Goal: Task Accomplishment & Management: Use online tool/utility

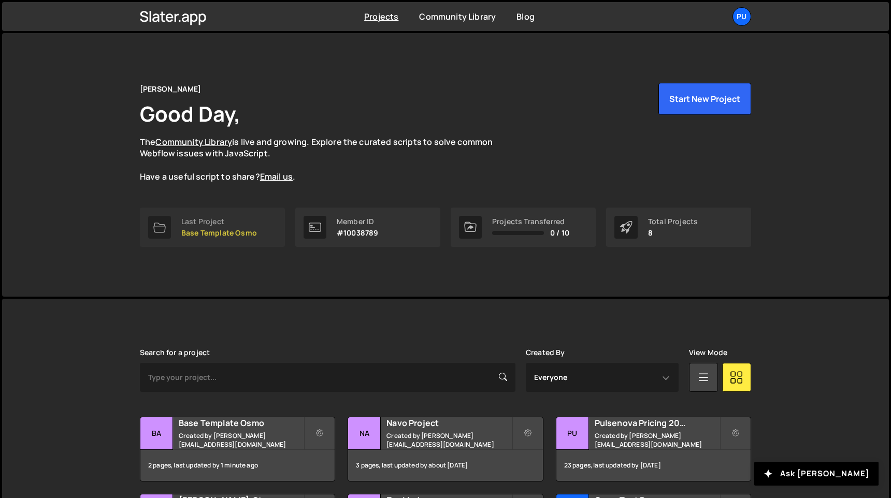
click at [205, 231] on p "Base Template Osmo" at bounding box center [219, 233] width 76 height 8
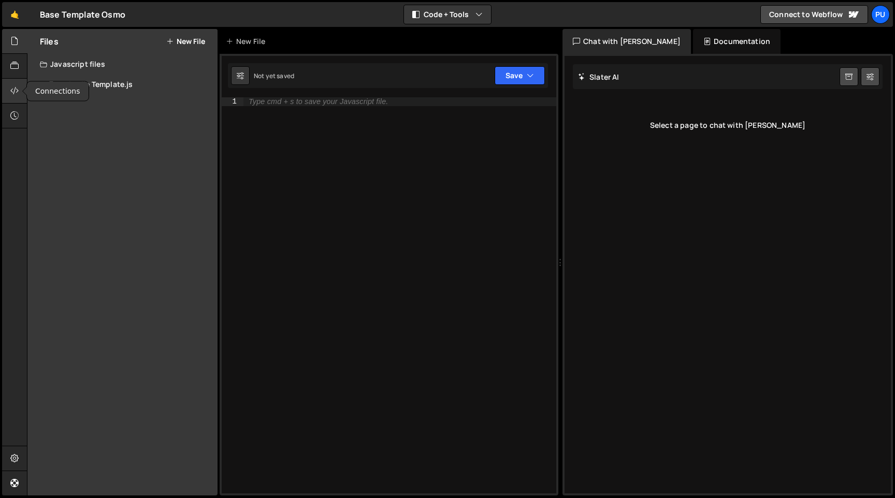
click at [7, 96] on div at bounding box center [14, 91] width 25 height 25
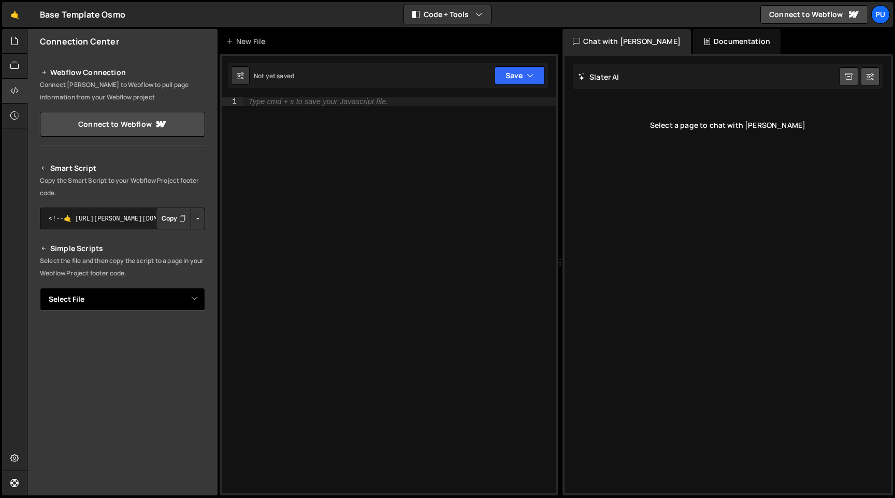
click at [194, 304] on select "Select File Main File Template.js" at bounding box center [122, 299] width 165 height 23
select select "47353"
click at [40, 288] on select "Select File Main File Template.js" at bounding box center [122, 299] width 165 height 23
click at [191, 219] on button "Button group with nested dropdown" at bounding box center [198, 219] width 14 height 22
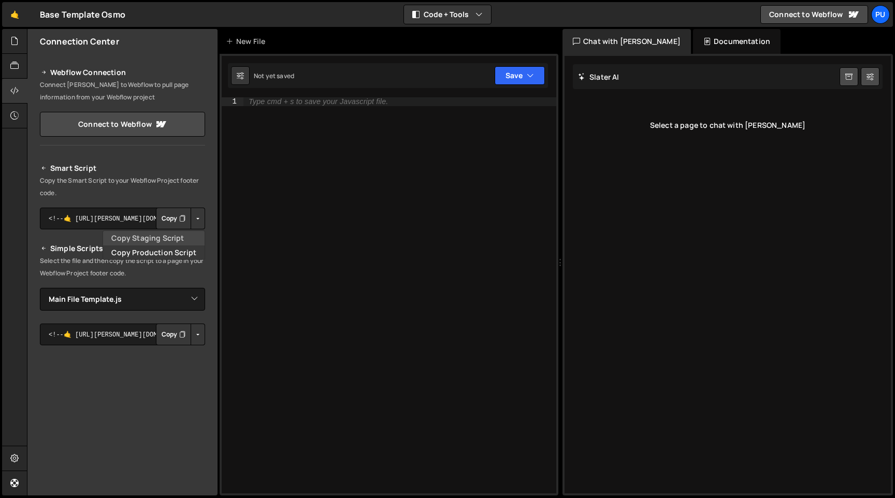
click at [180, 237] on link "Copy Staging Script" at bounding box center [153, 238] width 101 height 14
click at [194, 333] on button "Button group with nested dropdown" at bounding box center [198, 335] width 14 height 22
click at [185, 353] on link "Copy Staging Script" at bounding box center [153, 354] width 101 height 14
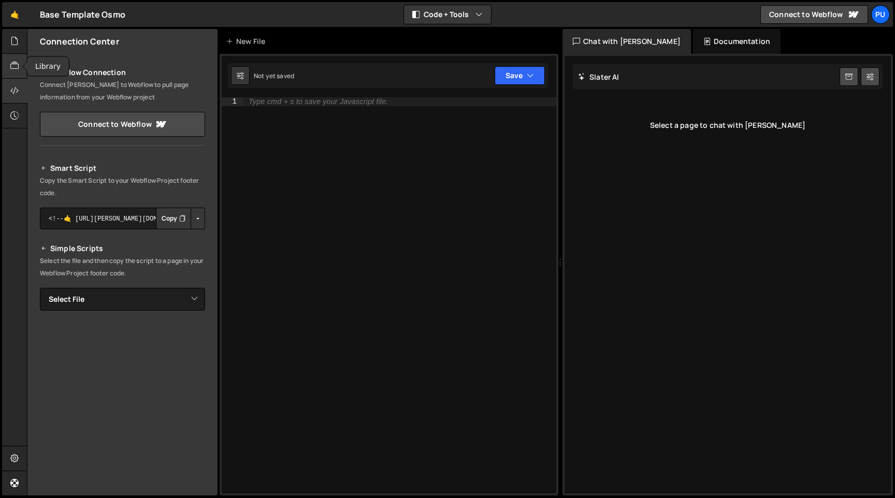
click at [11, 71] on icon at bounding box center [14, 65] width 8 height 11
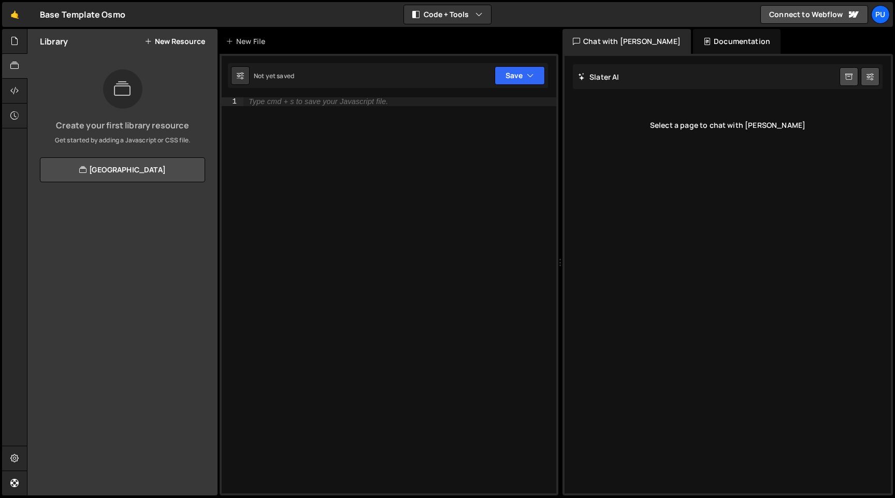
click at [474, 271] on div "Type cmd + s to save your Javascript file." at bounding box center [399, 303] width 313 height 413
click at [8, 57] on div at bounding box center [14, 66] width 25 height 25
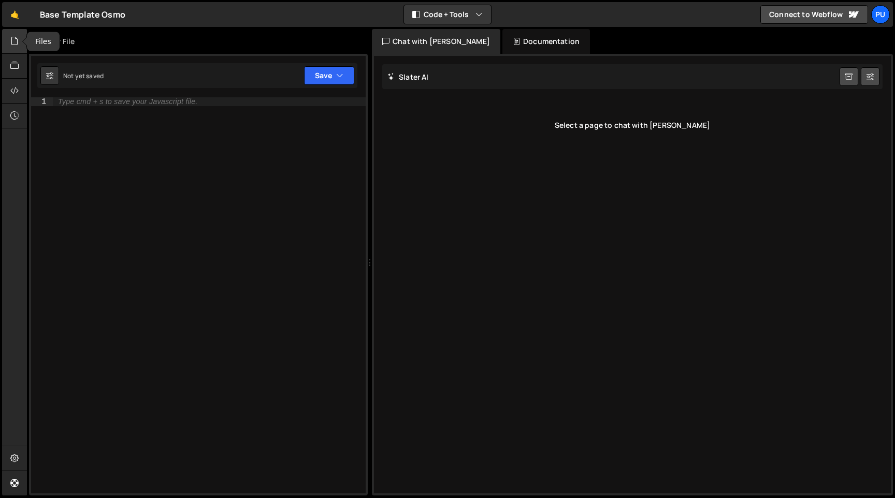
click at [10, 43] on div at bounding box center [14, 41] width 25 height 25
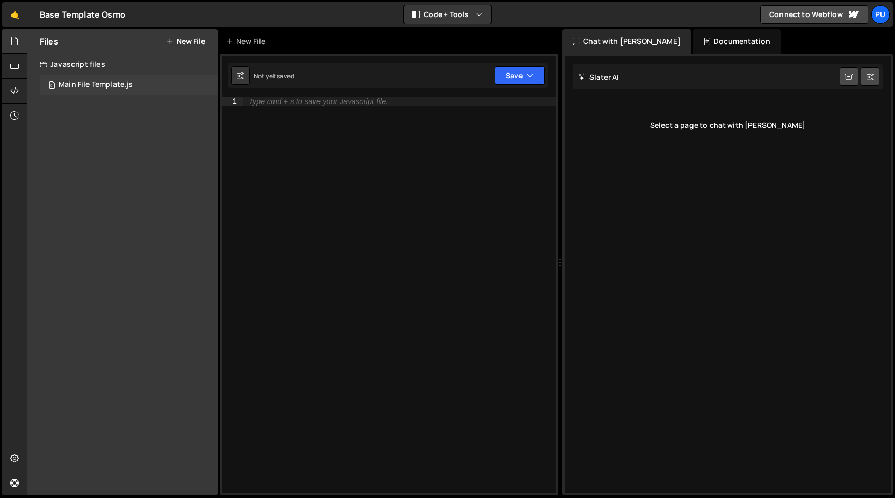
click at [74, 85] on div "Main File Template.js" at bounding box center [96, 84] width 74 height 9
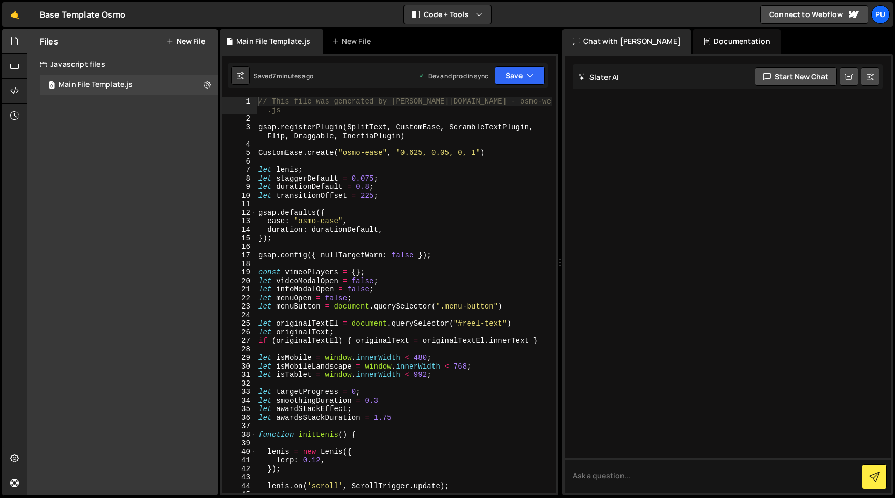
click at [121, 165] on div "Files New File Javascript files 0 Main File Template.js 0 CSS files Copy share …" at bounding box center [122, 262] width 190 height 467
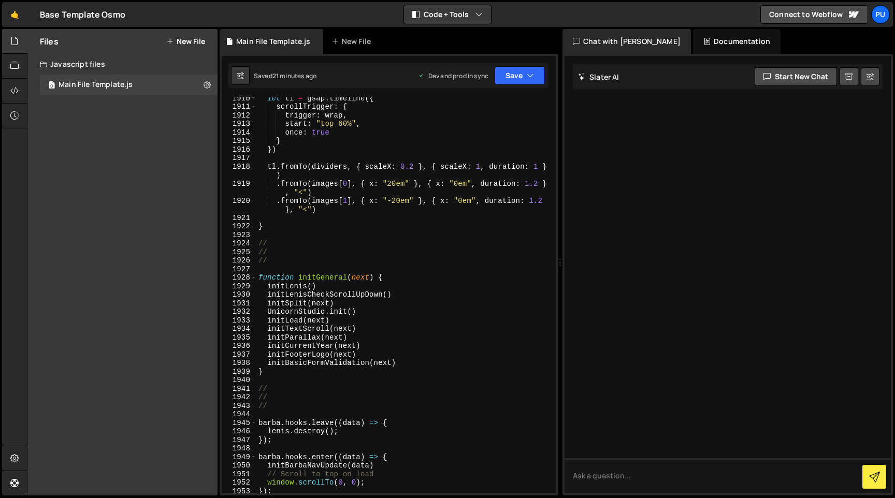
scroll to position [15719, 0]
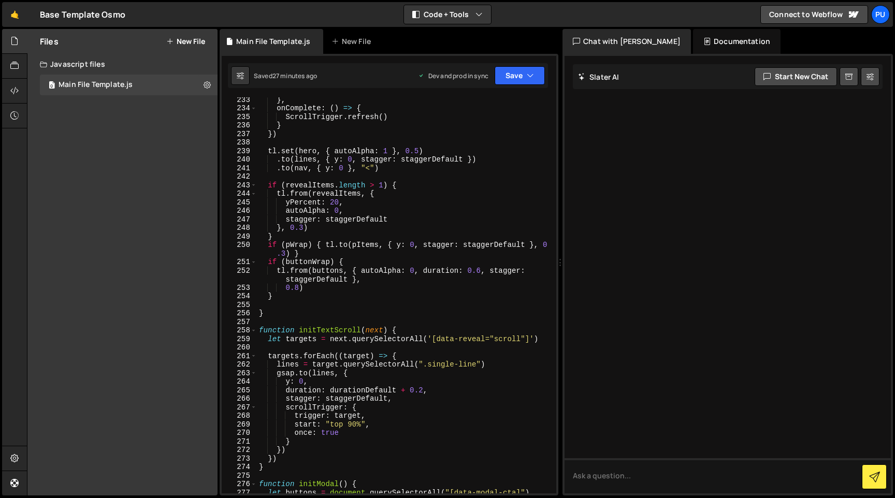
scroll to position [2243, 0]
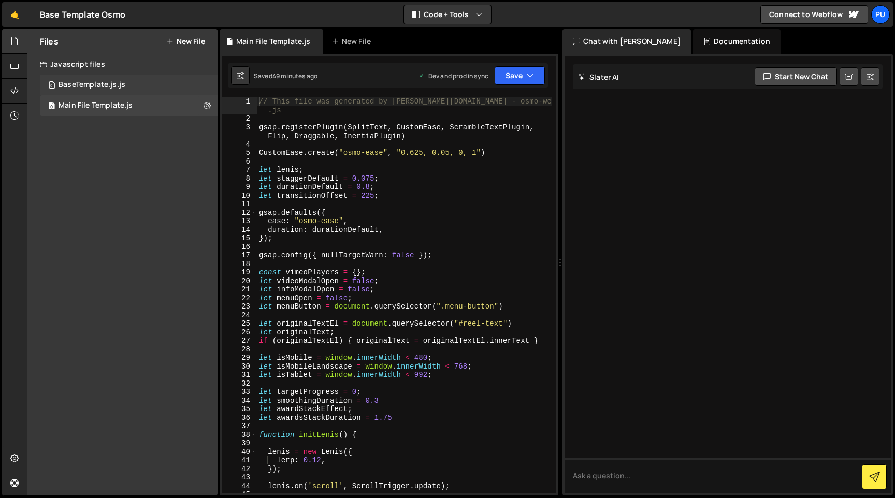
click at [115, 77] on div "0 BaseTemplate.js.js 0" at bounding box center [129, 85] width 178 height 21
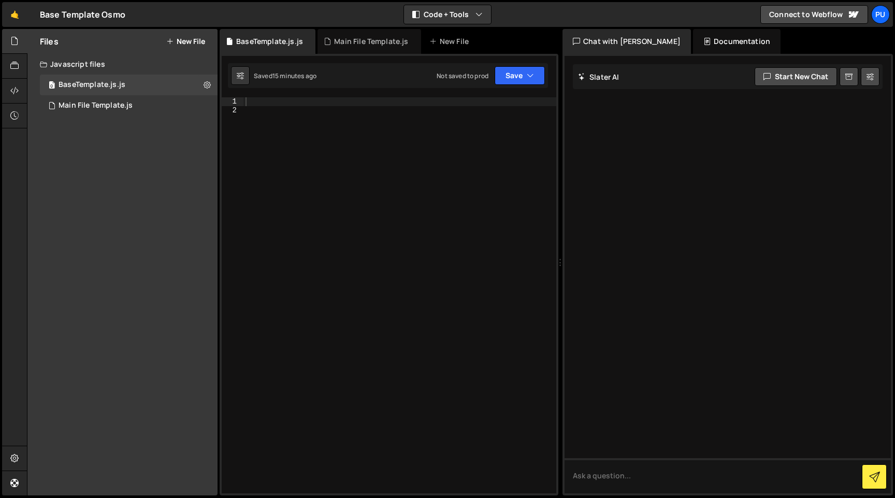
click at [348, 124] on div at bounding box center [399, 303] width 313 height 413
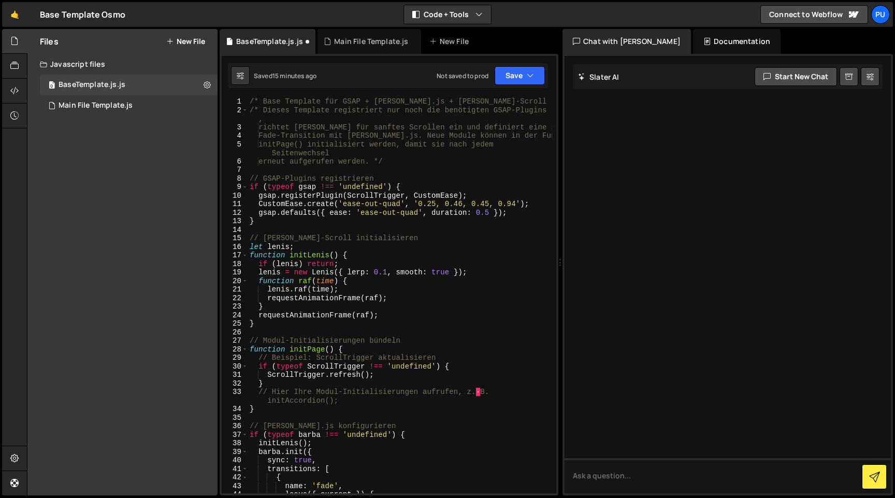
click at [529, 63] on div "Saved 15 minutes ago Not saved to prod Upgrade to Edit Save Save to Staging S S…" at bounding box center [388, 75] width 320 height 25
click at [528, 81] on button "Save" at bounding box center [519, 75] width 50 height 19
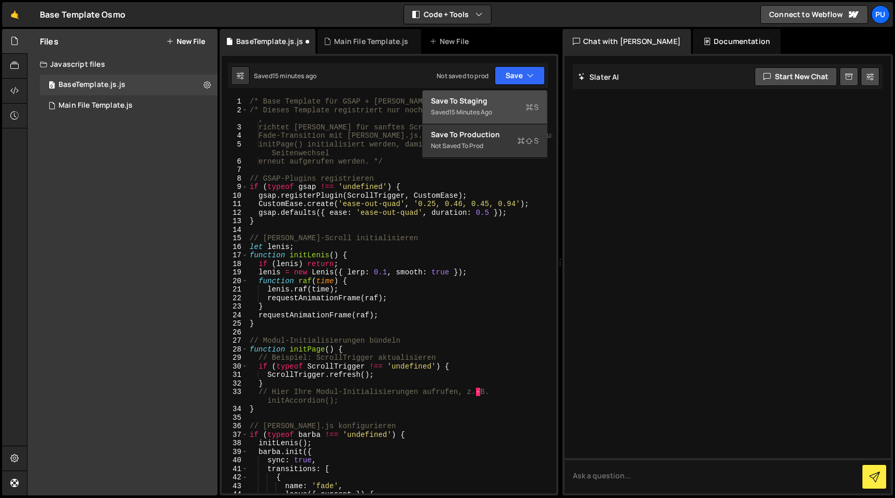
click at [482, 115] on div "15 minutes ago" at bounding box center [470, 112] width 43 height 9
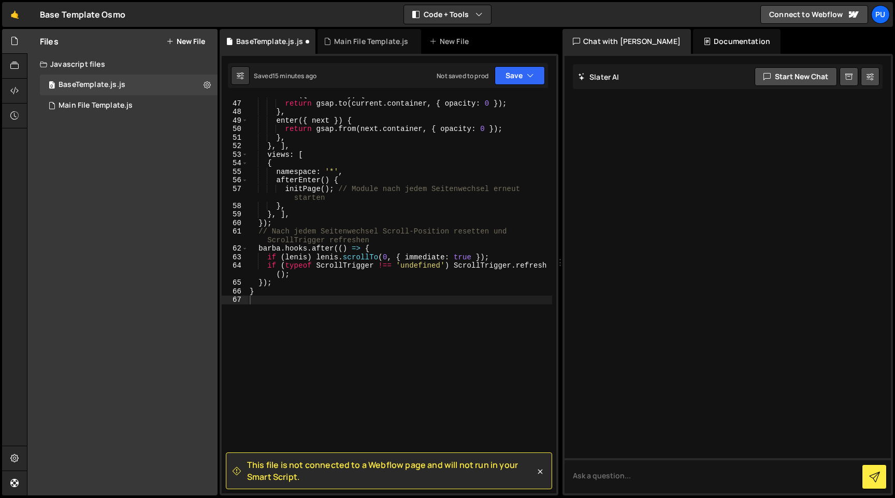
scroll to position [417, 0]
click at [98, 118] on div "Files New File Javascript files 0 BaseTemplate.js.js 0 0 Main File Template.js …" at bounding box center [122, 262] width 190 height 467
click at [101, 113] on div "0 Main File Template.js 0" at bounding box center [129, 105] width 178 height 21
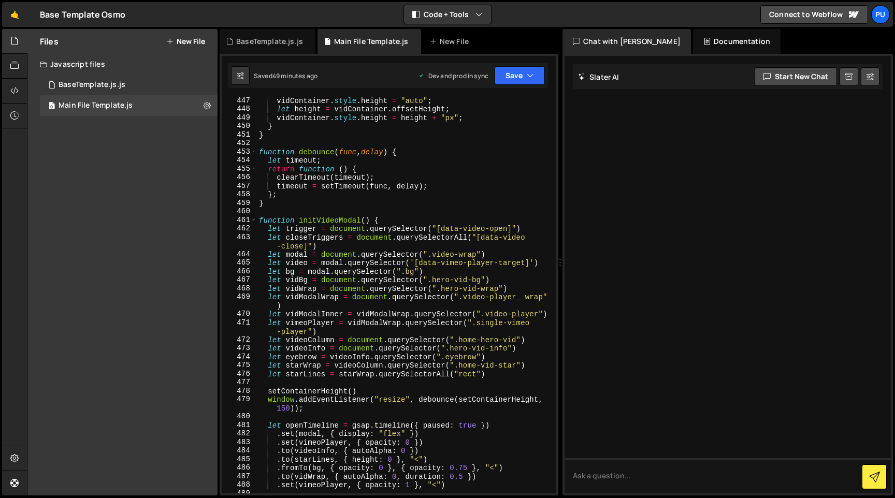
scroll to position [3743, 0]
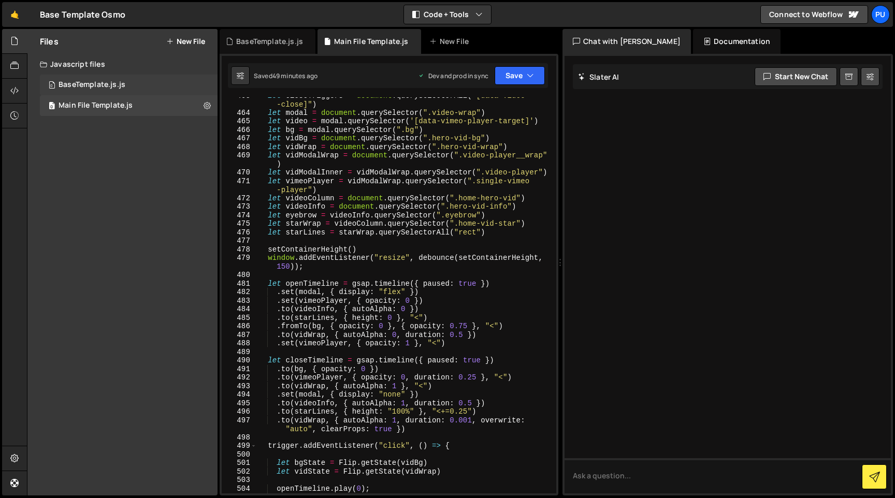
click at [137, 94] on div "0 BaseTemplate.js.js 0" at bounding box center [129, 85] width 178 height 21
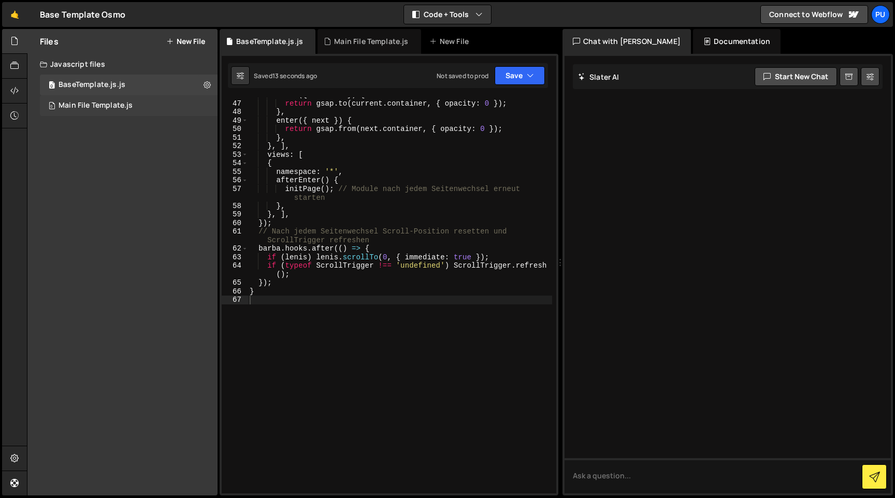
click at [140, 114] on div "0 Main File Template.js 0" at bounding box center [129, 105] width 178 height 21
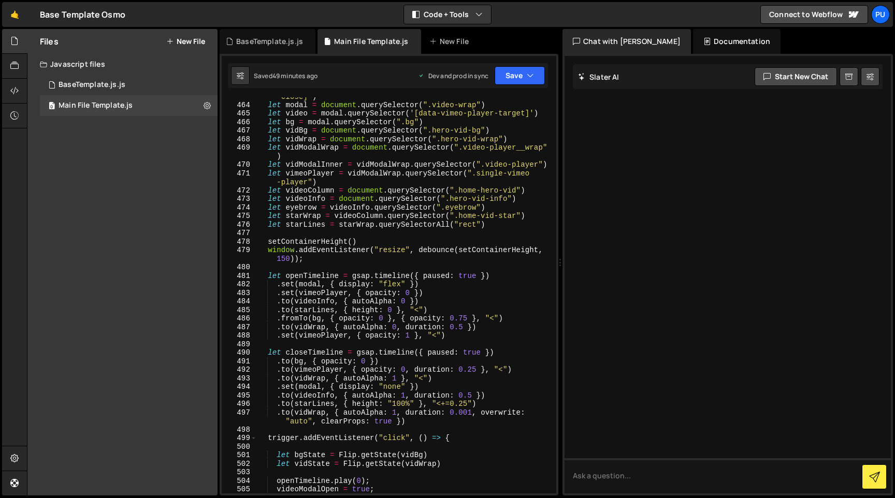
scroll to position [3775, 0]
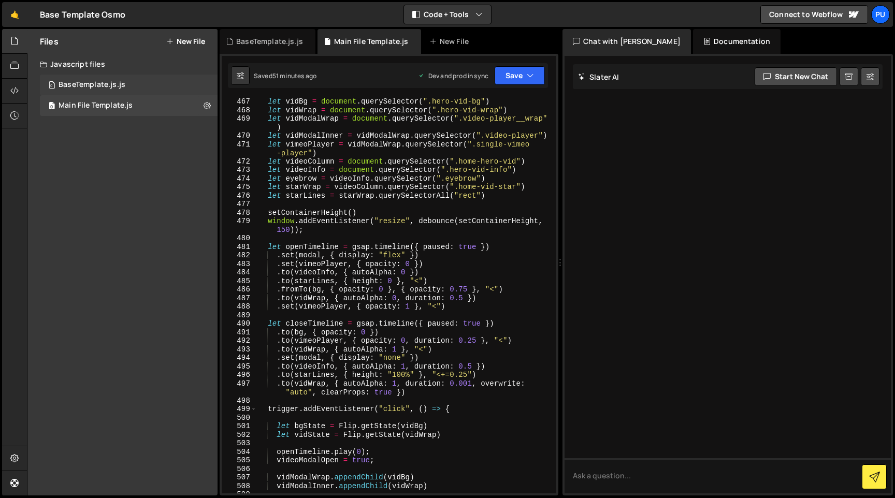
click at [55, 94] on div "0 BaseTemplate.js.js 0" at bounding box center [129, 85] width 178 height 21
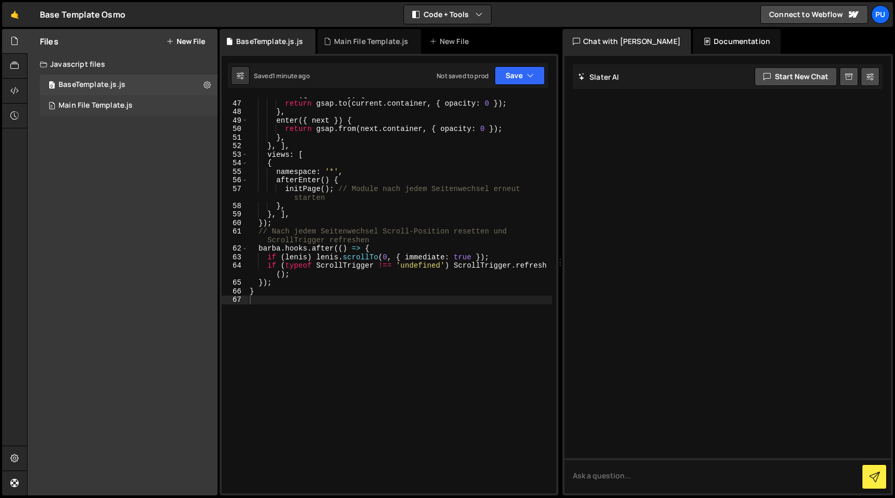
click at [68, 107] on div "Main File Template.js" at bounding box center [96, 105] width 74 height 9
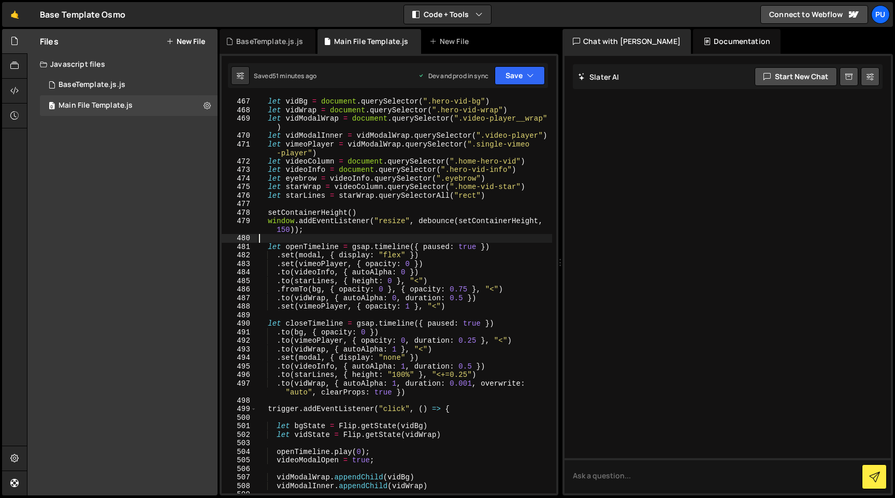
click at [332, 236] on div "let vidBg = document . querySelector ( ".hero-vid-bg" ) let vidWrap = document …" at bounding box center [404, 303] width 295 height 413
type textarea "});"
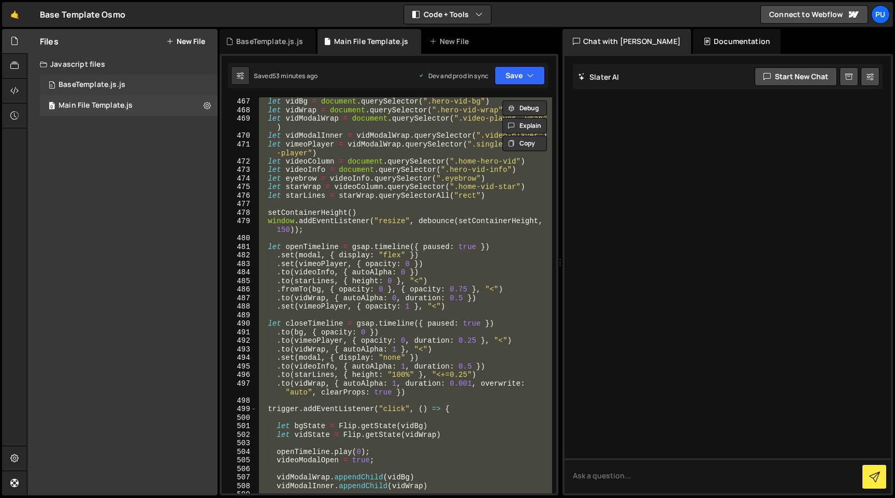
click at [102, 93] on div "0 BaseTemplate.js.js 0" at bounding box center [129, 85] width 178 height 21
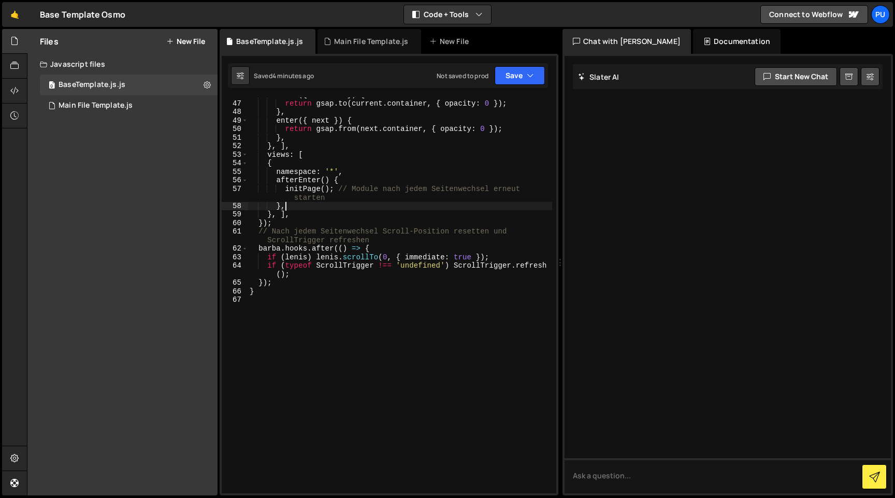
click at [343, 204] on div "leave ({ current }) { return gsap . to ( current . container , { opacity : 0 })…" at bounding box center [400, 297] width 304 height 413
type textarea "}"
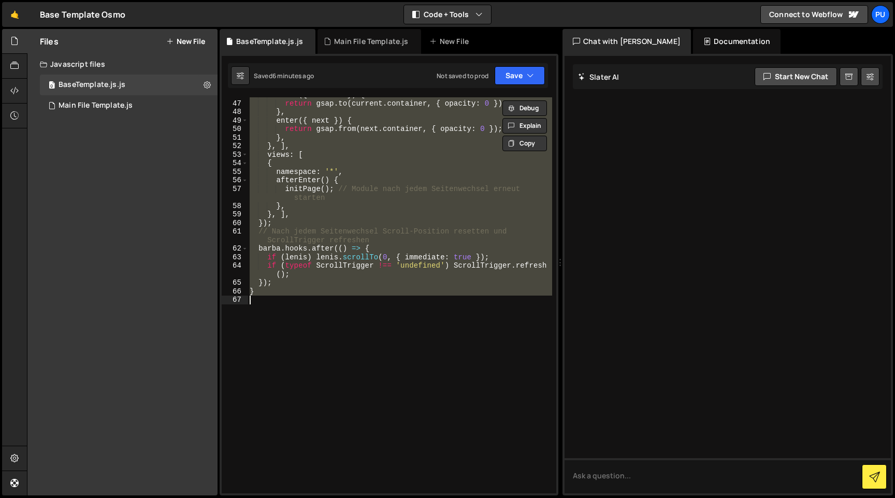
click at [121, 195] on div "Files New File Javascript files 0 BaseTemplate.js.js 0 0 Main File Template.js …" at bounding box center [122, 262] width 190 height 467
click at [208, 89] on icon at bounding box center [206, 85] width 7 height 10
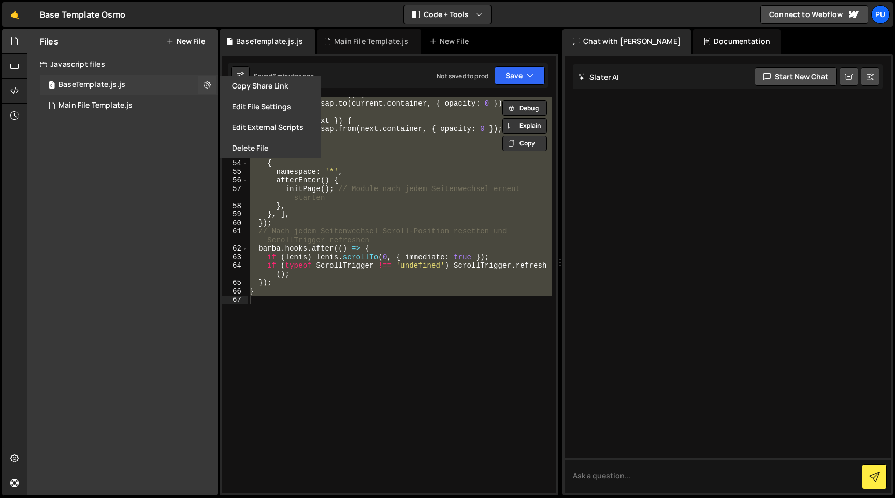
click at [147, 80] on div "0 BaseTemplate.js.js 0" at bounding box center [129, 85] width 178 height 21
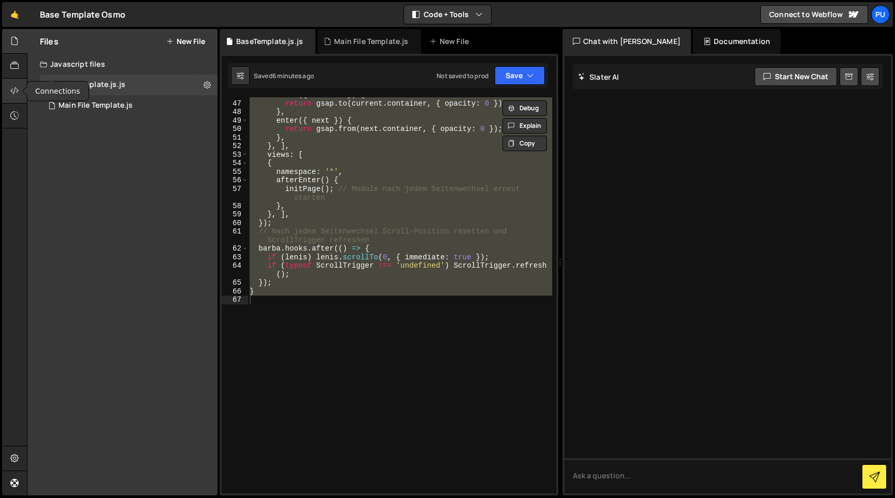
click at [11, 98] on div at bounding box center [14, 91] width 25 height 25
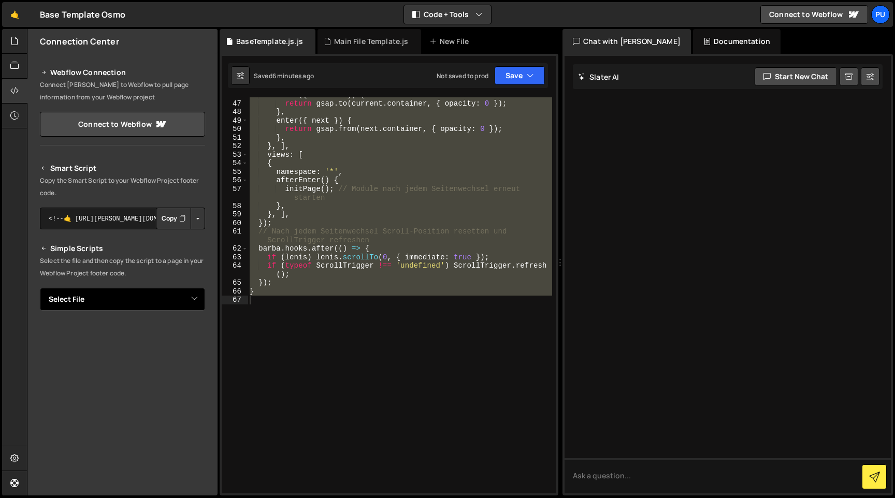
click at [173, 293] on select "Select File BaseTemplate.js.js Main File Template.js" at bounding box center [122, 299] width 165 height 23
select select "47361"
click at [40, 288] on select "Select File BaseTemplate.js.js Main File Template.js" at bounding box center [122, 299] width 165 height 23
click at [191, 338] on button "Button group with nested dropdown" at bounding box center [198, 335] width 14 height 22
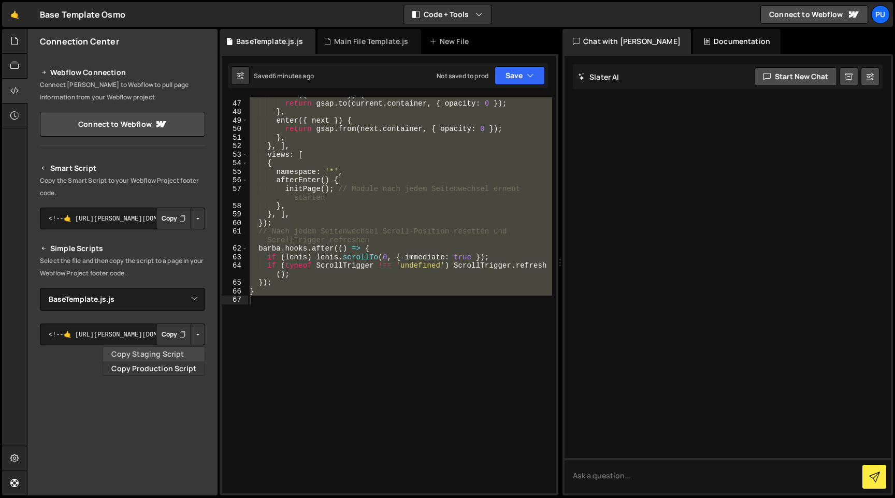
click at [177, 355] on link "Copy Staging Script" at bounding box center [153, 354] width 101 height 14
click at [4, 66] on div at bounding box center [14, 66] width 25 height 25
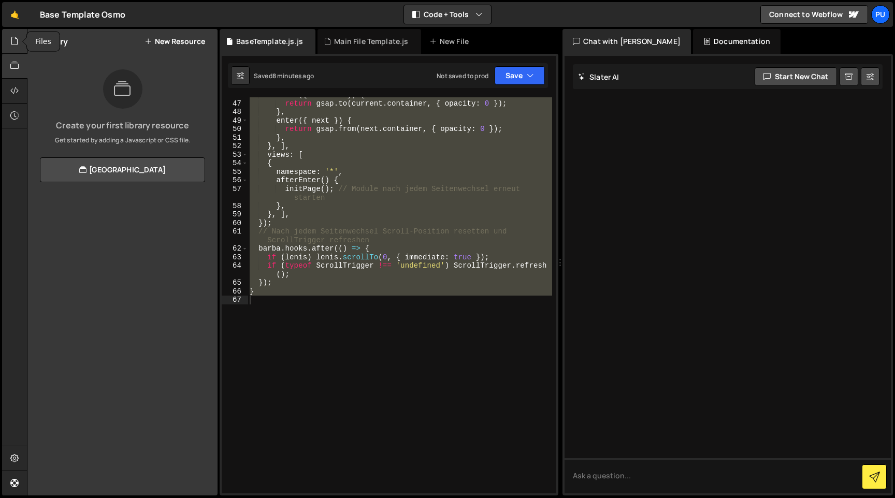
click at [17, 37] on icon at bounding box center [14, 40] width 8 height 11
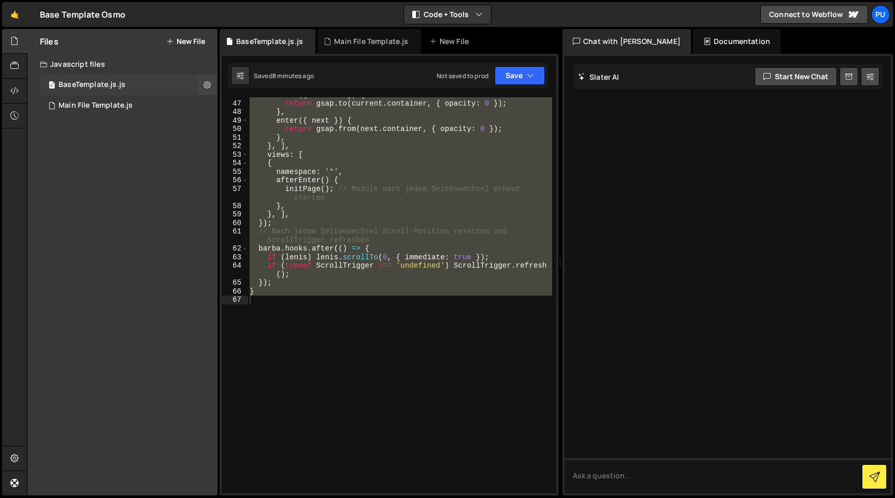
click at [105, 90] on div "0 BaseTemplate.js.js 0" at bounding box center [129, 85] width 178 height 21
click at [345, 333] on div "leave ({ current }) { return gsap . to ( current . container , { opacity : 0 })…" at bounding box center [400, 295] width 304 height 396
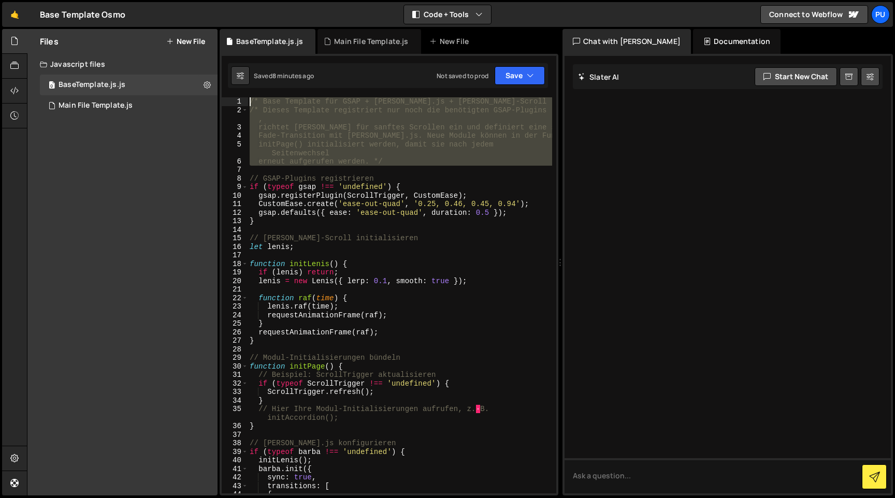
drag, startPoint x: 397, startPoint y: 167, endPoint x: 204, endPoint y: 60, distance: 220.9
click at [204, 61] on div "Files New File Javascript files 0 BaseTemplate.js.js 0 0 Main File Template.js …" at bounding box center [461, 262] width 868 height 467
type textarea "/* Base Template für GSAP + Barba.js + Lenis-Scroll */ /* Dieses Template regis…"
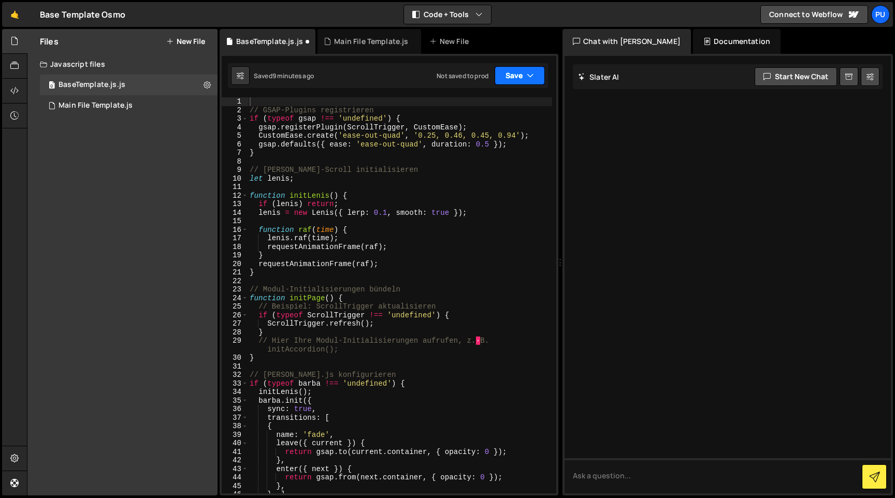
click at [537, 80] on button "Save" at bounding box center [519, 75] width 50 height 19
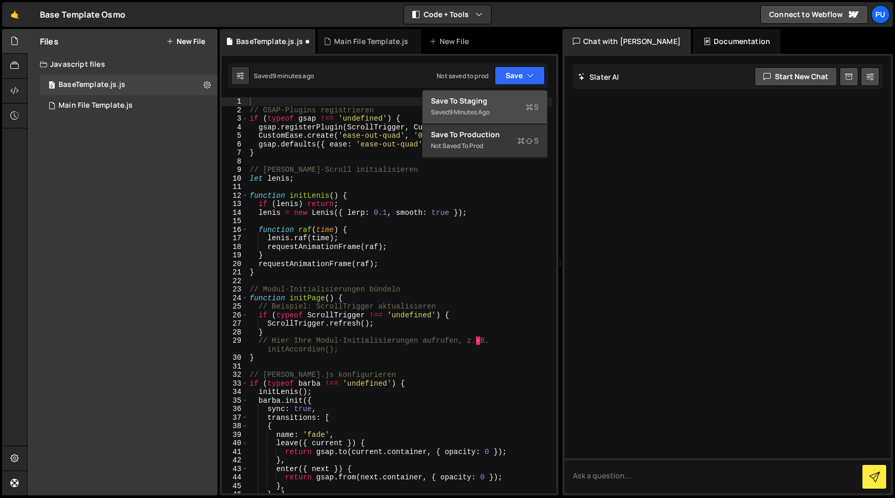
click at [480, 103] on div "Save to Staging S" at bounding box center [485, 101] width 108 height 10
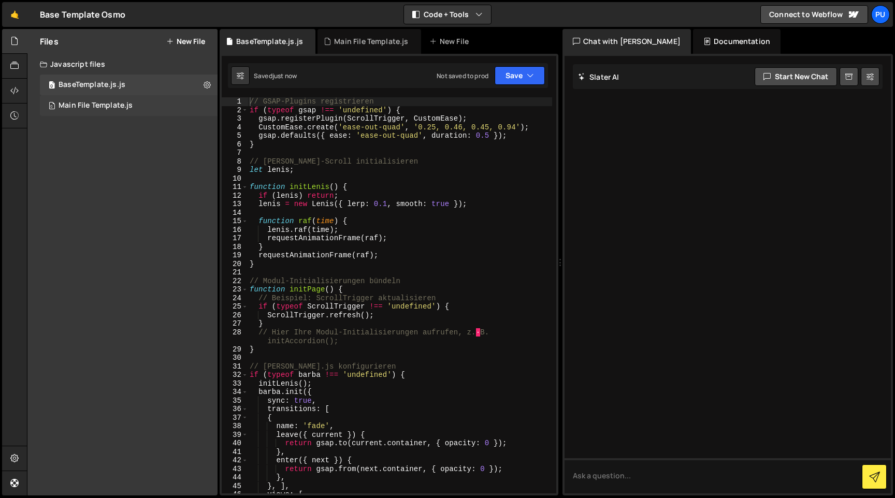
click at [126, 103] on div "Main File Template.js" at bounding box center [96, 105] width 74 height 9
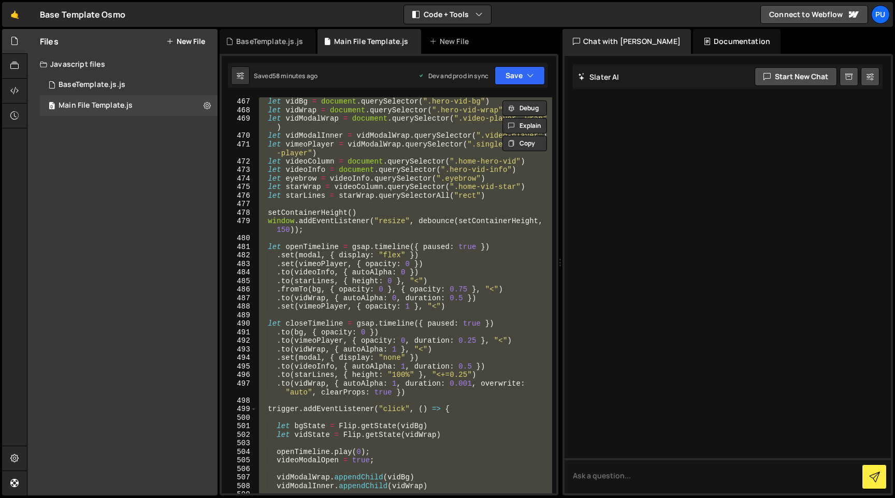
click at [376, 215] on div "let vidBg = document . querySelector ( ".hero-vid-bg" ) let vidWrap = document …" at bounding box center [404, 295] width 295 height 396
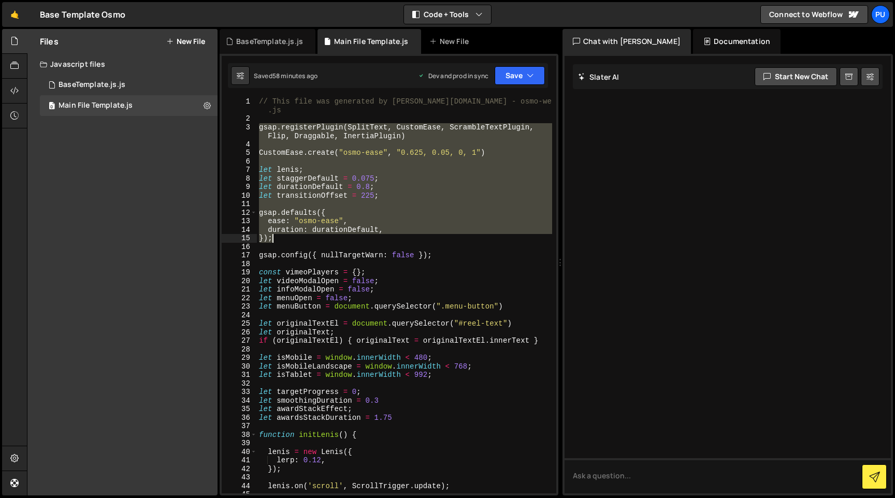
drag, startPoint x: 259, startPoint y: 126, endPoint x: 528, endPoint y: 238, distance: 291.3
click at [528, 238] on div "// This file was generated by Slater.app - osmo-website-template .js gsap . reg…" at bounding box center [404, 308] width 295 height 422
type textarea "duration: durationDefault, });"
click at [97, 91] on div "0 BaseTemplate.js.js 0" at bounding box center [129, 85] width 178 height 21
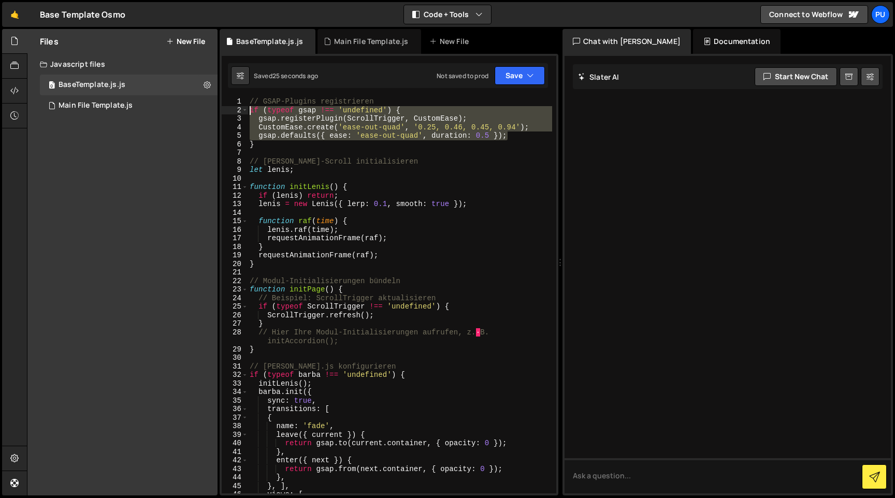
drag, startPoint x: 511, startPoint y: 138, endPoint x: 248, endPoint y: 113, distance: 264.2
click at [248, 113] on div "gsap.defaults({ ease: 'ease-out-quad', duration: 0.5 }); 1 2 3 4 5 6 7 8 9 10 1…" at bounding box center [389, 295] width 334 height 396
paste textarea "}"
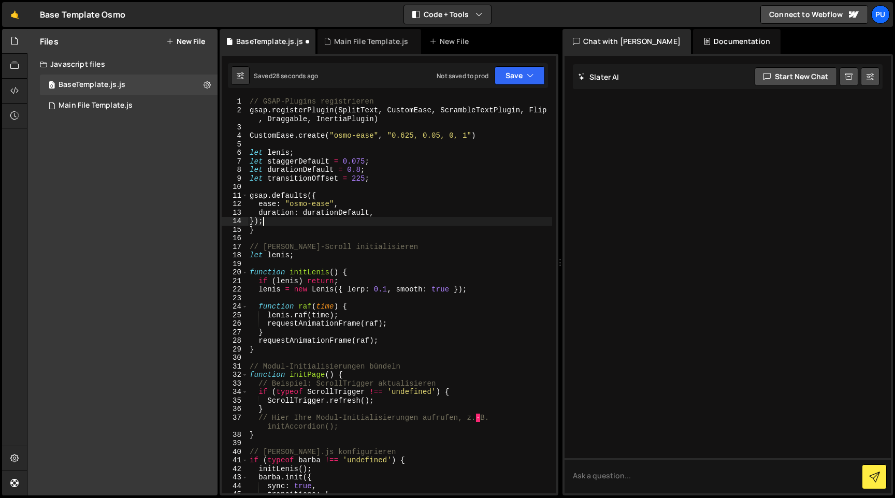
click at [249, 232] on div "// GSAP-Plugins registrieren gsap . registerPlugin ( SplitText , CustomEase , S…" at bounding box center [400, 303] width 304 height 413
type textarea "}"
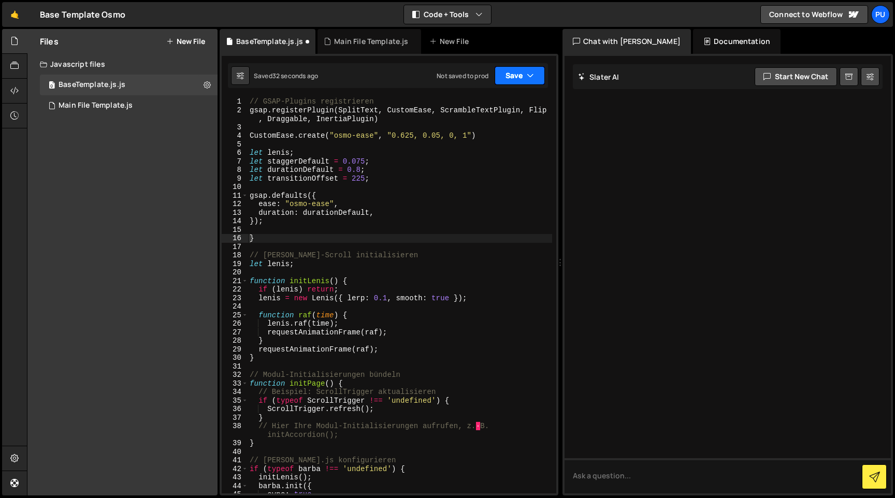
click at [526, 67] on button "Save" at bounding box center [519, 75] width 50 height 19
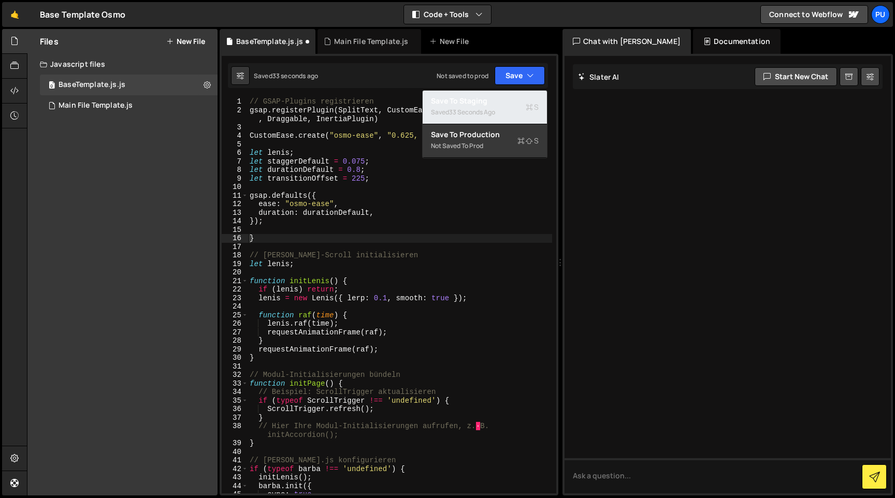
click at [499, 114] on div "Saved 33 seconds ago" at bounding box center [485, 112] width 108 height 12
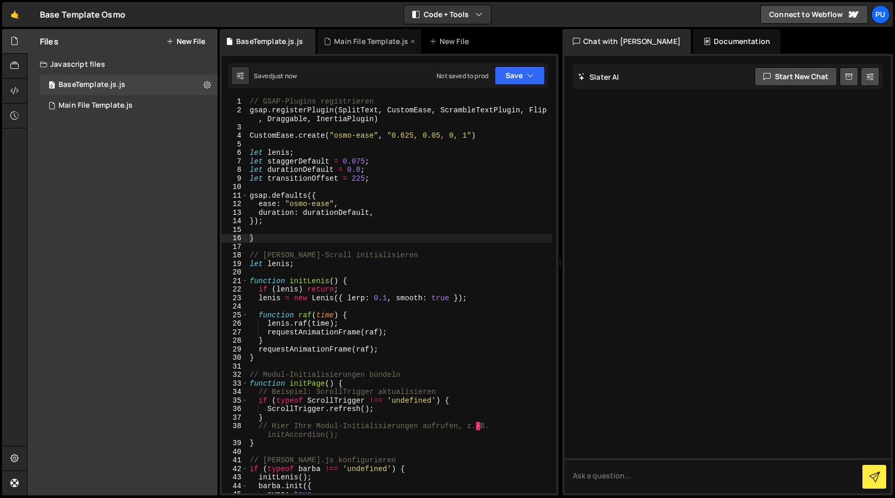
click at [343, 50] on div "Main File Template.js" at bounding box center [369, 41] width 104 height 25
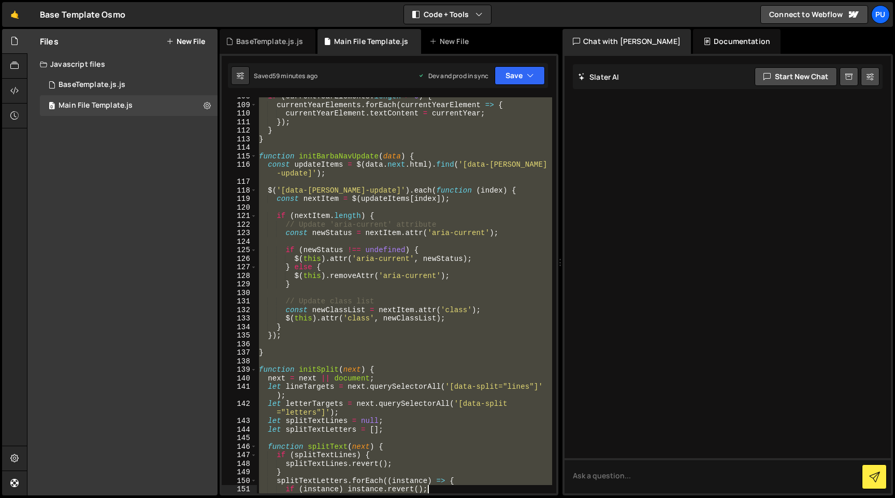
scroll to position [869, 0]
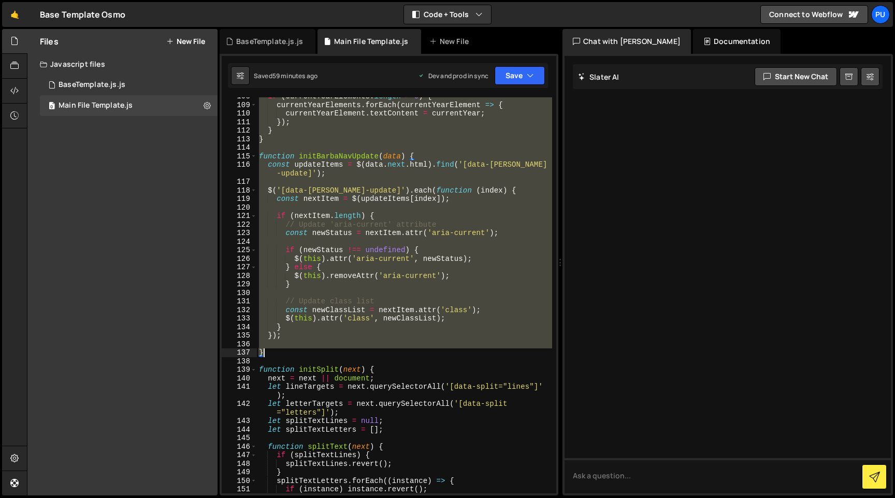
drag, startPoint x: 260, startPoint y: 204, endPoint x: 460, endPoint y: 356, distance: 250.5
click at [460, 356] on div "if ( currentYearElements . length > 0 ) { currentYearElements . forEach ( curre…" at bounding box center [404, 298] width 295 height 413
click at [294, 326] on div "if ( currentYearElements . length > 0 ) { currentYearElements . forEach ( curre…" at bounding box center [404, 295] width 295 height 396
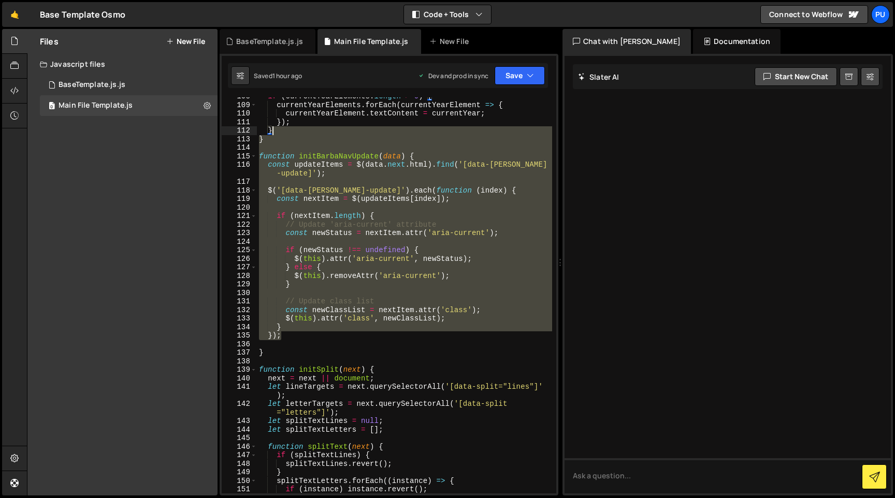
drag, startPoint x: 293, startPoint y: 339, endPoint x: 296, endPoint y: 132, distance: 206.6
click at [296, 132] on div "if ( currentYearElements . length > 0 ) { currentYearElements . forEach ( curre…" at bounding box center [404, 298] width 295 height 413
type textarea "} }"
click at [116, 90] on div "0 BaseTemplate.js.js 0" at bounding box center [129, 85] width 178 height 21
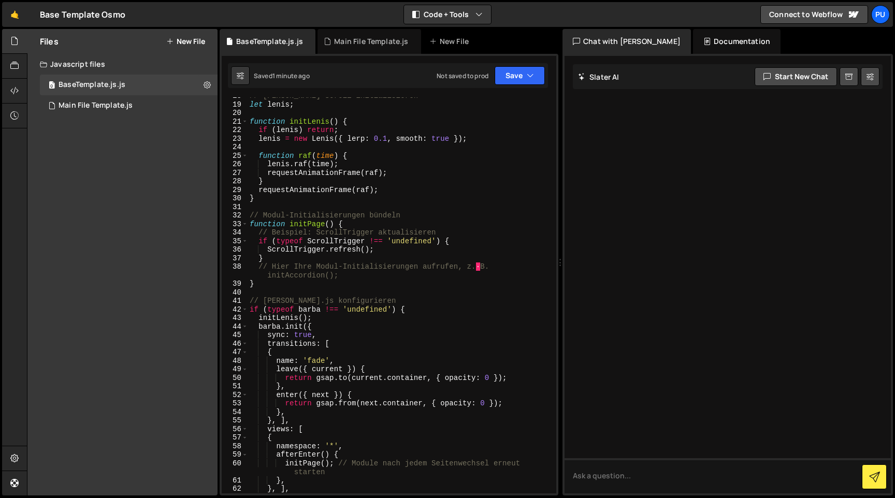
scroll to position [159, 0]
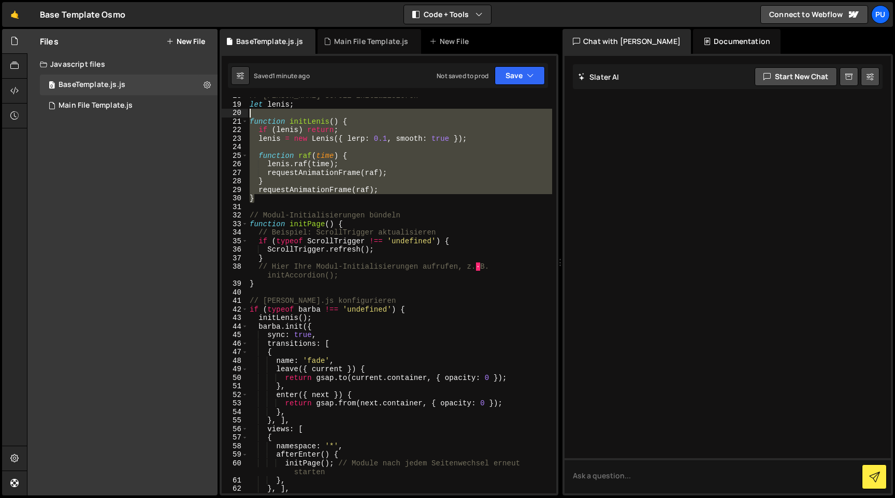
drag, startPoint x: 312, startPoint y: 195, endPoint x: 245, endPoint y: 114, distance: 105.2
click at [245, 114] on div "} 18 19 20 21 22 23 24 25 26 27 28 29 30 31 32 33 34 35 36 37 38 39 40 41 42 43…" at bounding box center [389, 295] width 334 height 396
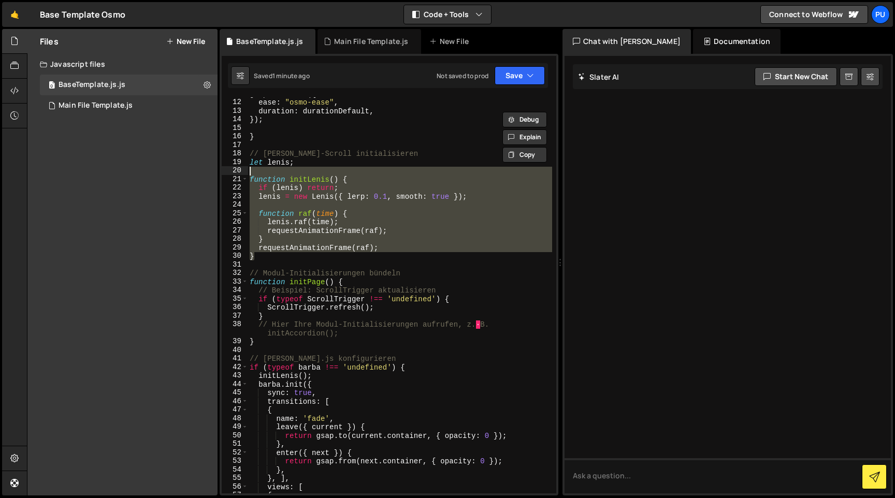
scroll to position [101, 0]
click at [410, 256] on div "gsap . defaults ({ ease : "osmo-ease" , duration : durationDefault , }) ; } // …" at bounding box center [400, 295] width 304 height 396
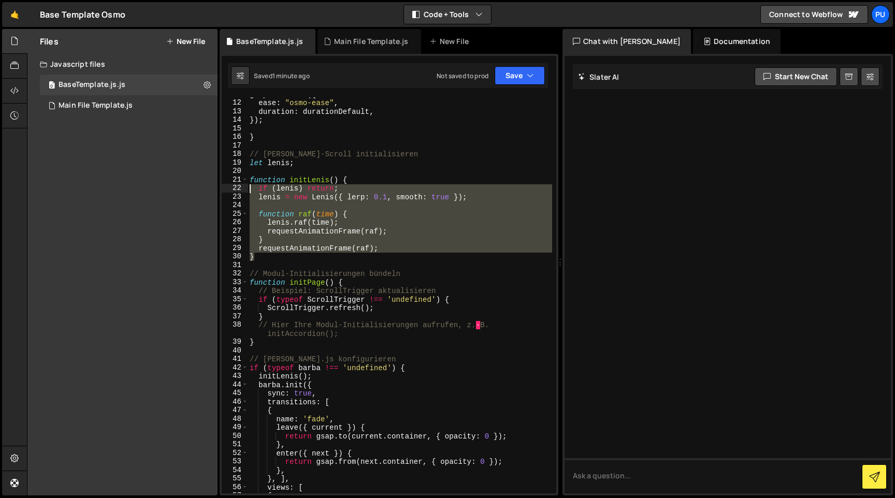
drag, startPoint x: 372, startPoint y: 259, endPoint x: 250, endPoint y: 189, distance: 141.2
click at [250, 189] on div "gsap . defaults ({ ease : "osmo-ease" , duration : durationDefault , }) ; } // …" at bounding box center [400, 296] width 304 height 413
type textarea "if (lenis) return; lenis = new Lenis({ lerp: 0.1, smooth: true });"
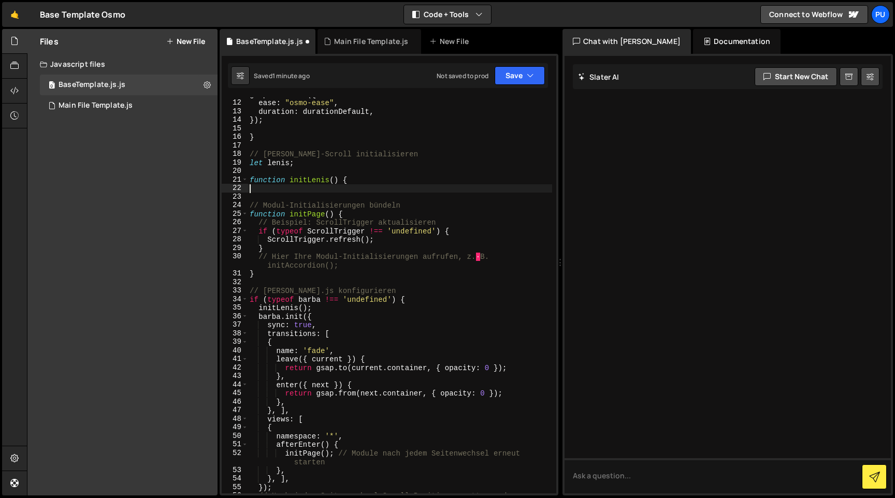
paste textarea "}"
type textarea "}"
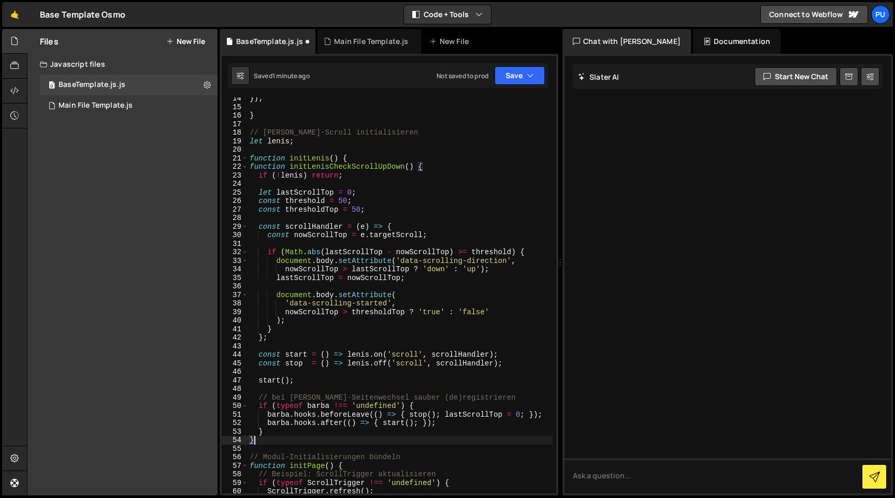
scroll to position [125, 0]
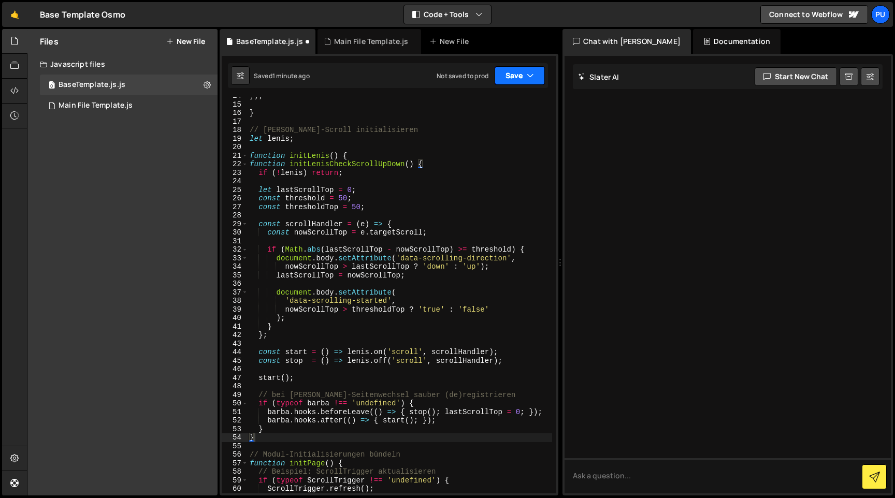
click at [530, 66] on button "Save" at bounding box center [519, 75] width 50 height 19
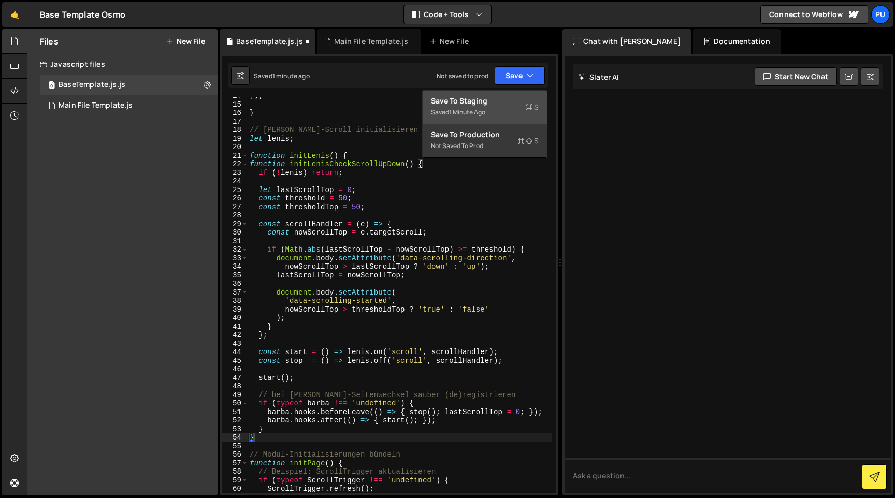
click at [492, 102] on div "Save to Staging S" at bounding box center [485, 101] width 108 height 10
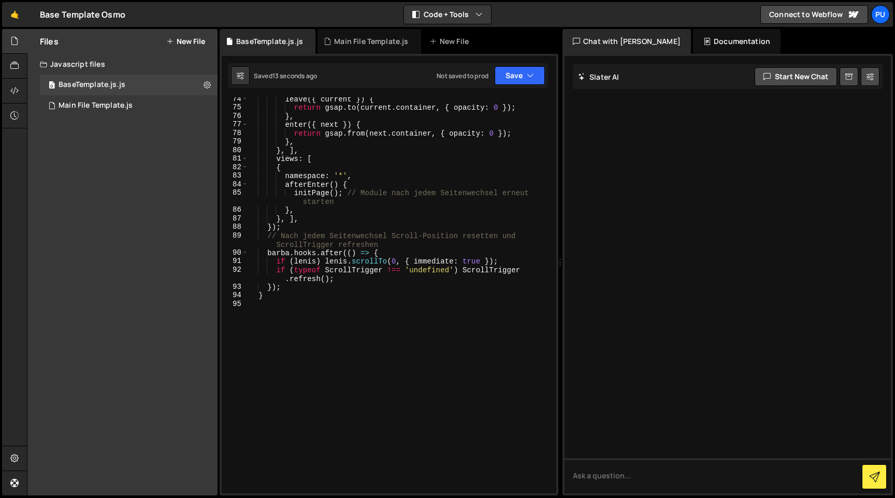
scroll to position [652, 0]
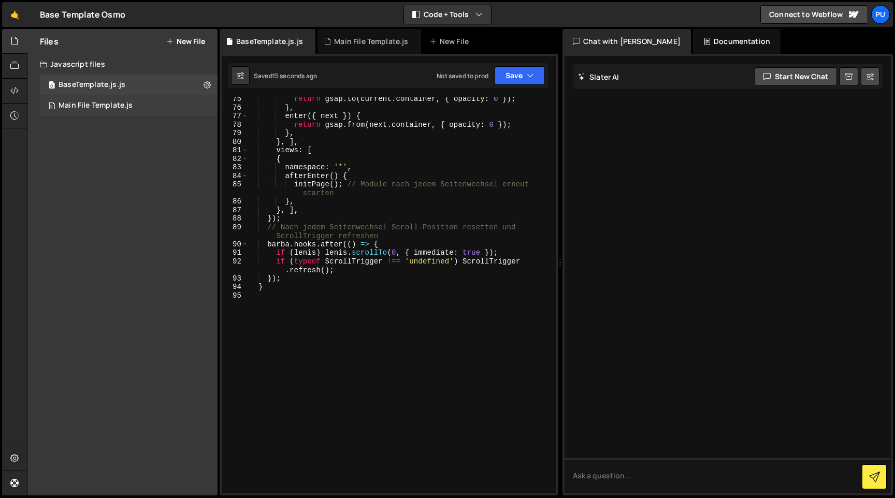
click at [122, 101] on div "Main File Template.js" at bounding box center [96, 105] width 74 height 9
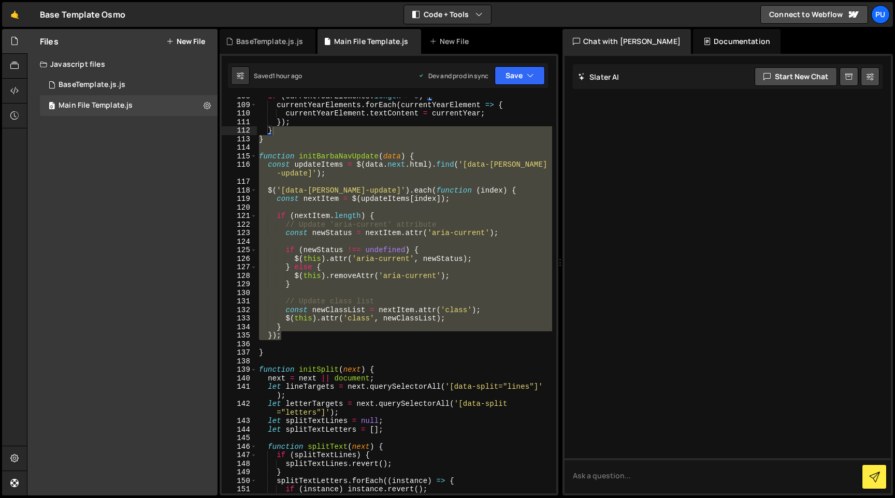
type textarea "let letterTargets = next.querySelectorAll('[data-split="letters"]');"
click at [439, 402] on div "if ( currentYearElements . length > 0 ) { currentYearElements . forEach ( curre…" at bounding box center [404, 298] width 295 height 413
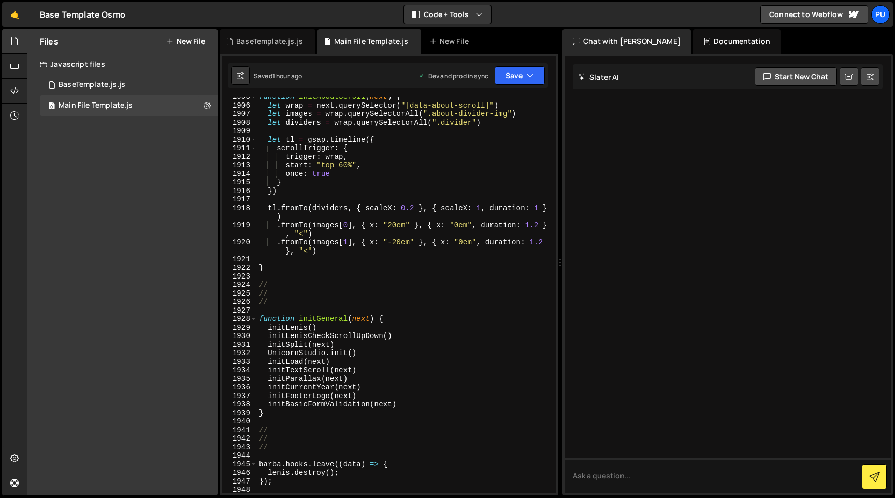
scroll to position [15643, 0]
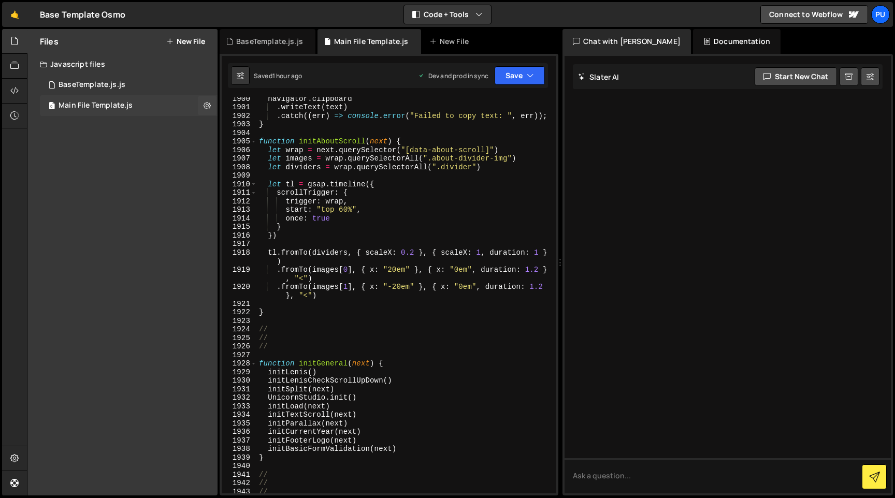
click at [106, 99] on div "0 Main File Template.js 0" at bounding box center [129, 105] width 178 height 21
click at [101, 90] on div "0 BaseTemplate.js.js 0" at bounding box center [129, 85] width 178 height 21
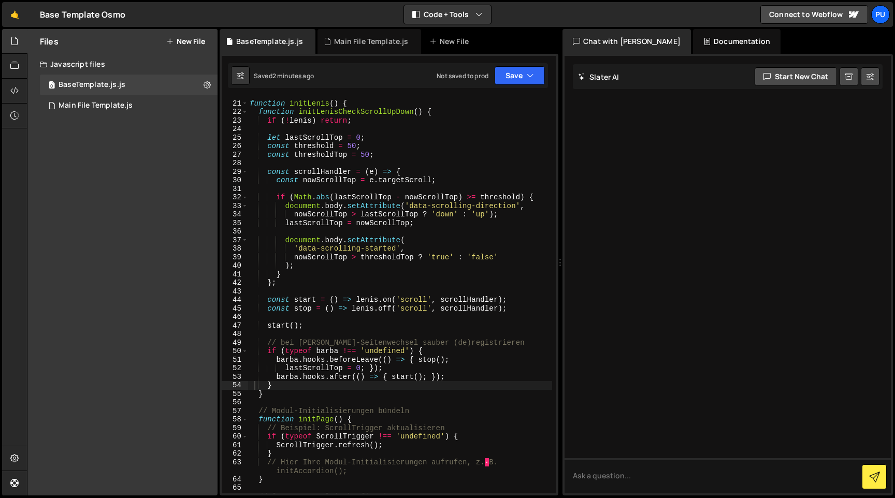
scroll to position [241, 0]
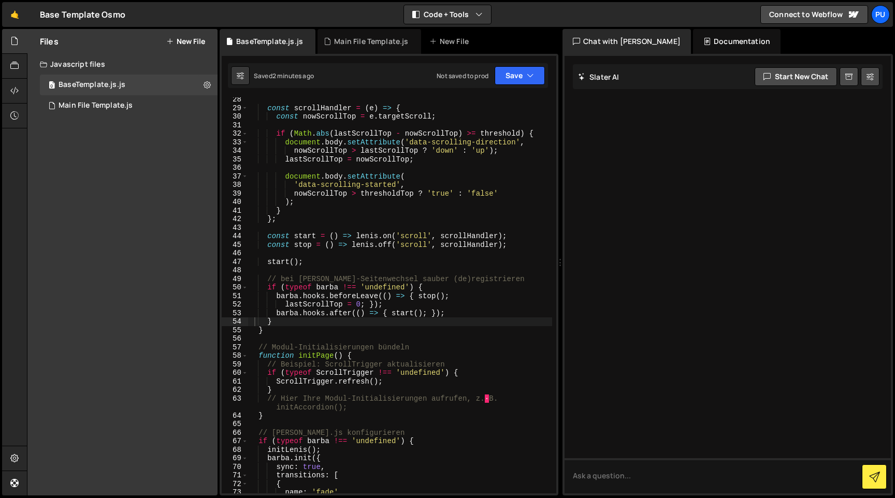
click at [280, 341] on div "const scrollHandler = ( e ) => { const nowScrollTop = e . targetScroll ; if ( M…" at bounding box center [400, 301] width 304 height 413
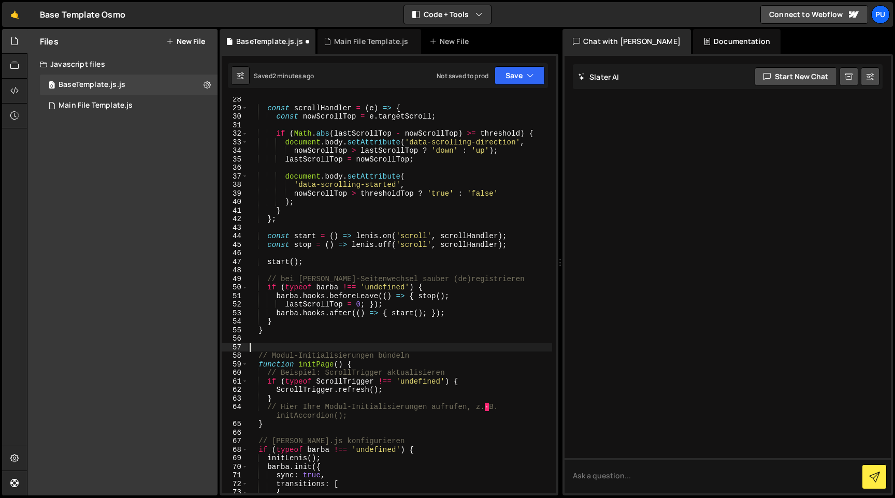
paste textarea "})"
type textarea "})"
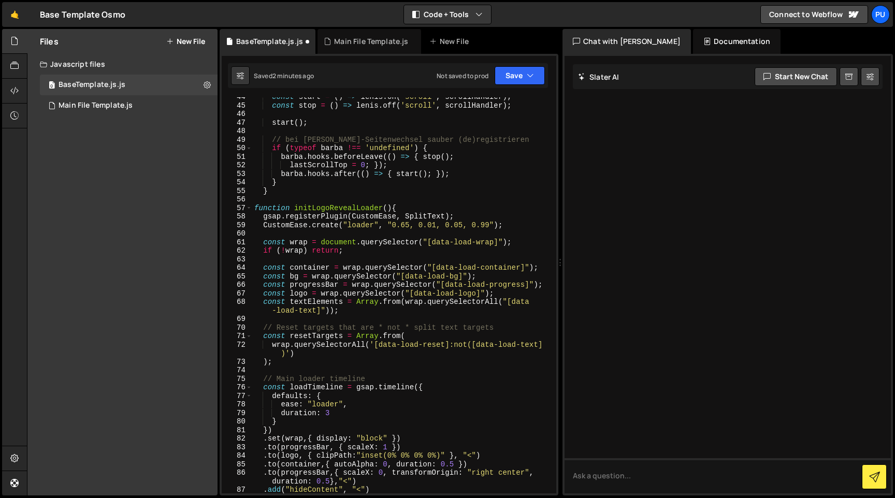
scroll to position [382, 0]
click at [281, 199] on div "const start = ( ) => lenis . on ( 'scroll' , scrollHandler ) ; const stop = ( )…" at bounding box center [402, 298] width 300 height 413
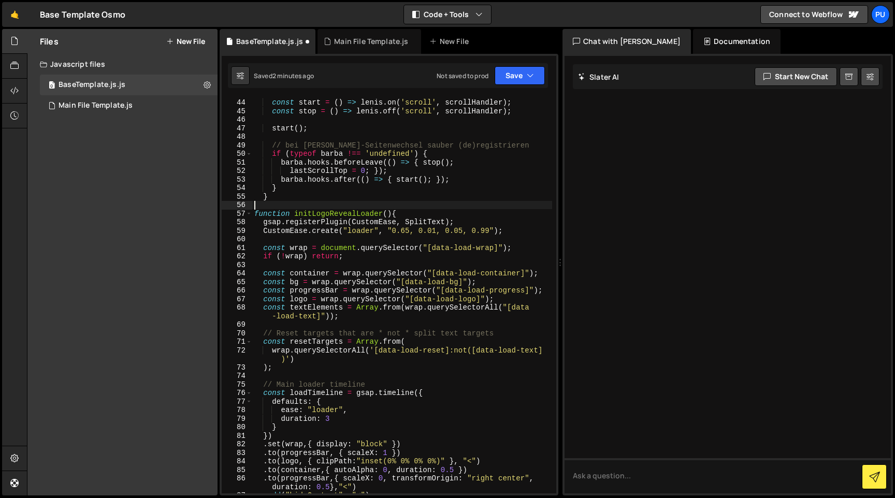
click at [279, 142] on div "const start = ( ) => lenis . on ( 'scroll' , scrollHandler ) ; const stop = ( )…" at bounding box center [402, 296] width 300 height 413
type textarea "// bei Barba-Seitenwechsel sauber (de)registrieren if (typeof barba !== 'undefi…"
click at [272, 203] on div "const start = ( ) => lenis . on ( 'scroll' , scrollHandler ) ; const stop = ( )…" at bounding box center [402, 296] width 300 height 413
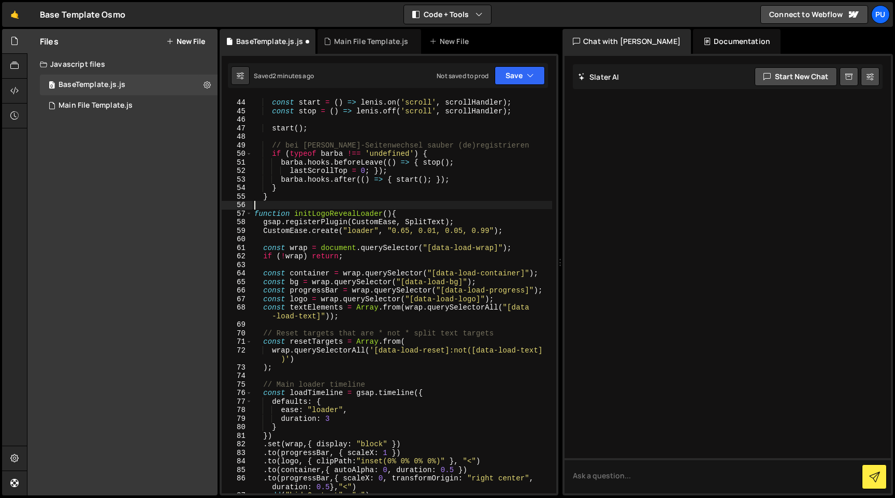
paste textarea "// bei Barba-Seitenwechsel sauber (de)registrieren"
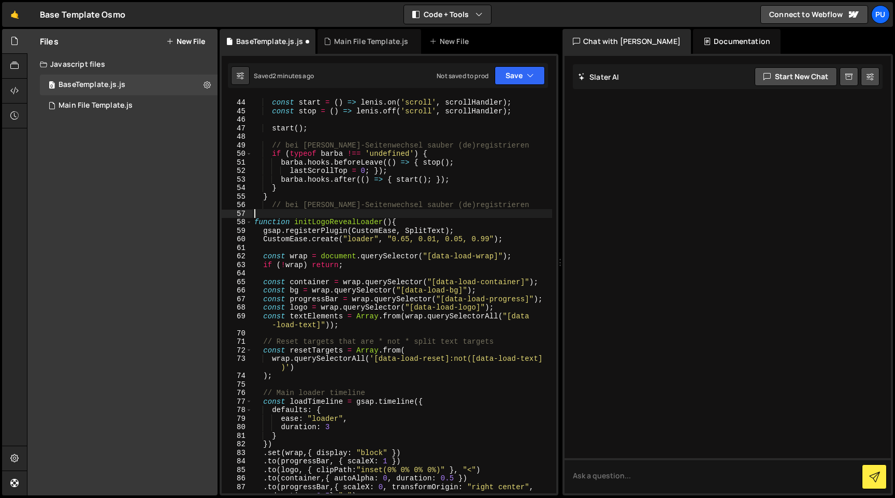
click at [271, 207] on div "const start = ( ) => lenis . on ( 'scroll' , scrollHandler ) ; const stop = ( )…" at bounding box center [402, 301] width 300 height 422
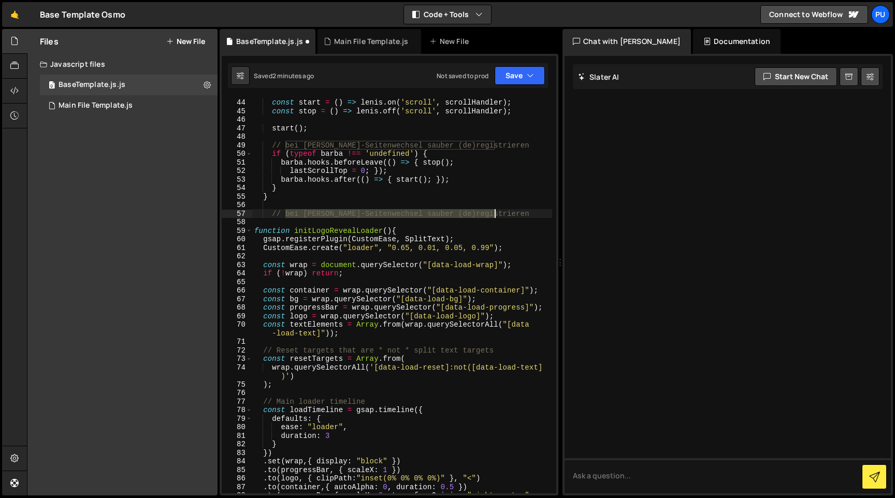
drag, startPoint x: 287, startPoint y: 213, endPoint x: 499, endPoint y: 213, distance: 211.3
click at [499, 213] on div "const start = ( ) => lenis . on ( 'scroll' , scrollHandler ) ; const stop = ( )…" at bounding box center [402, 301] width 300 height 422
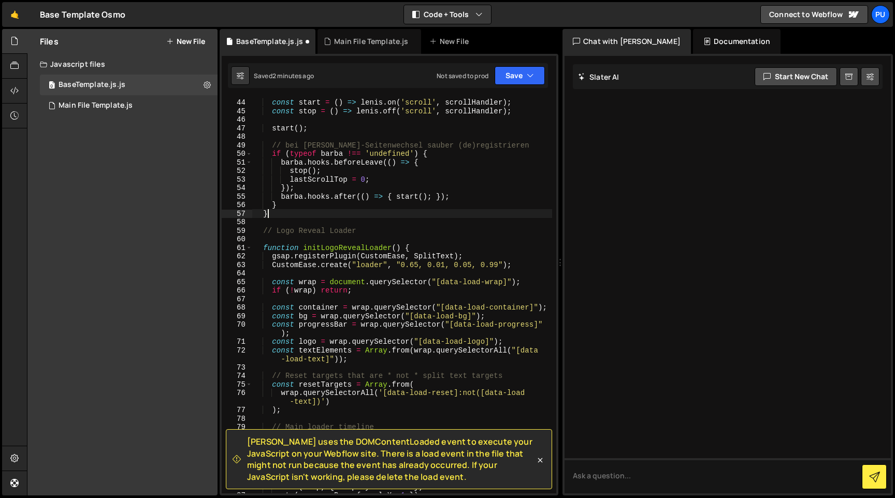
scroll to position [0, 1]
type textarea "}"
click at [65, 14] on div "Base Template Osmo ⚠️ Code is being edited in another browser" at bounding box center [82, 14] width 85 height 12
click at [5, 14] on link "🤙" at bounding box center [14, 14] width 25 height 25
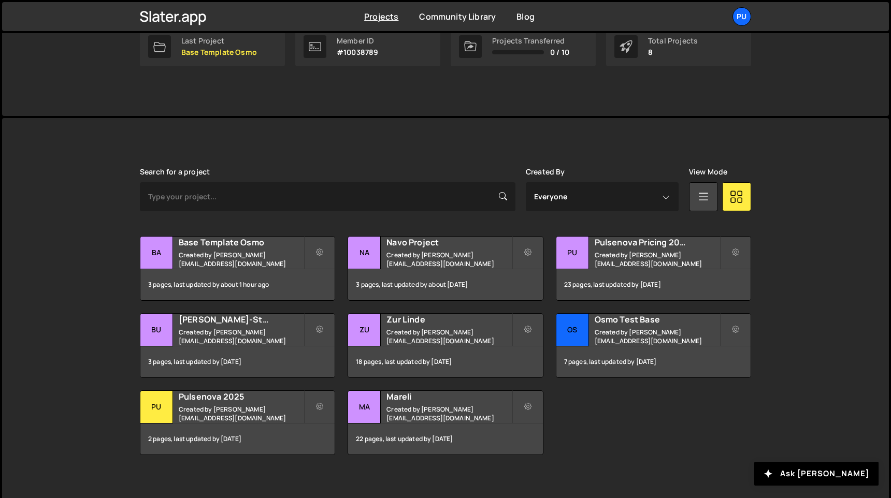
scroll to position [189, 0]
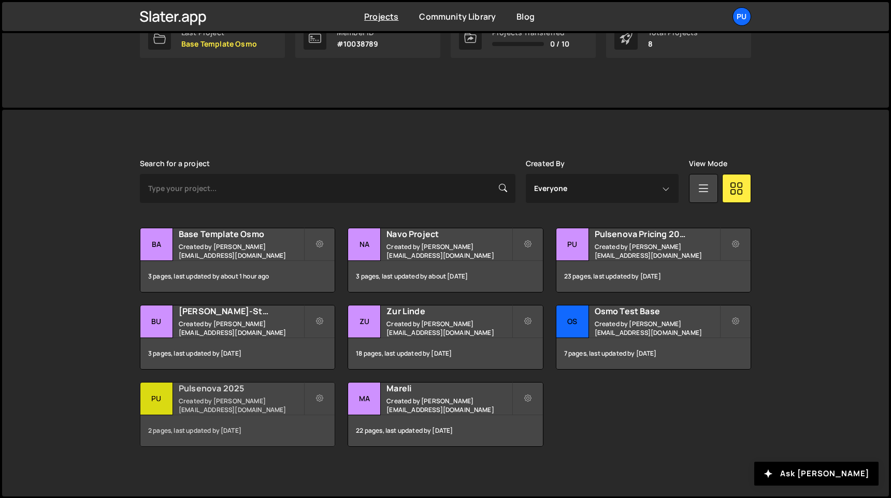
click at [242, 387] on h2 "Pulsenova 2025" at bounding box center [241, 388] width 125 height 11
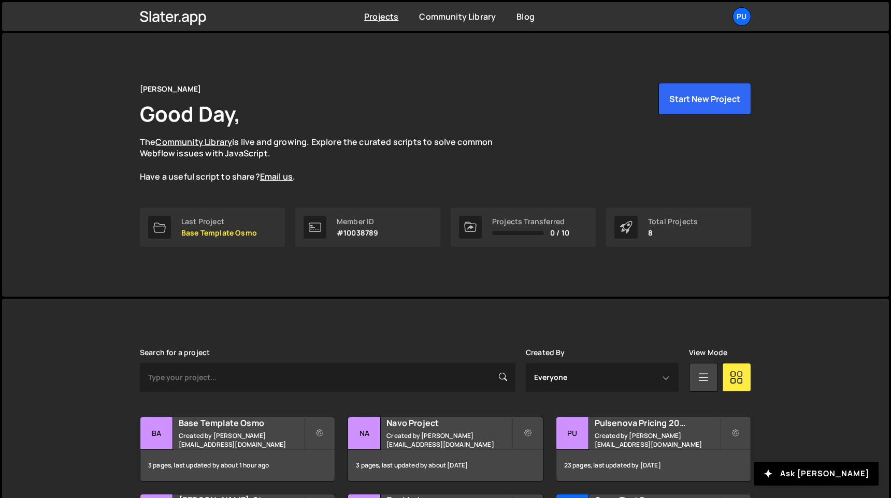
scroll to position [189, 0]
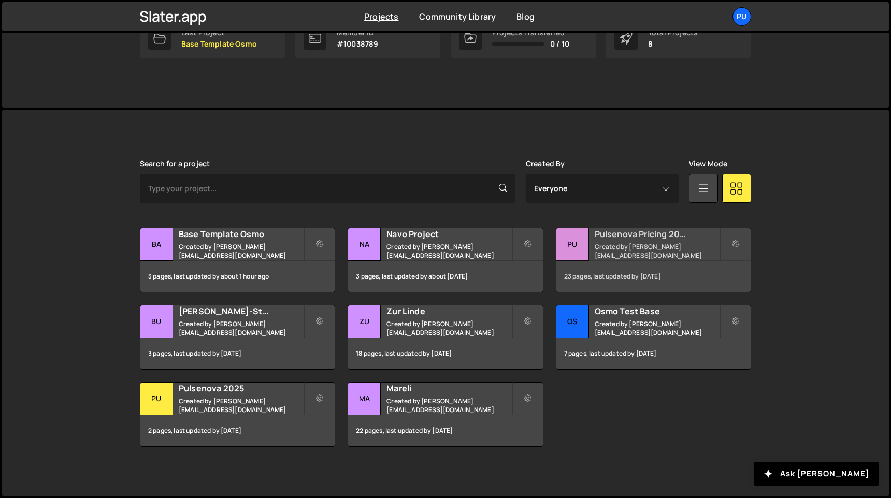
click at [638, 250] on small "Created by johannes@pulsenova.io" at bounding box center [656, 251] width 125 height 18
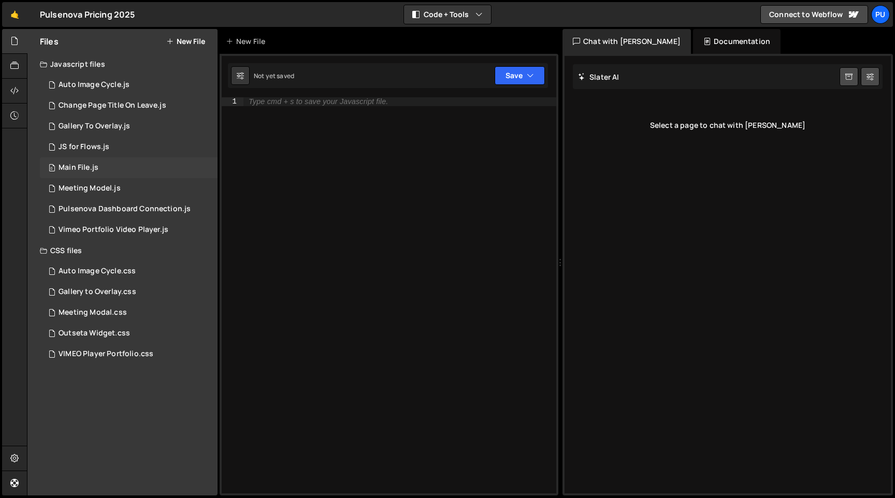
click at [123, 173] on div "0 Main File.js 0" at bounding box center [129, 167] width 178 height 21
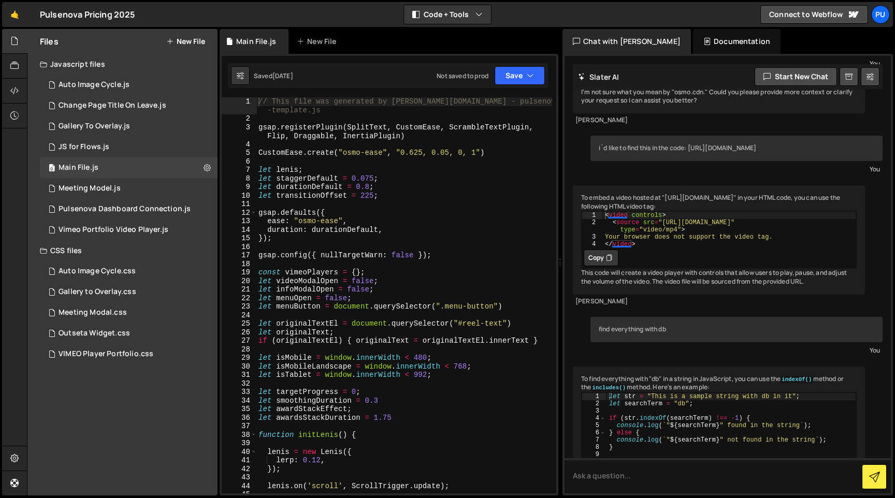
scroll to position [450, 0]
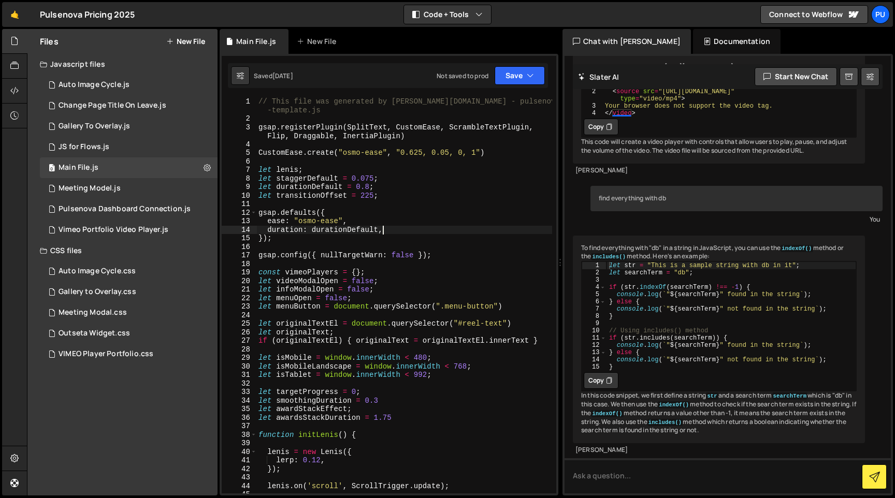
click at [386, 231] on div "// This file was generated by Slater.app - pulsenova-website -template.js gsap …" at bounding box center [404, 308] width 296 height 422
type textarea "});"
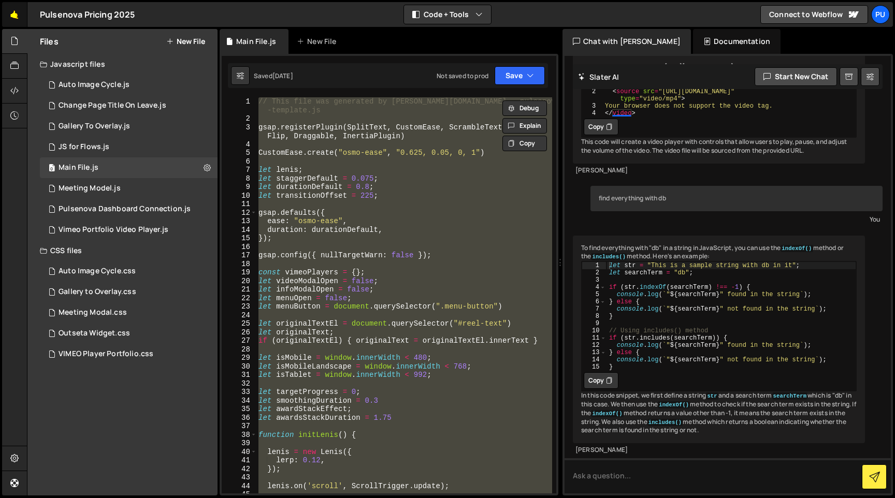
click at [14, 18] on link "🤙" at bounding box center [14, 14] width 25 height 25
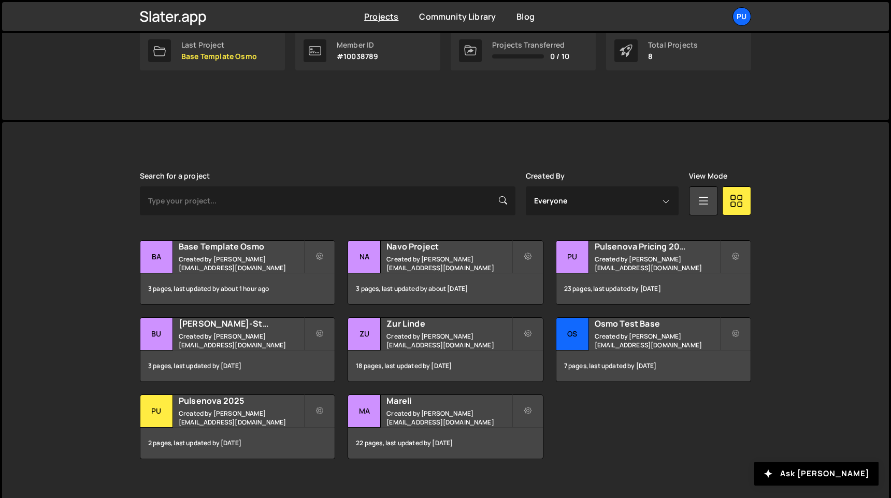
scroll to position [178, 0]
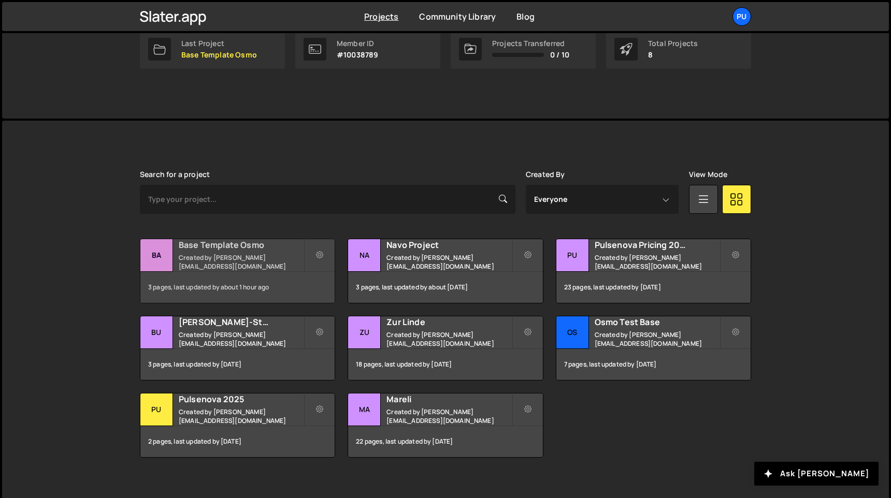
click at [255, 259] on small "Created by [PERSON_NAME][EMAIL_ADDRESS][DOMAIN_NAME]" at bounding box center [241, 262] width 125 height 18
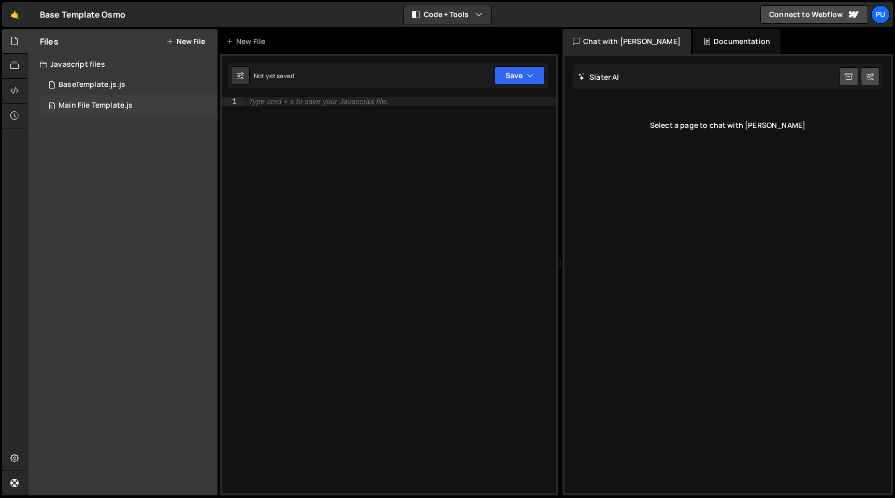
click at [124, 105] on div "Main File Template.js" at bounding box center [96, 105] width 74 height 9
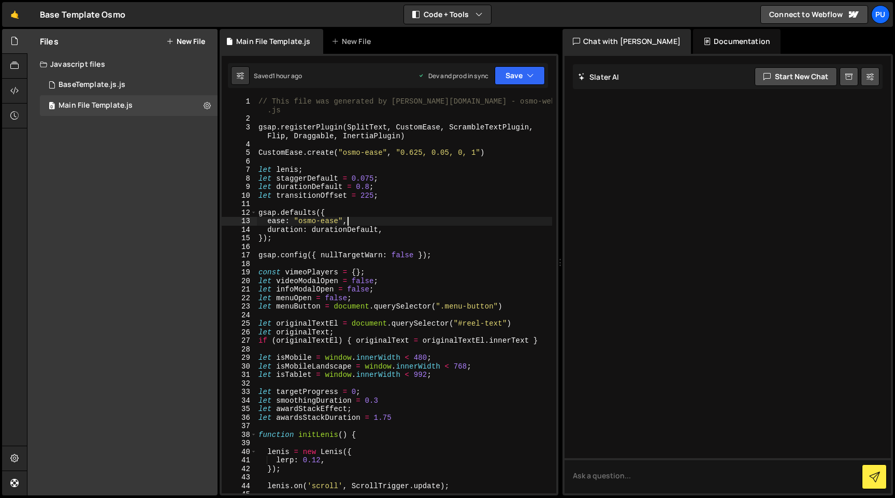
click at [457, 221] on div "// This file was generated by Slater.app - osmo-website-template .js gsap . reg…" at bounding box center [404, 308] width 296 height 422
type textarea "});"
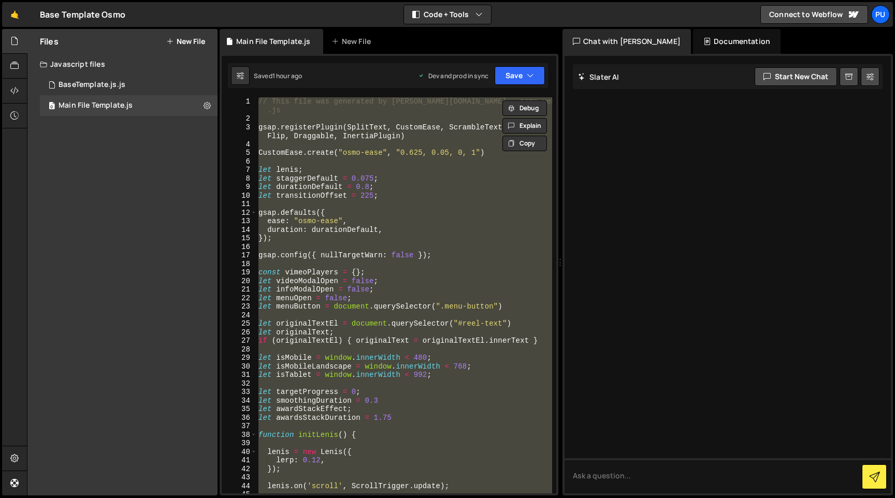
paste textarea
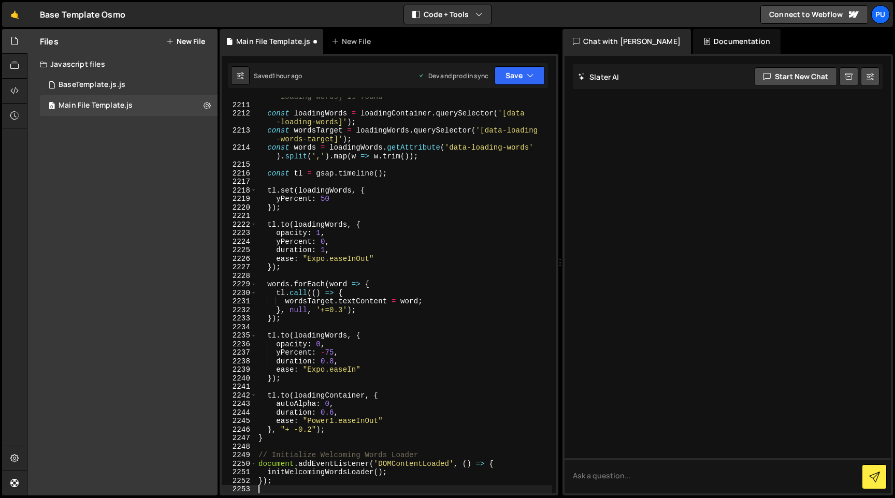
scroll to position [16571, 0]
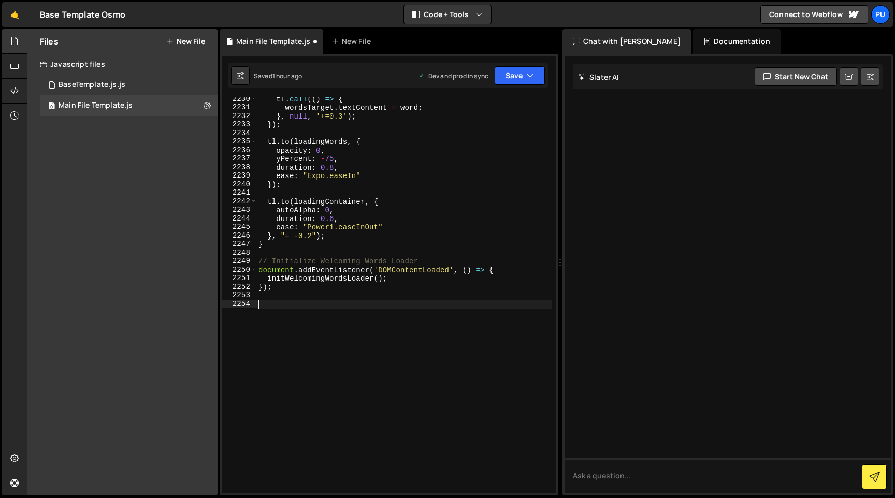
paste textarea "})"
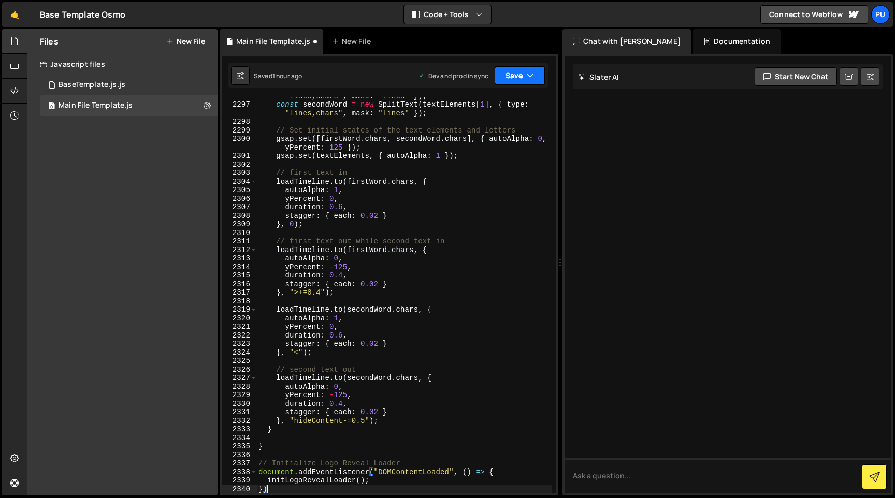
type textarea "})"
click at [517, 79] on button "Save" at bounding box center [519, 75] width 50 height 19
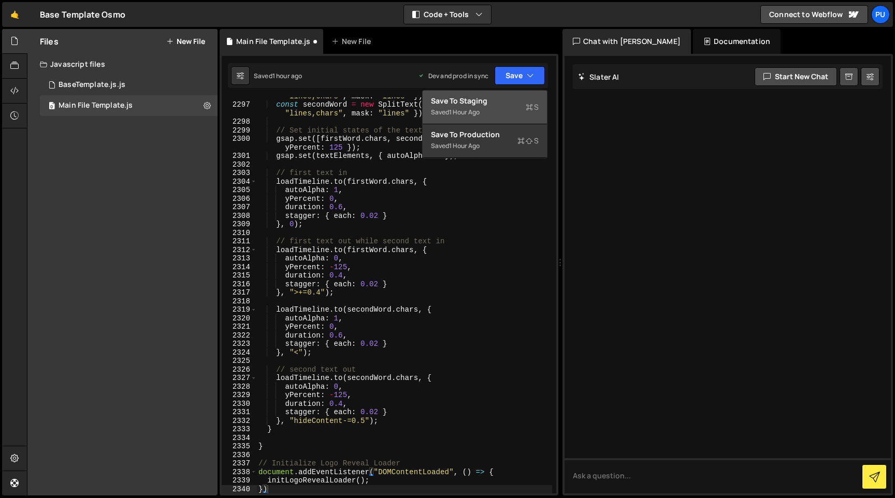
click at [489, 105] on div "Save to Staging S" at bounding box center [485, 101] width 108 height 10
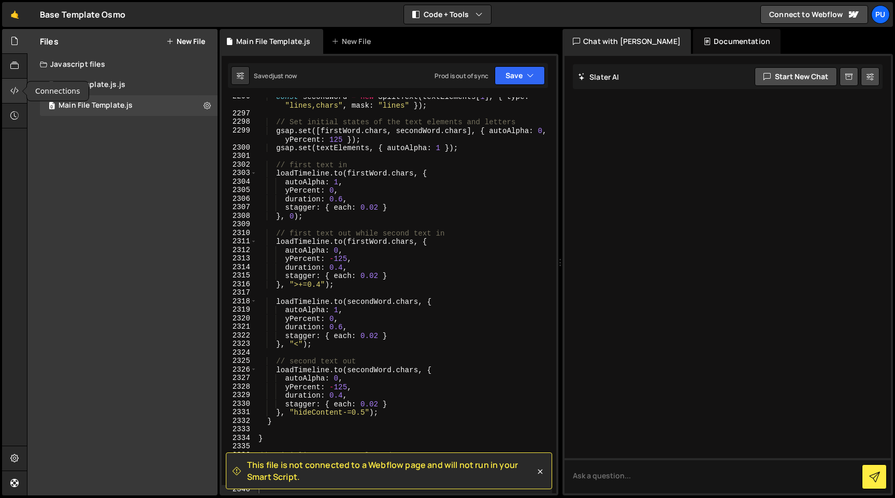
click at [4, 83] on div at bounding box center [14, 91] width 25 height 25
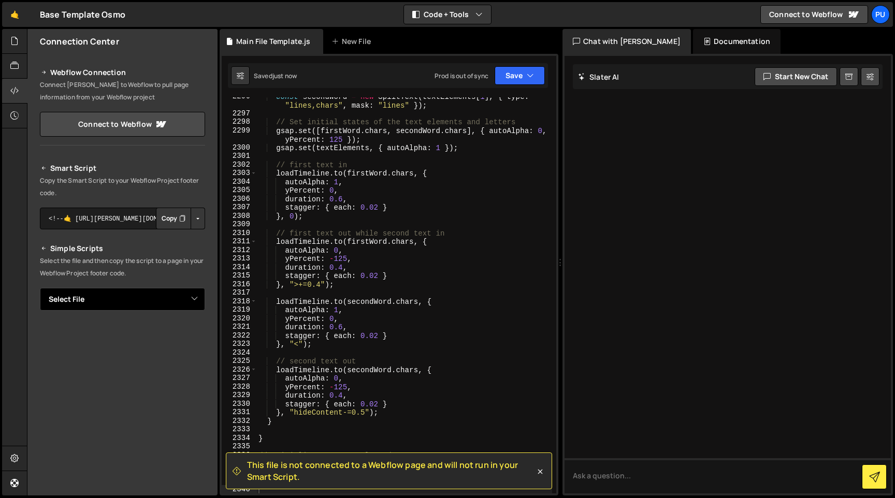
click at [180, 302] on select "Select File BaseTemplate.js.js Main File Template.js" at bounding box center [122, 299] width 165 height 23
select select "47353"
click at [40, 288] on select "Select File BaseTemplate.js.js Main File Template.js" at bounding box center [122, 299] width 165 height 23
click at [192, 331] on button "Button group with nested dropdown" at bounding box center [198, 335] width 14 height 22
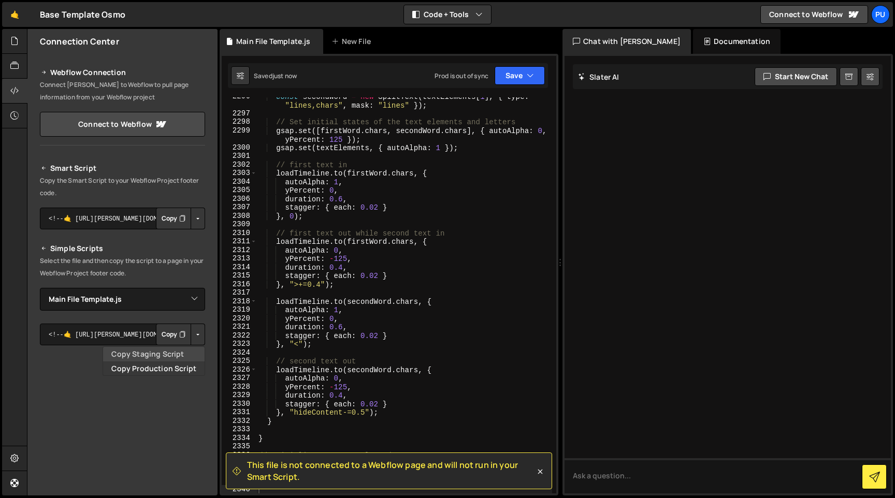
click at [170, 354] on link "Copy Staging Script" at bounding box center [153, 354] width 101 height 14
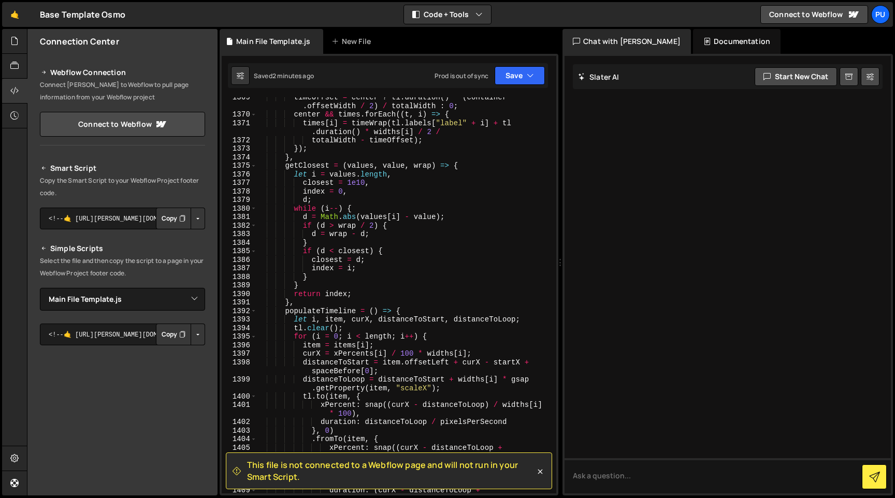
scroll to position [9780, 0]
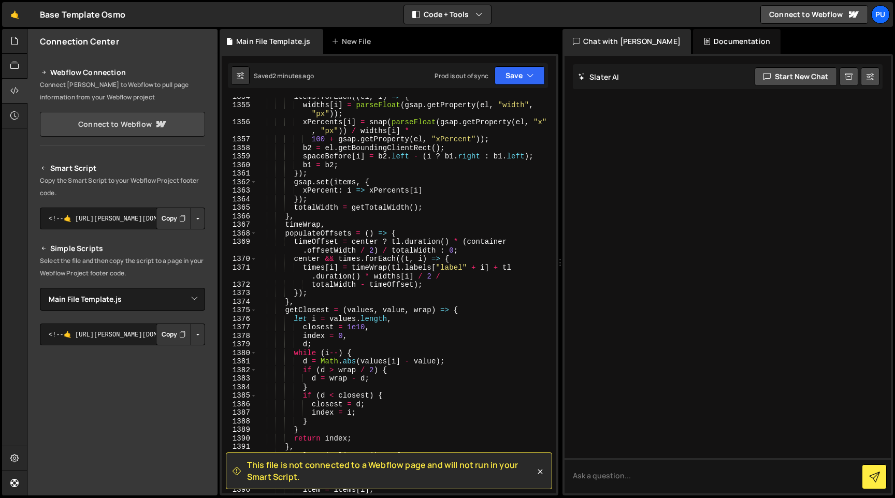
click at [126, 126] on link "Connect to Webflow" at bounding box center [122, 124] width 165 height 25
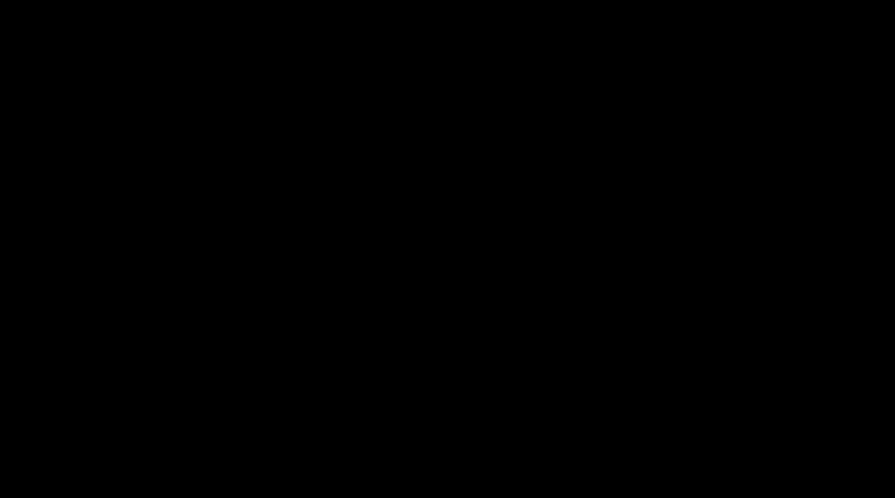
select select "68d695a9eecf680a04af755a"
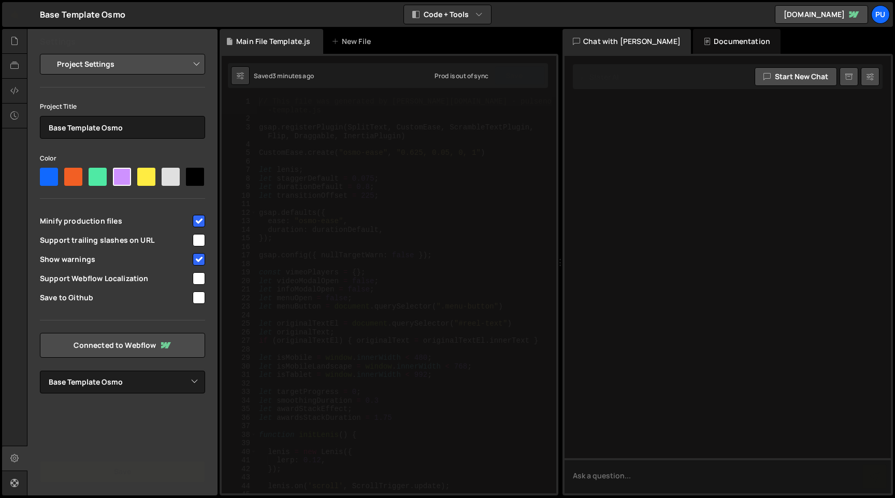
click at [697, 236] on div at bounding box center [727, 275] width 326 height 438
click at [201, 280] on input "checkbox" at bounding box center [199, 278] width 12 height 12
checkbox input "true"
click at [199, 296] on input "checkbox" at bounding box center [199, 298] width 12 height 12
checkbox input "true"
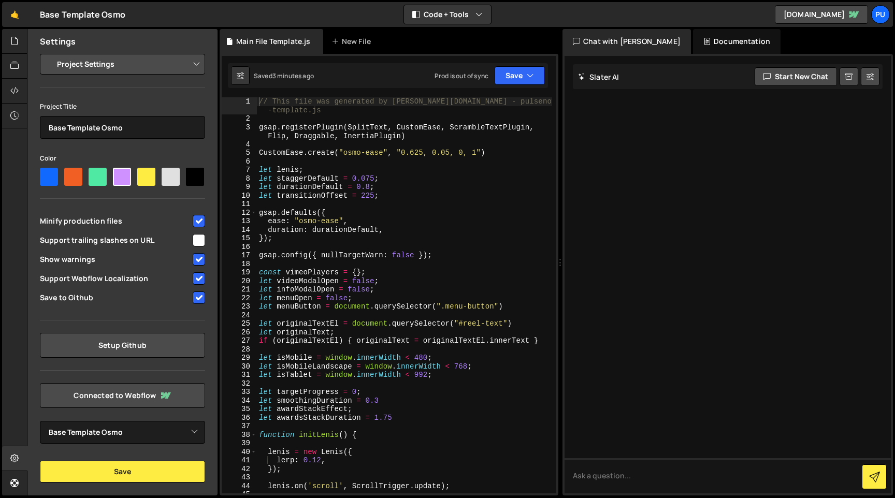
click at [196, 243] on input "checkbox" at bounding box center [199, 240] width 12 height 12
checkbox input "true"
click at [136, 480] on button "Save" at bounding box center [122, 472] width 165 height 22
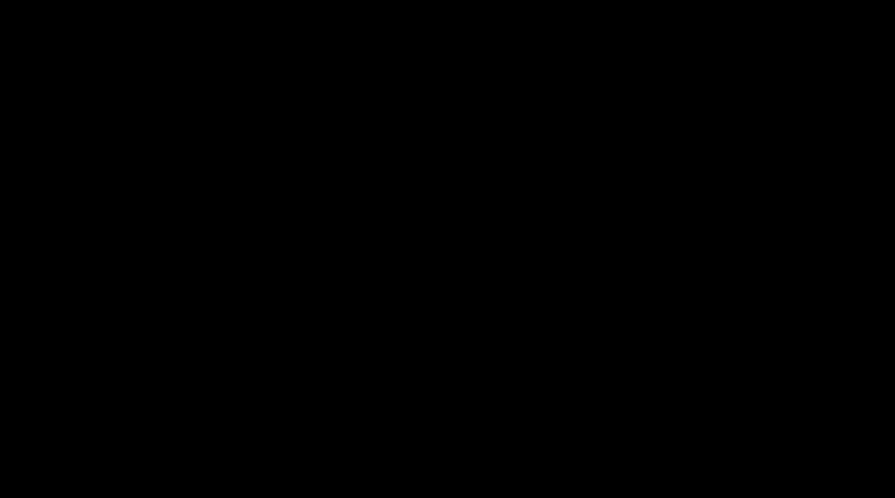
click at [127, 351] on body "Projects Community Library Blog Pu Projects Your Teams Invite team member Accou…" at bounding box center [447, 249] width 895 height 498
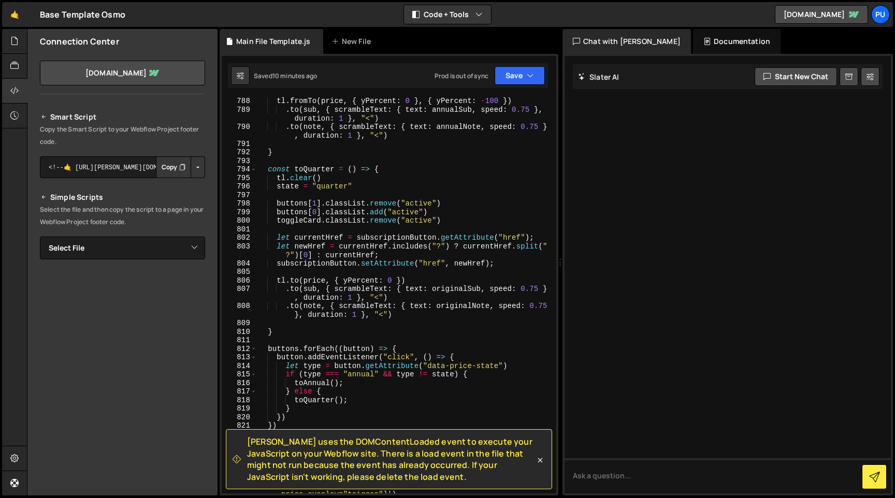
scroll to position [6255, 0]
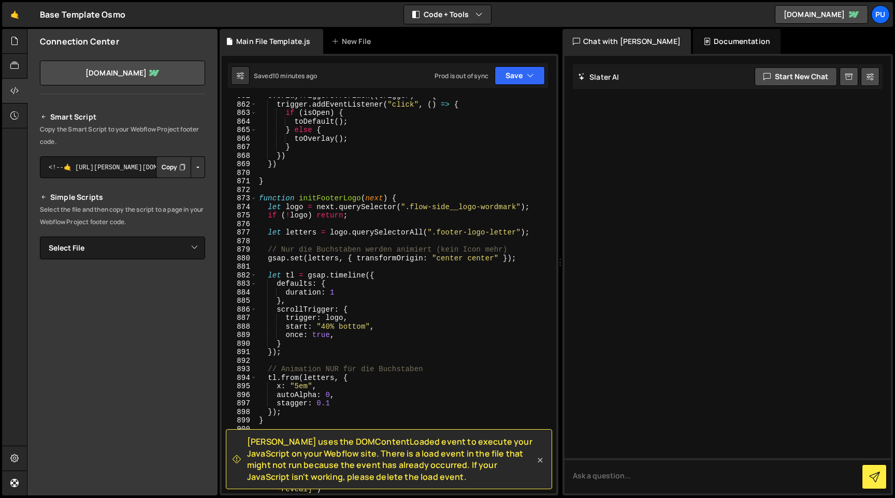
click at [538, 463] on icon at bounding box center [540, 460] width 10 height 10
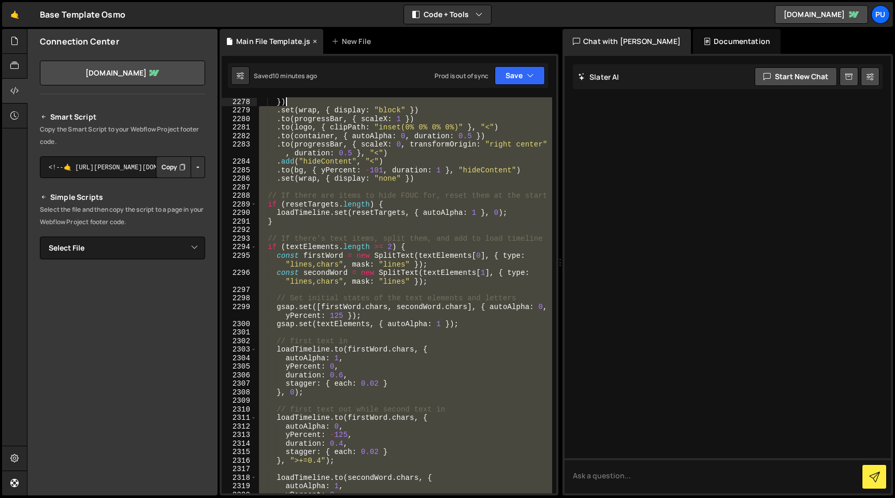
scroll to position [16314, 0]
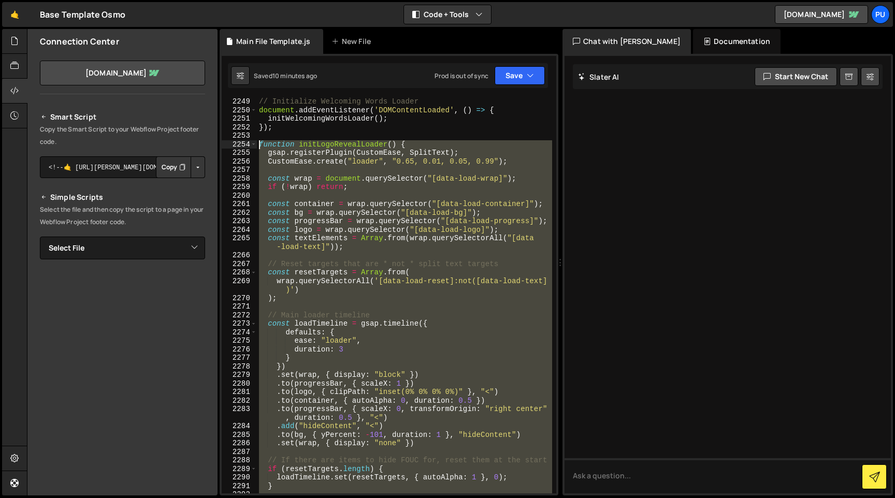
drag, startPoint x: 321, startPoint y: 214, endPoint x: 259, endPoint y: 148, distance: 90.8
click at [259, 148] on div "// Initialize Welcoming Words Loader document . addEventListener ( 'DOMContentL…" at bounding box center [404, 303] width 295 height 413
type textarea "function initLogoRevealLoader() { gsap.registerPlugin(CustomEase, SplitText);"
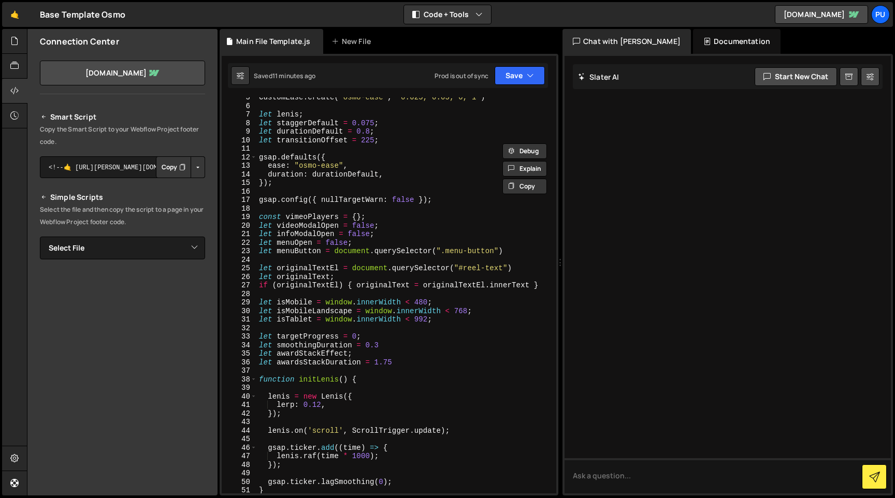
scroll to position [0, 0]
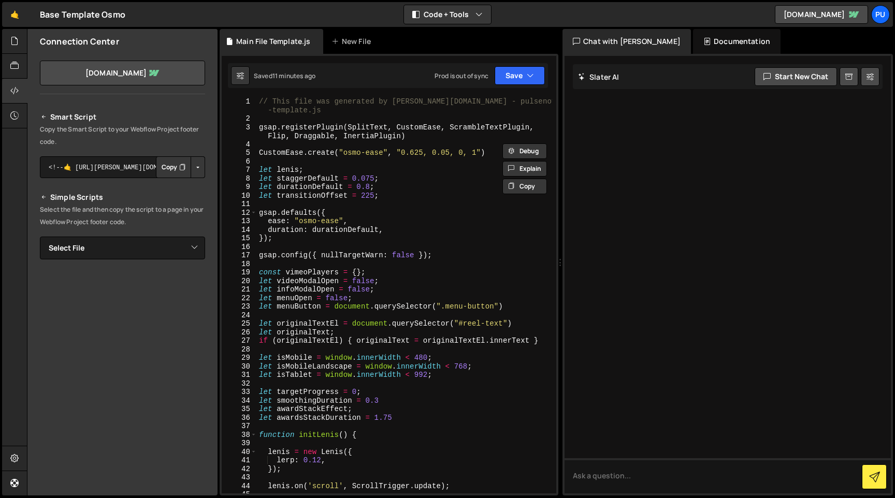
click at [432, 142] on div "// This file was generated by Slater.app - pulsenova-website -template.js gsap …" at bounding box center [404, 308] width 295 height 422
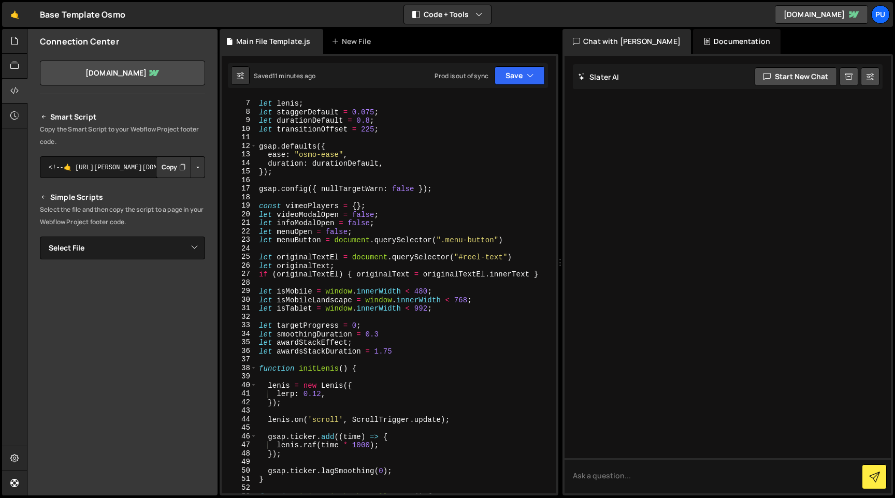
scroll to position [52, 0]
click at [260, 200] on div "let lenis ; let staggerDefault = 0.075 ; let durationDefault = 0.8 ; let transi…" at bounding box center [404, 297] width 295 height 413
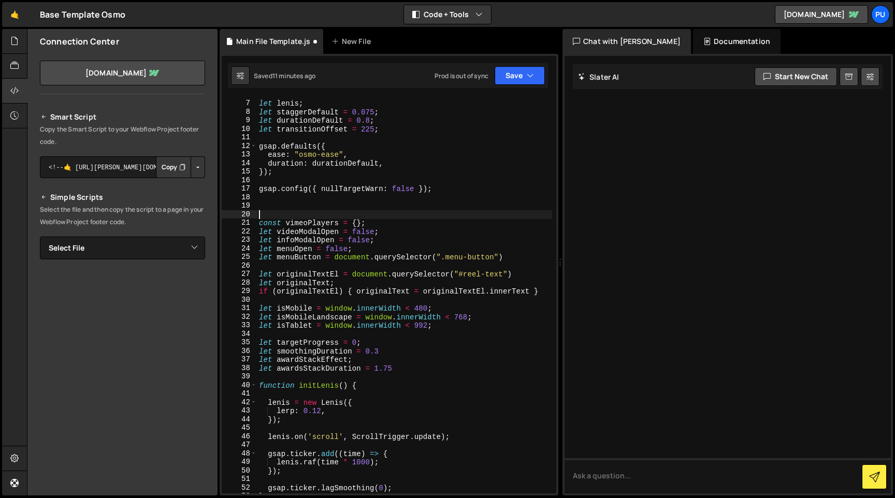
paste textarea
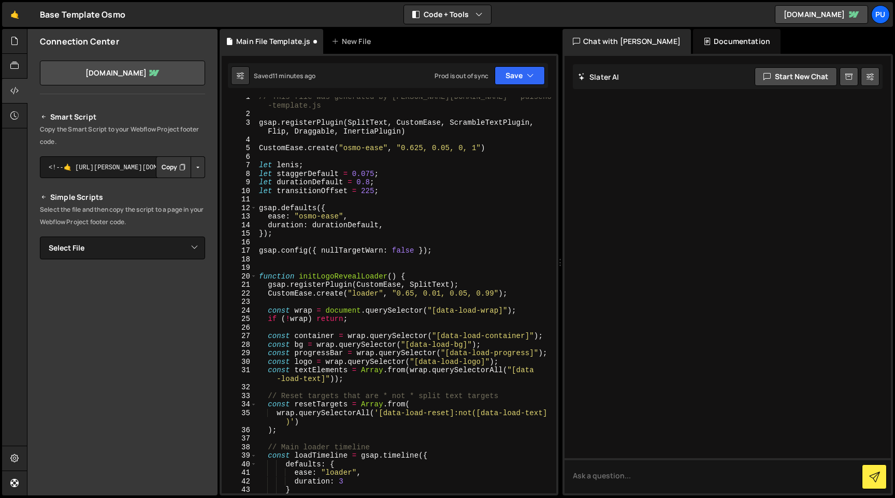
scroll to position [0, 0]
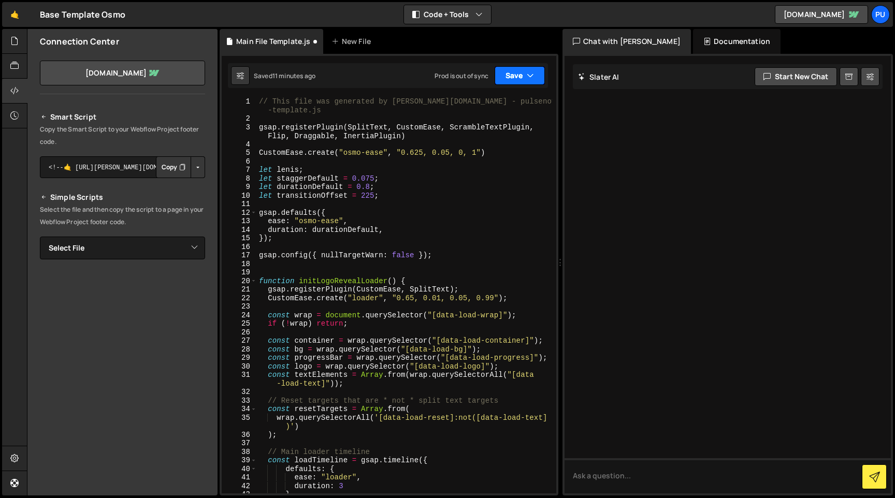
click at [508, 82] on button "Save" at bounding box center [519, 75] width 50 height 19
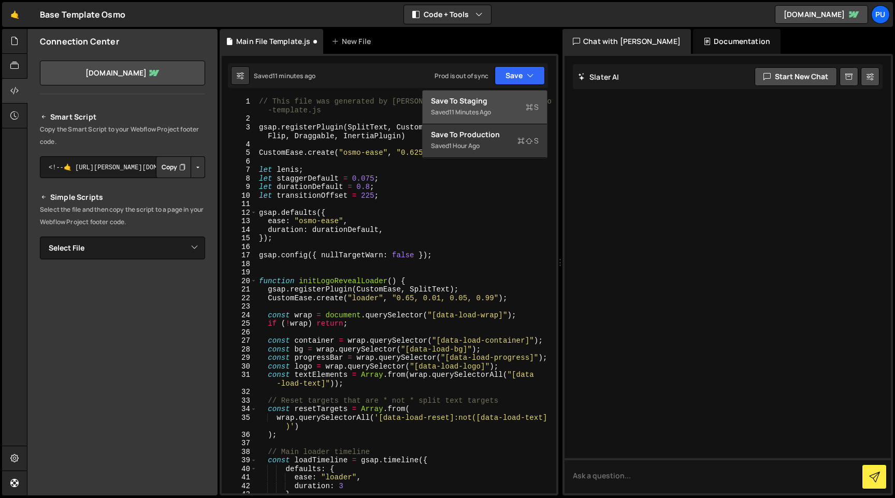
click at [497, 100] on div "Save to Staging S" at bounding box center [485, 101] width 108 height 10
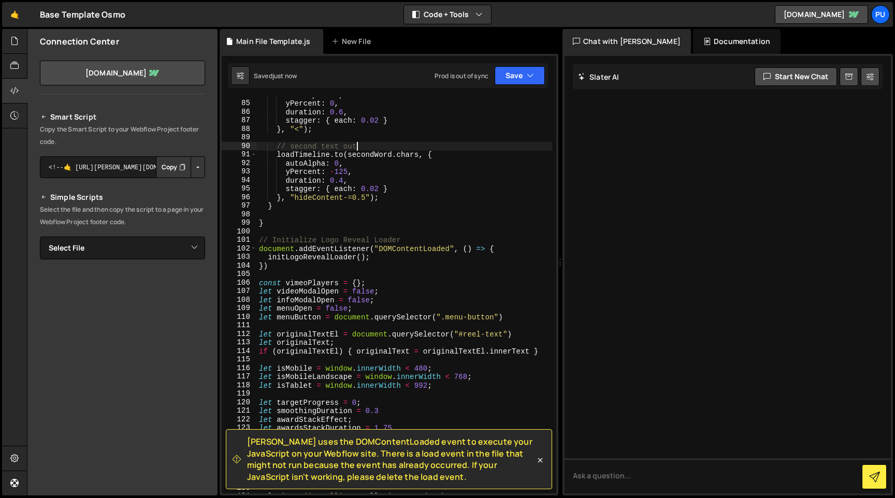
click at [512, 147] on div "autoAlpha : 1 , yPercent : 0 , duration : 0.6 , stagger : { each : 0.02 } } , "…" at bounding box center [404, 297] width 295 height 413
type textarea "})"
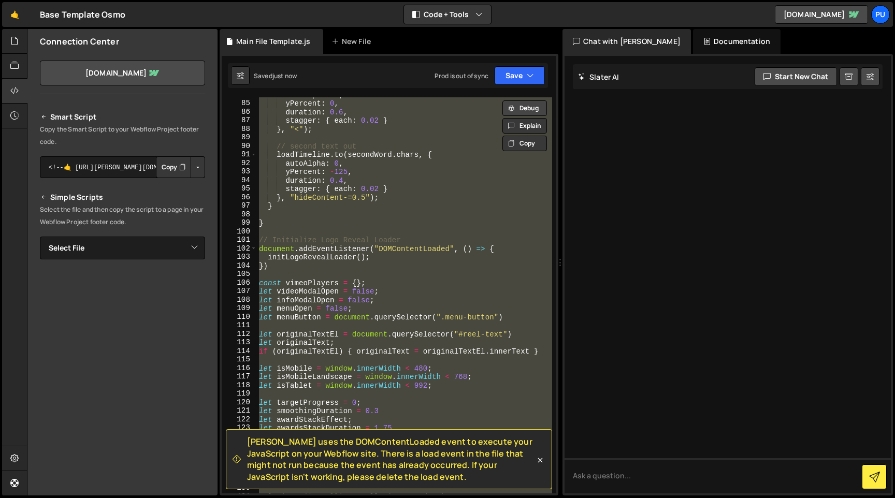
click at [518, 107] on button "Debug" at bounding box center [524, 108] width 45 height 16
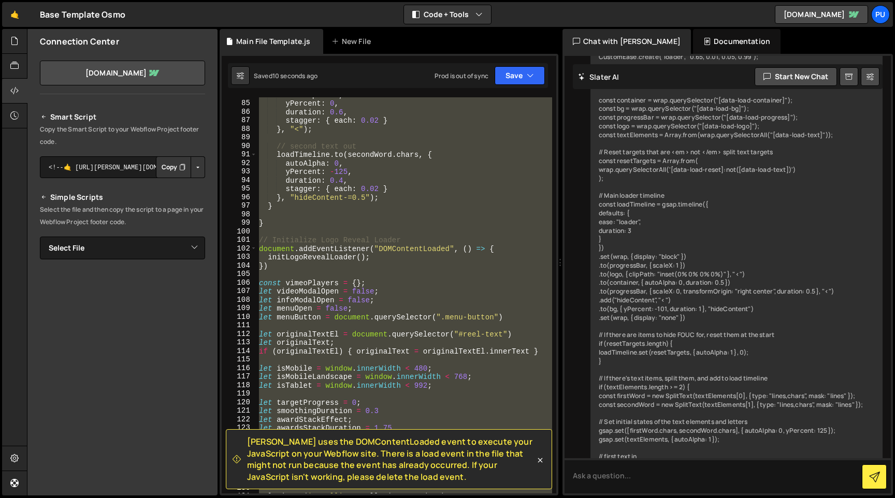
scroll to position [20858, 0]
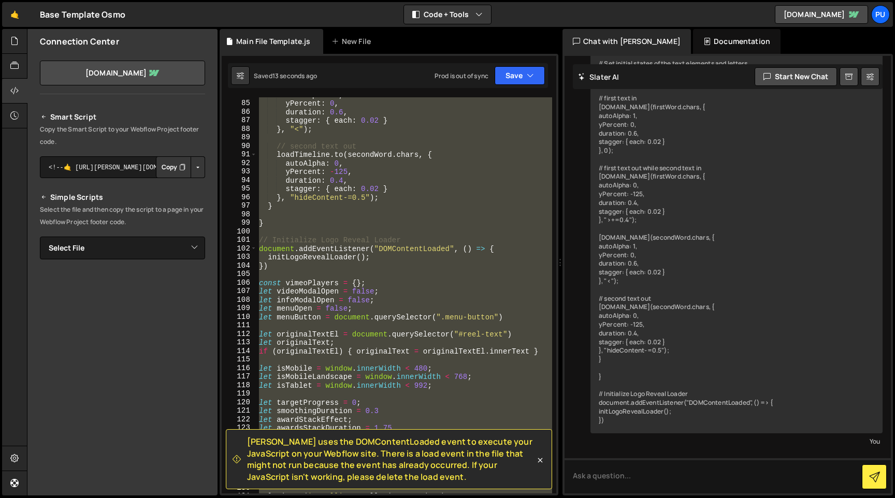
click at [767, 457] on link "Click to refesh." at bounding box center [765, 461] width 45 height 9
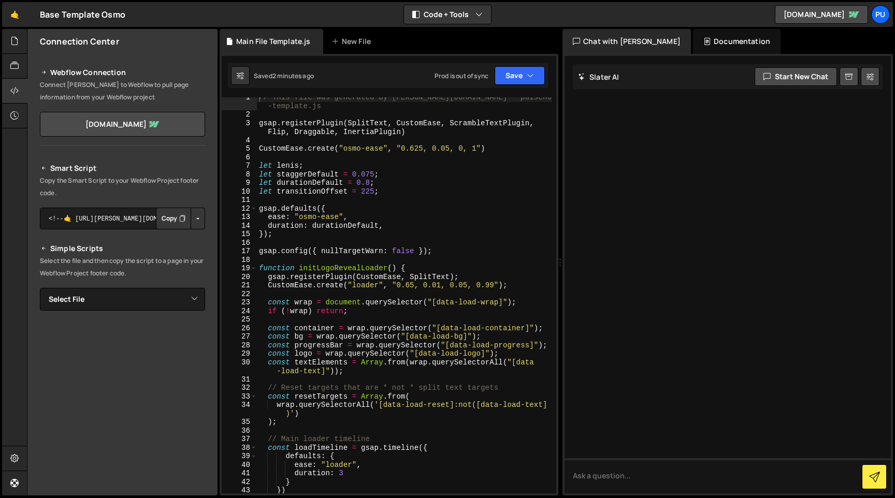
scroll to position [4, 0]
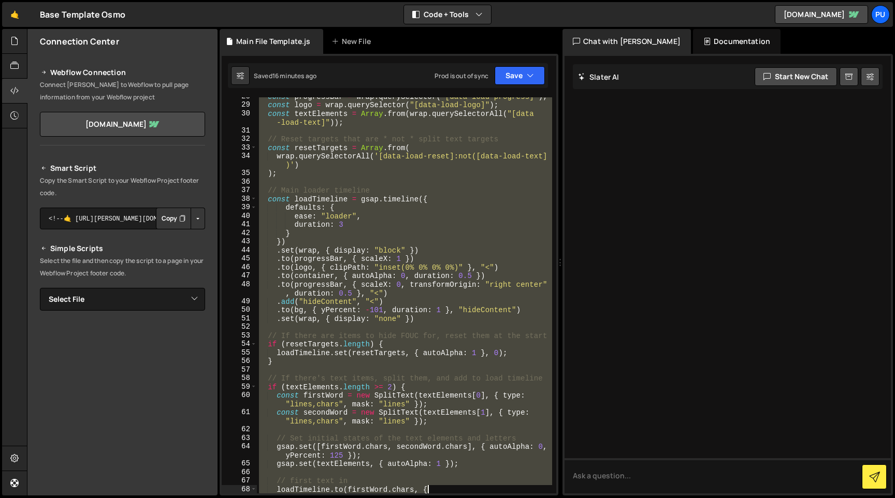
drag, startPoint x: 260, startPoint y: 164, endPoint x: 641, endPoint y: 494, distance: 503.6
click at [641, 494] on div "Files New File Javascript files 0 BaseTemplate.js.js 0 0 Main File Template.js …" at bounding box center [461, 262] width 868 height 467
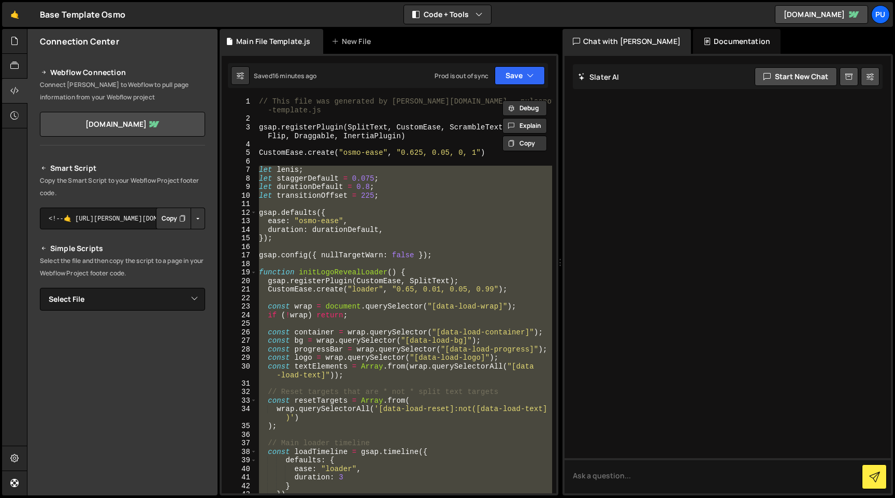
scroll to position [0, 0]
click at [266, 172] on div "// This file was generated by Slater.app - pulsenova-website -template.js gsap …" at bounding box center [404, 295] width 295 height 396
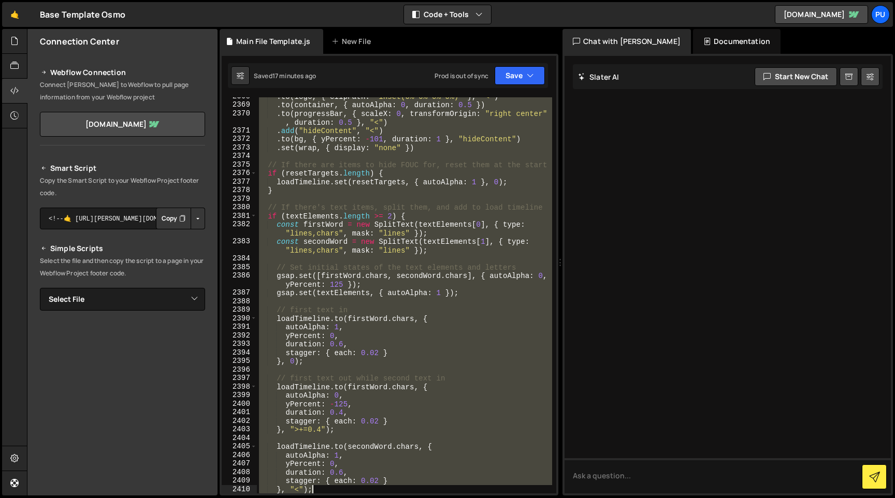
scroll to position [16571, 0]
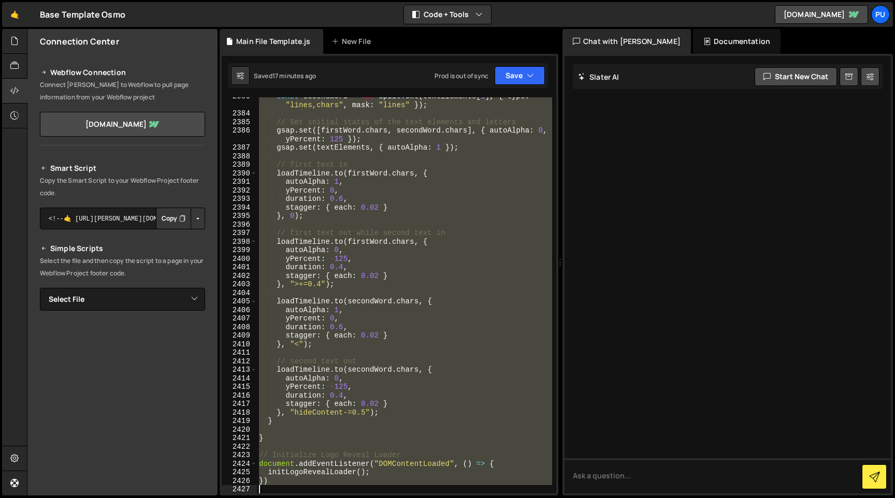
drag, startPoint x: 261, startPoint y: 171, endPoint x: 894, endPoint y: 498, distance: 712.6
click at [894, 498] on div "Hold on a sec... Are you certain you wish to leave this page? Any changes you'v…" at bounding box center [447, 249] width 895 height 498
type textarea "})"
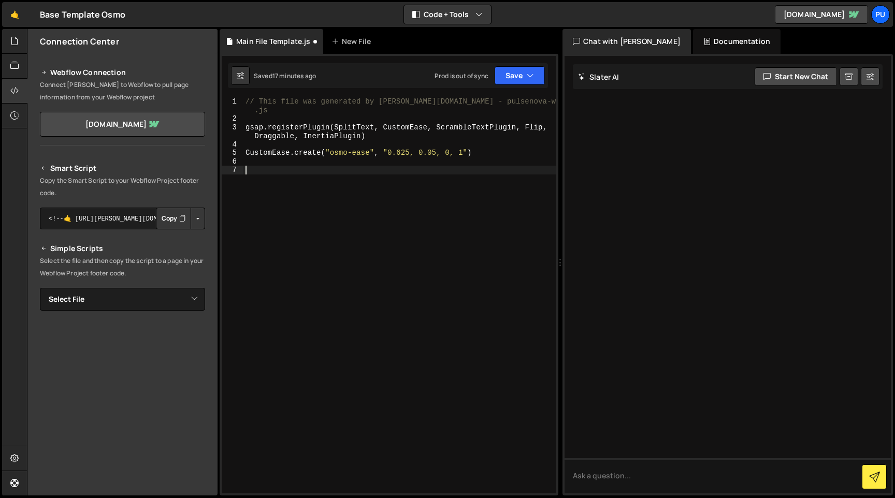
paste textarea "})"
type textarea "})"
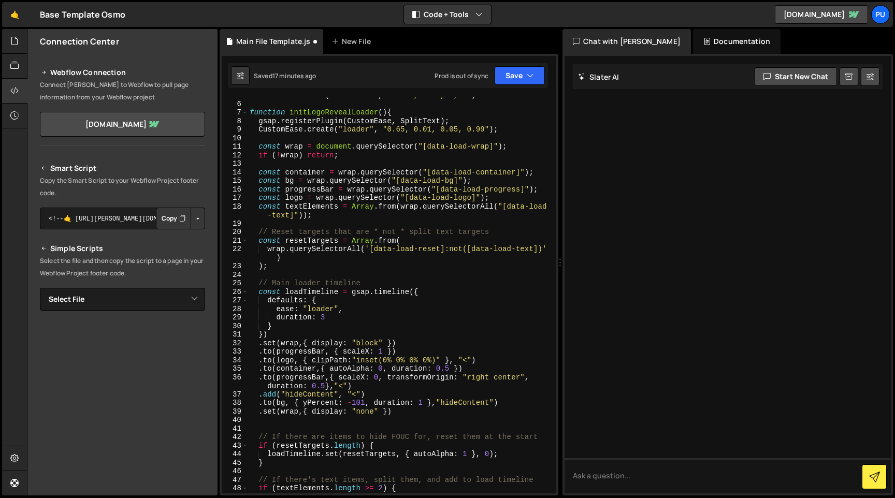
scroll to position [0, 0]
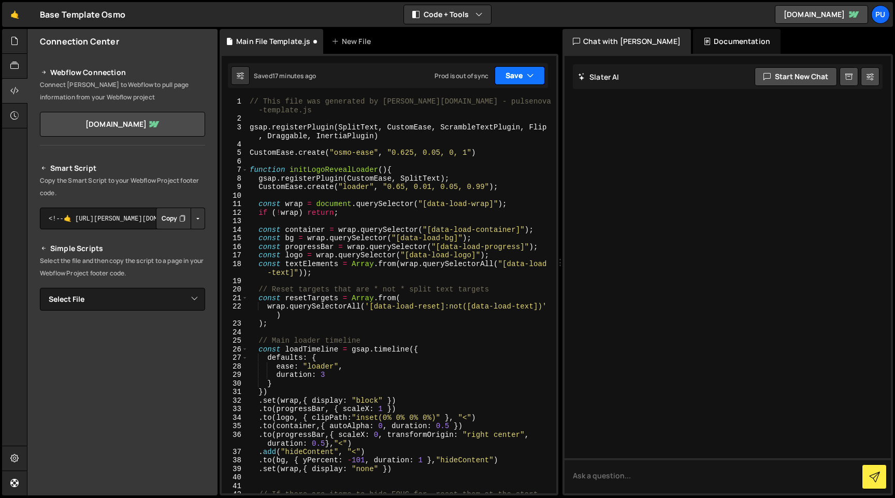
click at [523, 81] on button "Save" at bounding box center [519, 75] width 50 height 19
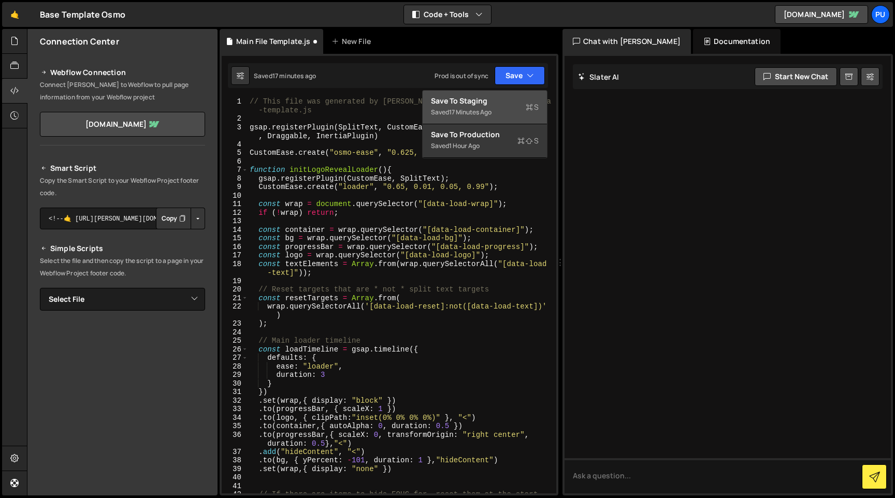
click at [482, 115] on div "17 minutes ago" at bounding box center [470, 112] width 42 height 9
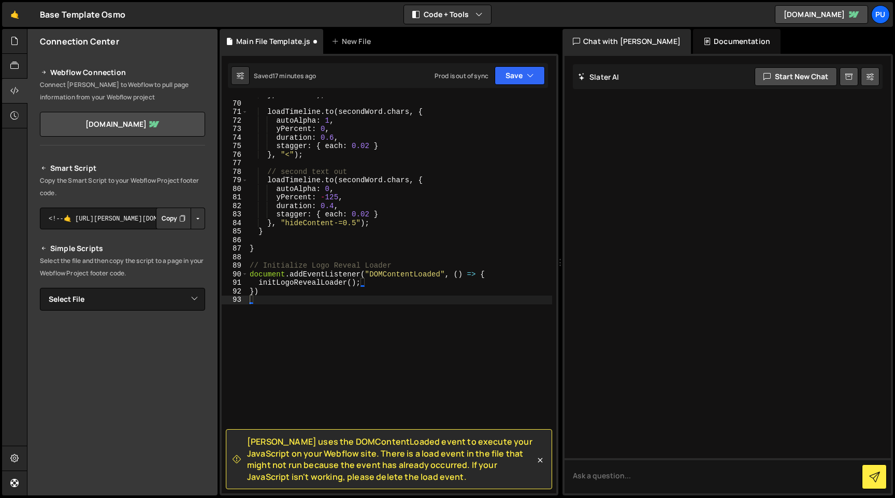
scroll to position [656, 0]
click at [12, 77] on div at bounding box center [14, 66] width 25 height 25
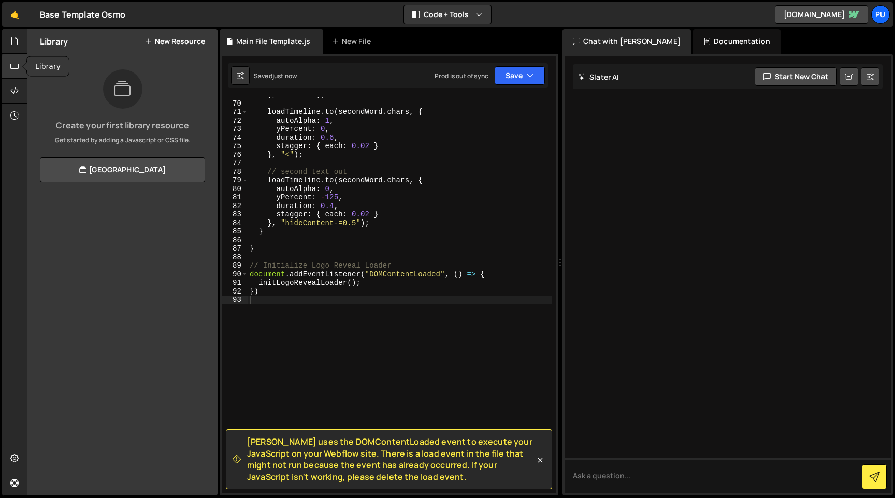
click at [15, 61] on icon at bounding box center [14, 65] width 8 height 11
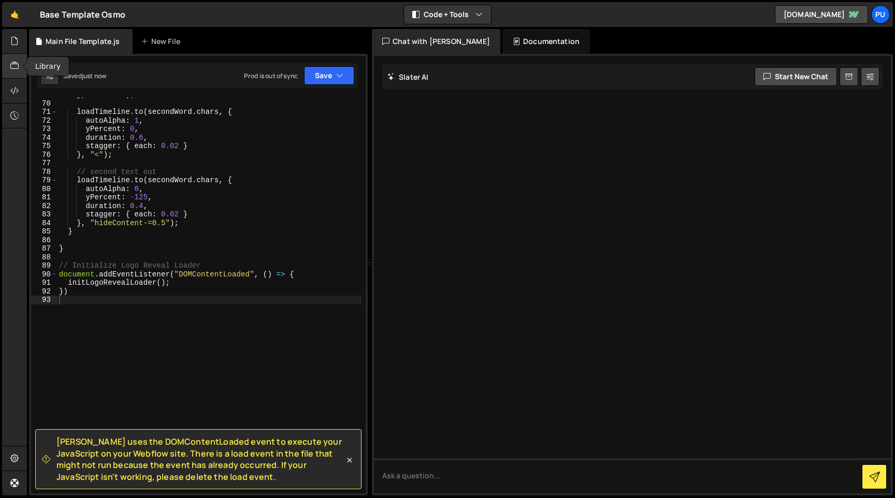
click at [13, 66] on icon at bounding box center [14, 65] width 8 height 11
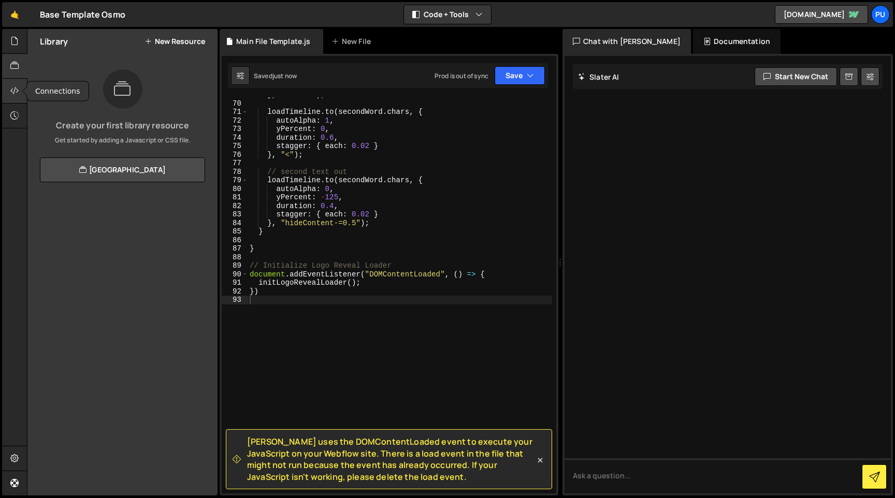
click at [18, 88] on icon at bounding box center [14, 90] width 8 height 11
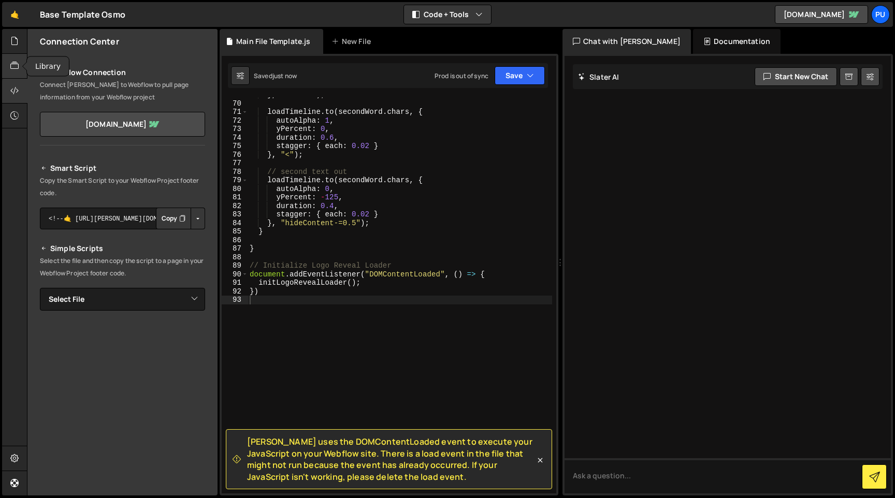
click at [14, 76] on div at bounding box center [14, 66] width 25 height 25
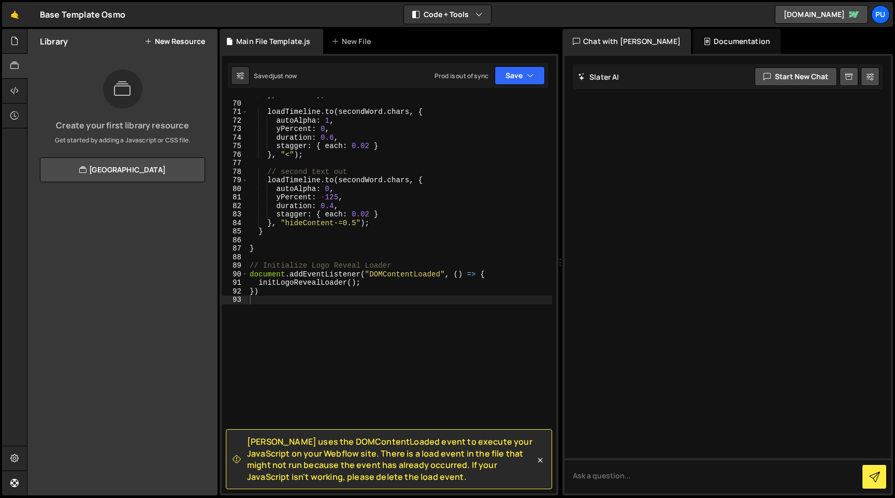
click at [63, 46] on h2 "Library" at bounding box center [54, 41] width 28 height 11
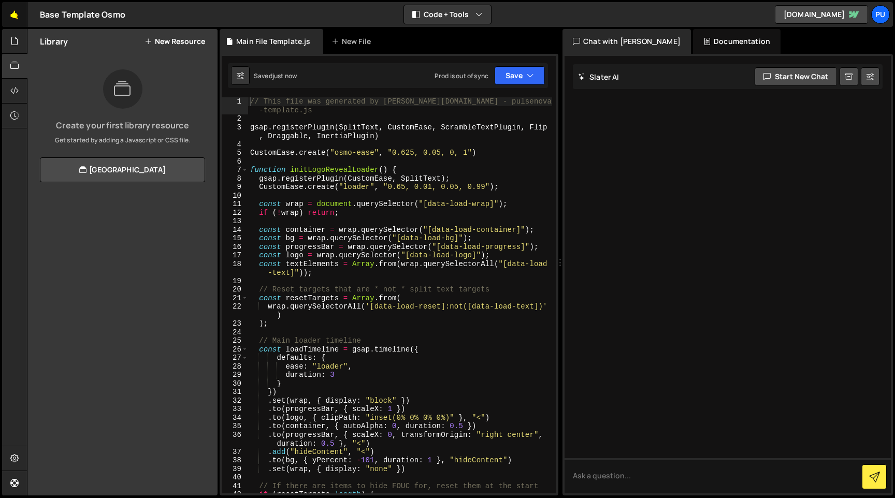
click at [17, 24] on link "🤙" at bounding box center [14, 14] width 25 height 25
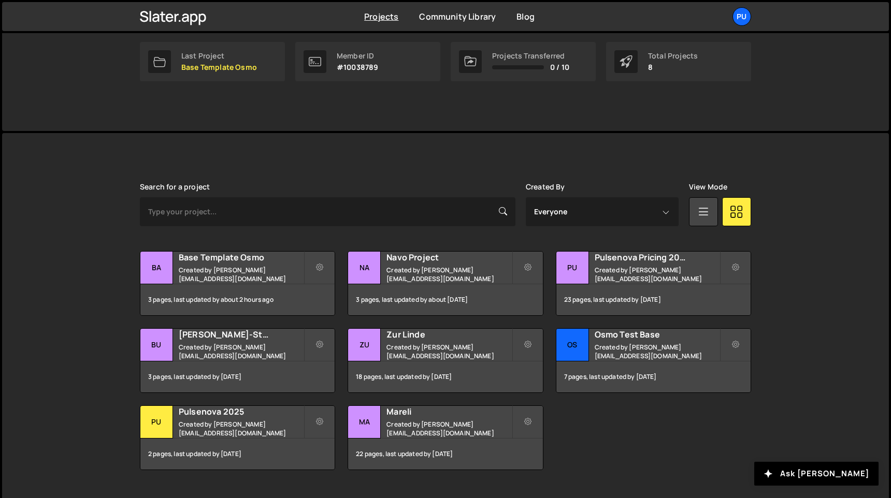
scroll to position [171, 0]
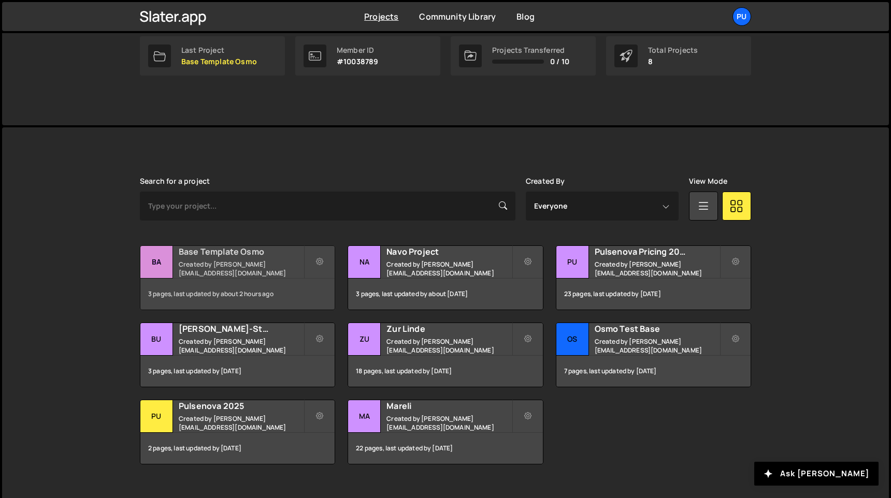
click at [249, 266] on small "Created by [PERSON_NAME][EMAIL_ADDRESS][DOMAIN_NAME]" at bounding box center [241, 269] width 125 height 18
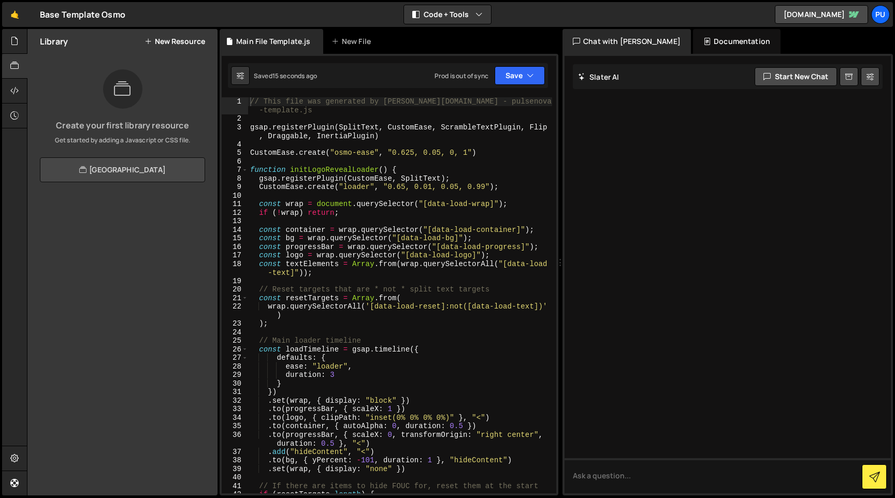
click at [161, 171] on link "[GEOGRAPHIC_DATA]" at bounding box center [122, 169] width 165 height 25
type textarea "gsap.registerPlugin(SplitText, CustomEase, ScrambleTextPlugin, Flip, Draggable,…"
click at [398, 127] on div "// This file was generated by [PERSON_NAME][DOMAIN_NAME] - pulsenova-website -t…" at bounding box center [400, 308] width 304 height 422
click at [288, 45] on div "Main File Template.js" at bounding box center [273, 41] width 74 height 10
click at [312, 41] on icon at bounding box center [314, 41] width 7 height 10
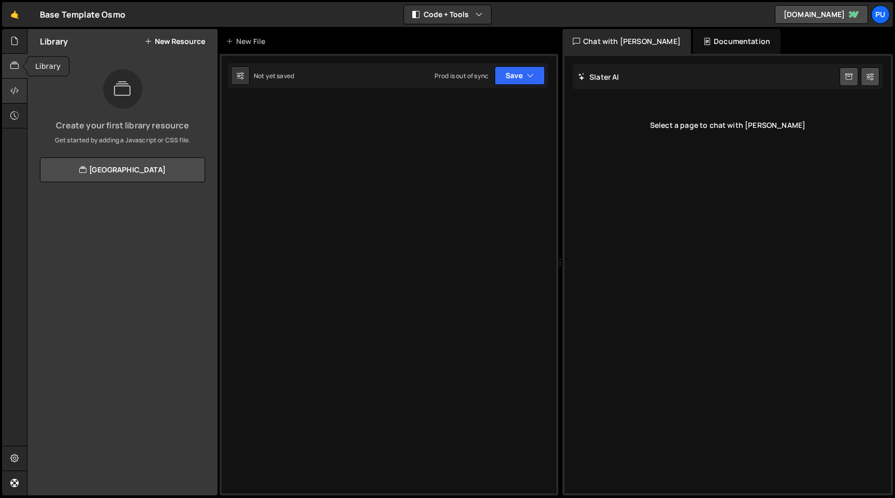
click at [13, 80] on div at bounding box center [14, 91] width 25 height 25
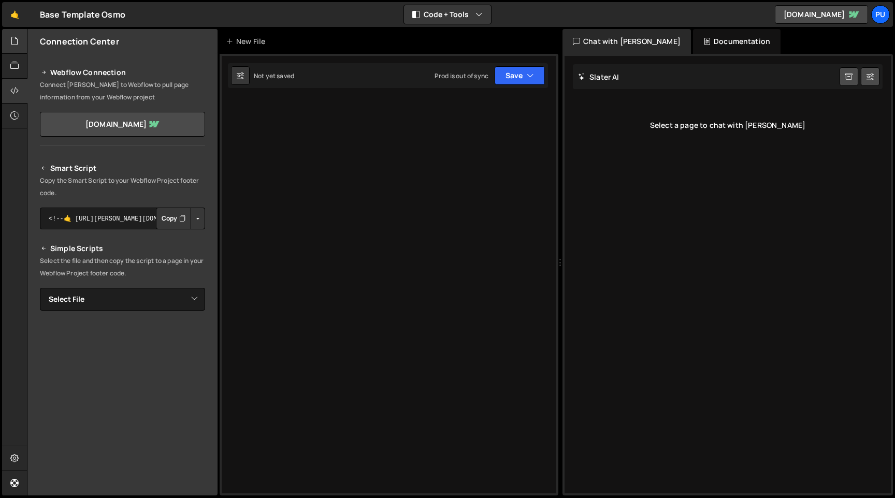
click at [11, 38] on icon at bounding box center [14, 40] width 8 height 11
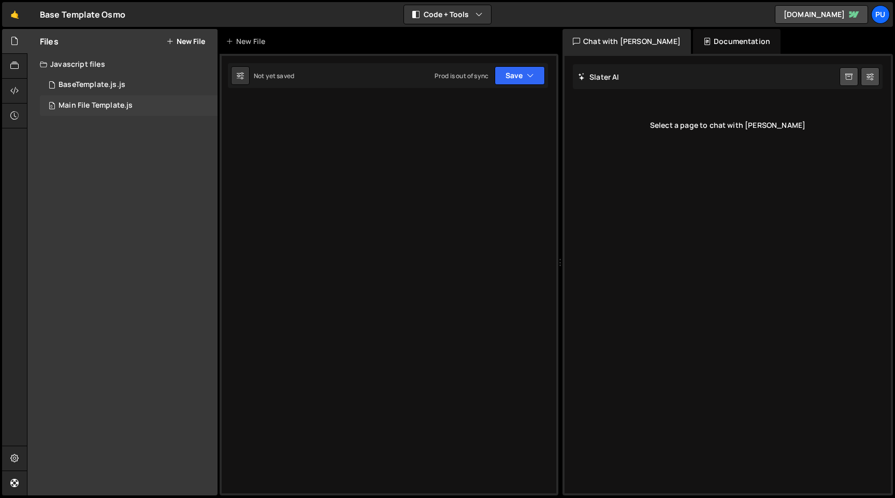
click at [112, 113] on div "0 Main File Template.js 0" at bounding box center [129, 105] width 178 height 21
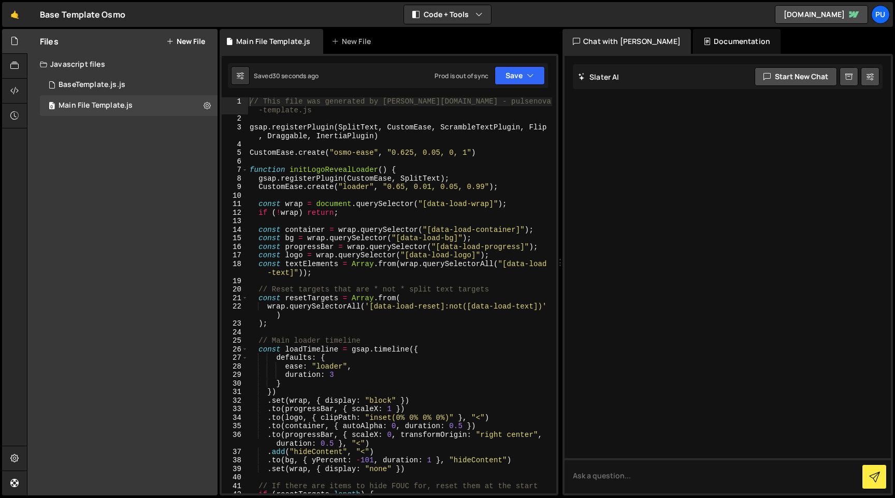
click at [528, 91] on div "Type cmd + s to save your Javascript file. XXXXXXXXXXXXXXXXXXXXXXXXXXXXXXXXXXXX…" at bounding box center [389, 275] width 339 height 442
click at [530, 84] on button "Save" at bounding box center [519, 75] width 50 height 19
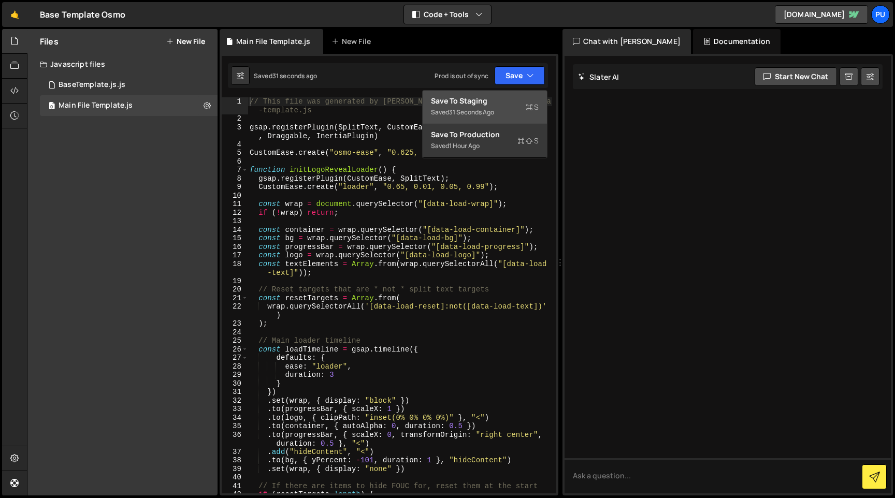
click at [506, 112] on div "Saved 31 seconds ago" at bounding box center [485, 112] width 108 height 12
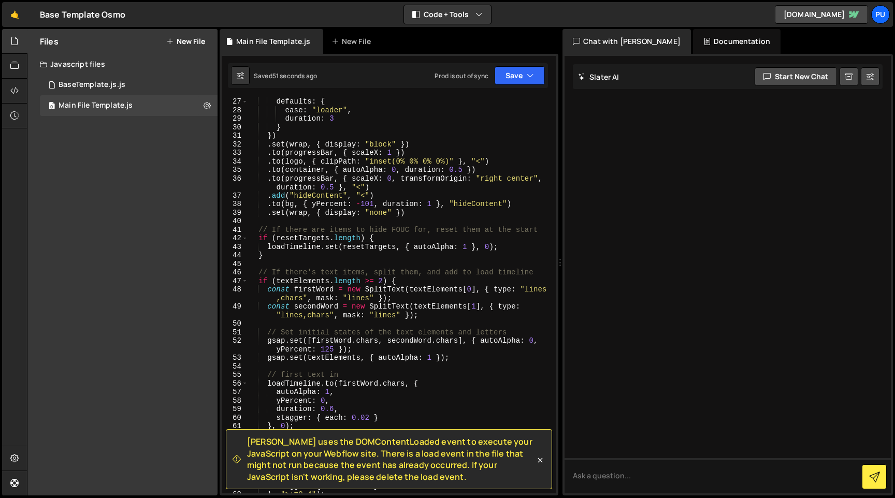
scroll to position [411, 0]
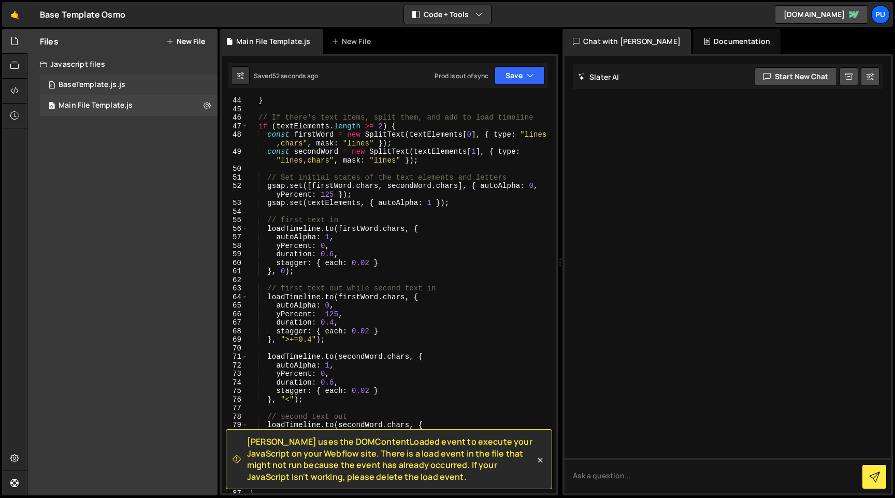
click at [202, 88] on div "0 BaseTemplate.js.js 0" at bounding box center [129, 85] width 178 height 21
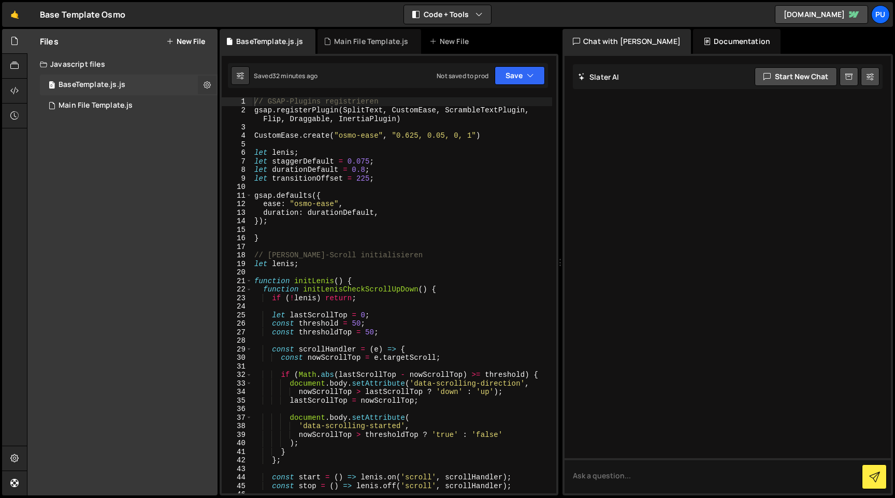
click at [208, 84] on icon at bounding box center [206, 85] width 7 height 10
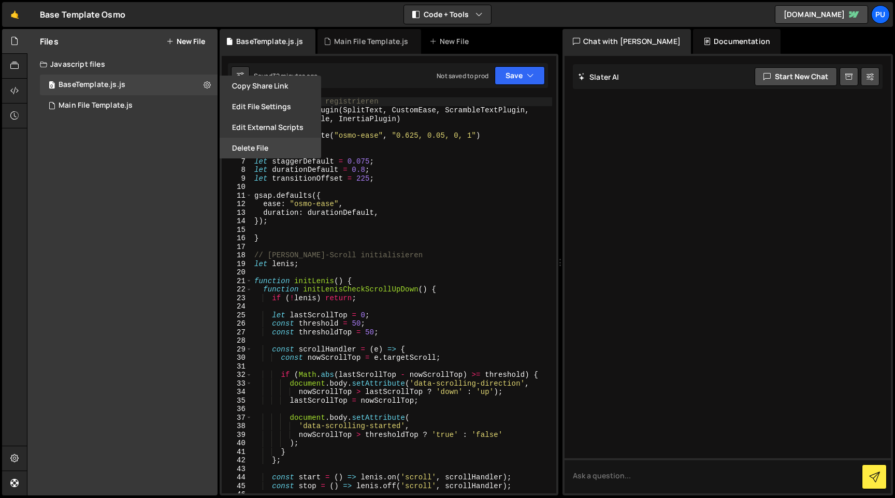
click at [256, 141] on button "Delete File" at bounding box center [270, 148] width 101 height 21
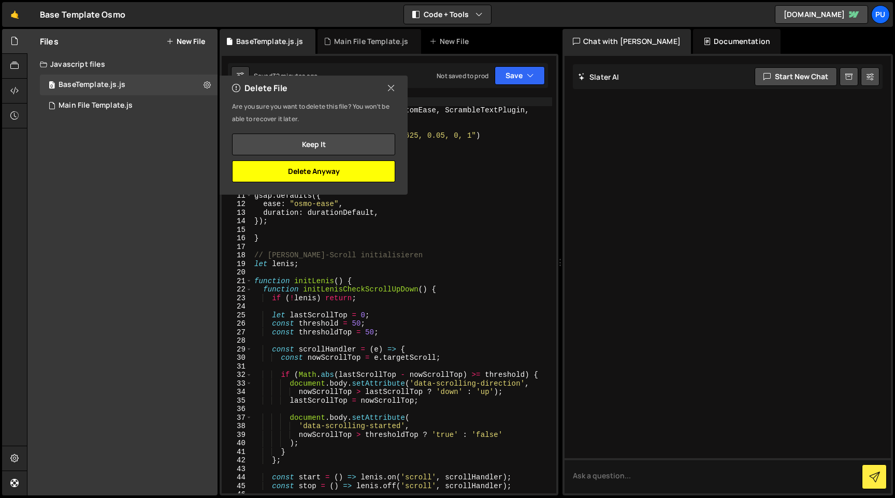
click at [324, 171] on button "Delete Anyway" at bounding box center [313, 172] width 163 height 22
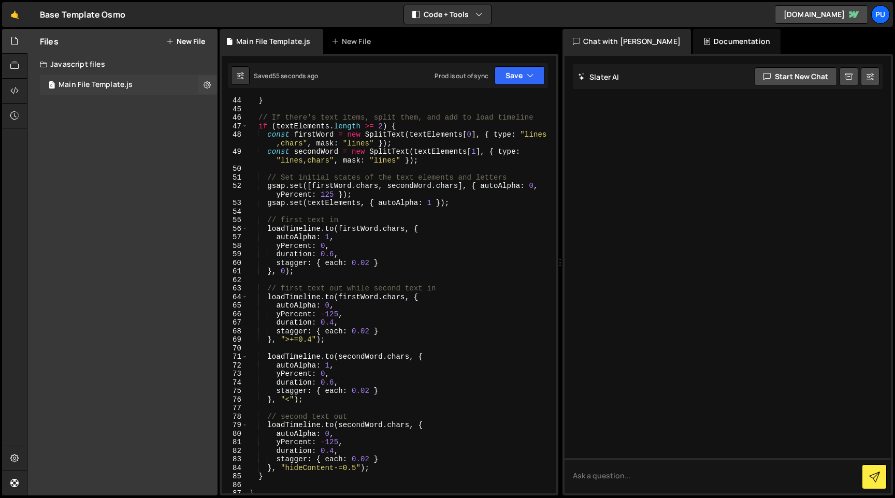
click at [65, 82] on div "Main File Template.js" at bounding box center [96, 84] width 74 height 9
click at [208, 86] on icon at bounding box center [206, 85] width 7 height 10
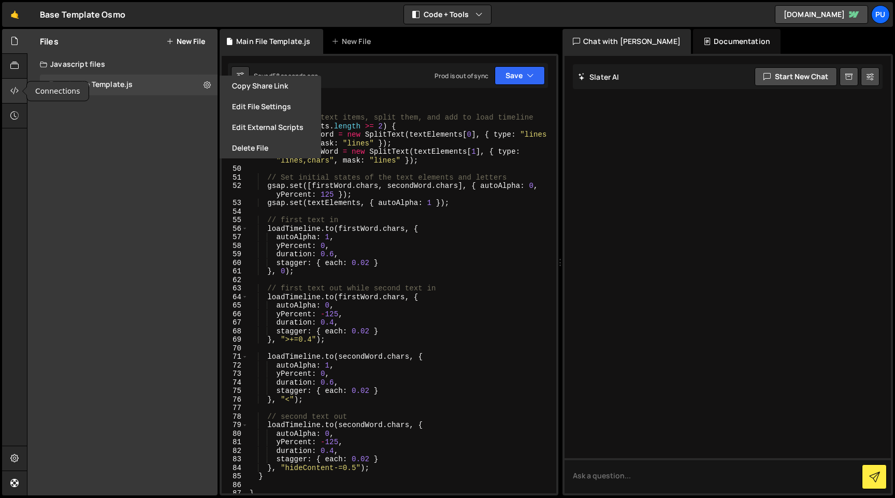
click at [12, 84] on div at bounding box center [14, 91] width 25 height 25
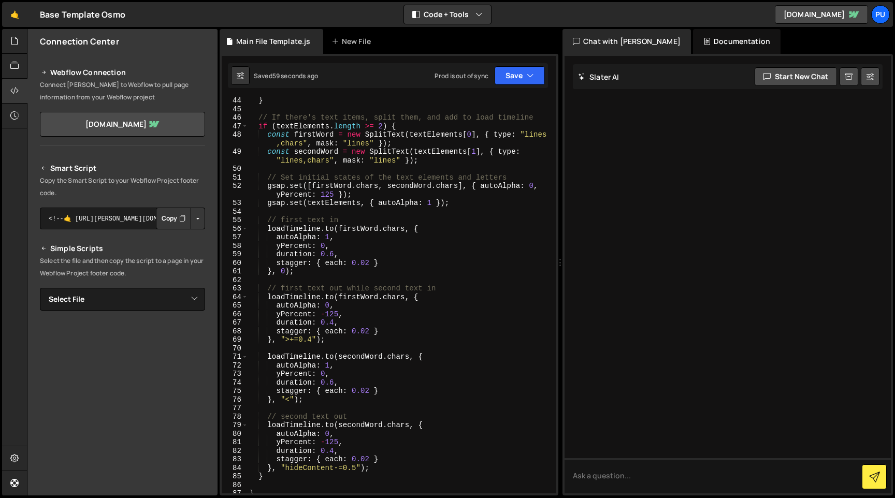
click at [191, 225] on button "Button group with nested dropdown" at bounding box center [198, 219] width 14 height 22
click at [189, 296] on select "Select File BaseTemplate.js.js Main File Template.js" at bounding box center [122, 299] width 165 height 23
select select "47361"
click at [40, 288] on select "Select File BaseTemplate.js.js Main File Template.js" at bounding box center [122, 299] width 165 height 23
click at [195, 338] on button "Button group with nested dropdown" at bounding box center [198, 335] width 14 height 22
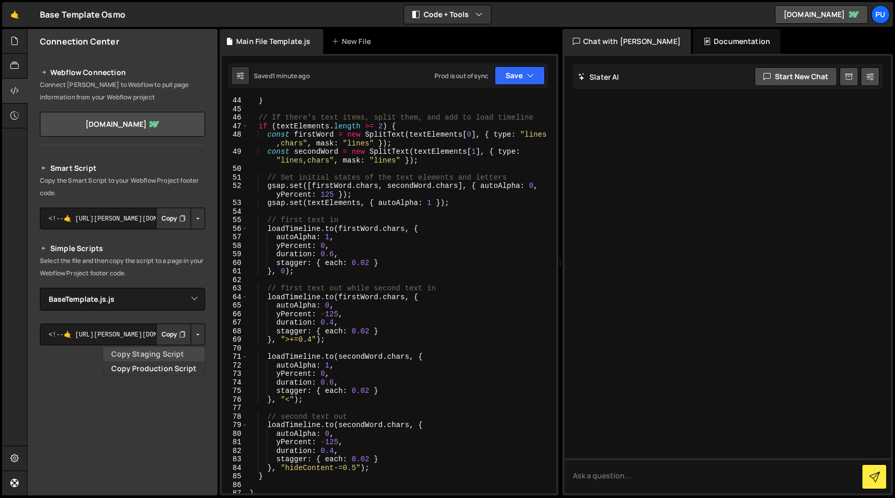
click at [172, 354] on link "Copy Staging Script" at bounding box center [153, 354] width 101 height 14
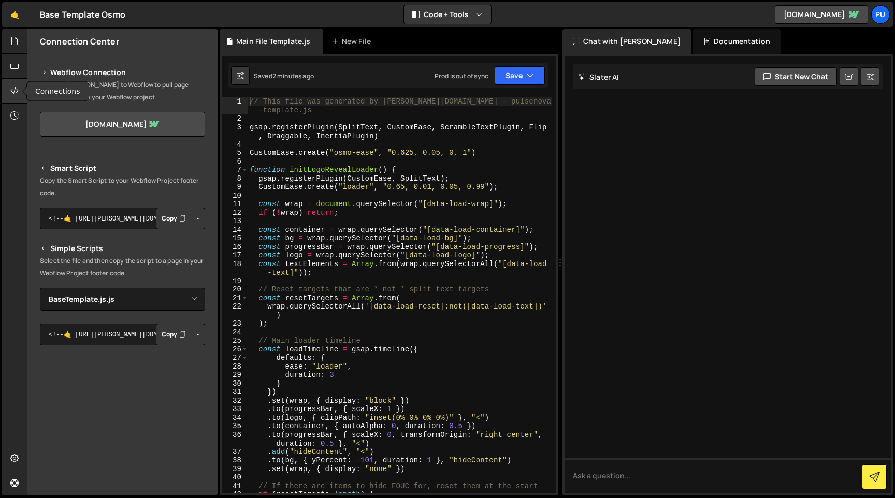
click at [21, 90] on div at bounding box center [14, 91] width 25 height 25
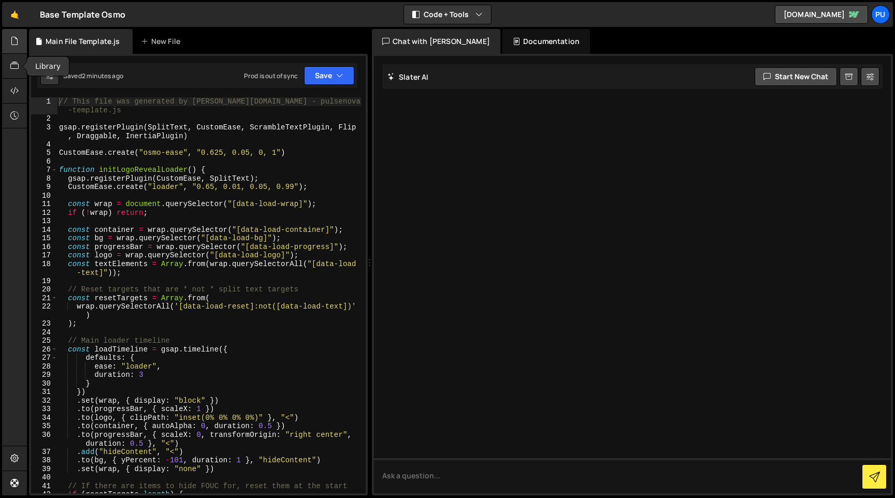
click at [17, 40] on icon at bounding box center [14, 40] width 8 height 11
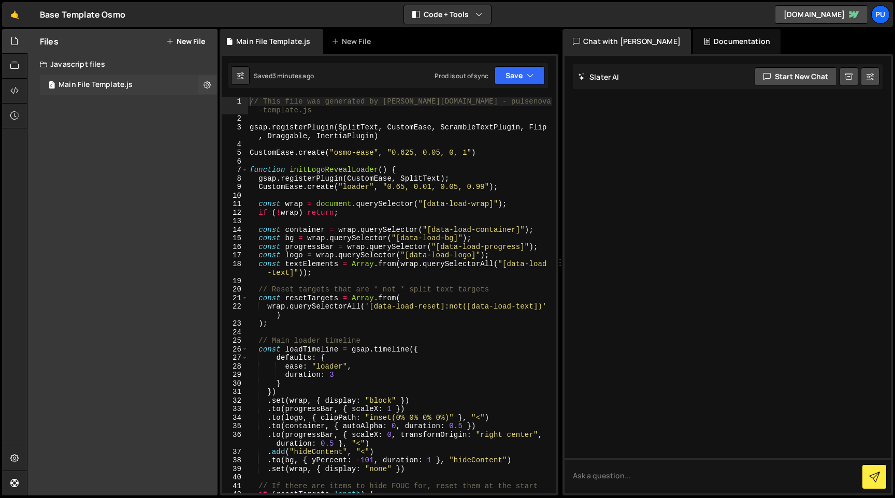
click at [138, 89] on div "0 Main File Template.js 0" at bounding box center [129, 85] width 178 height 21
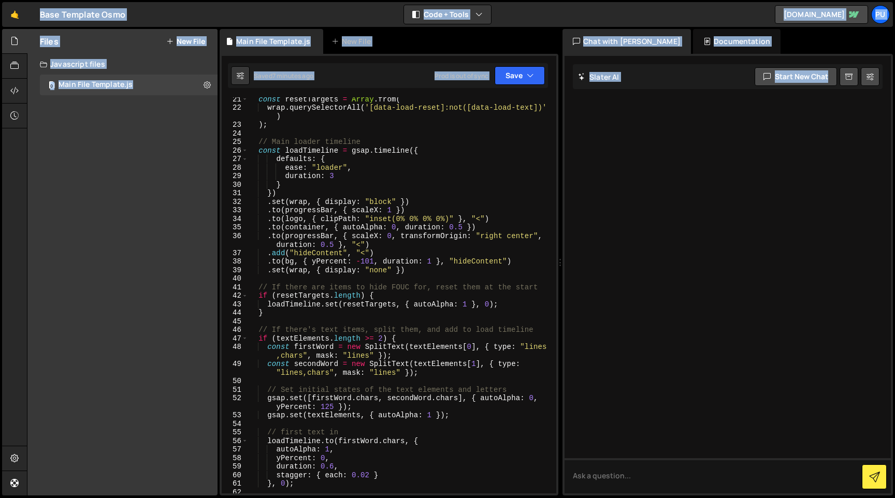
scroll to position [200, 0]
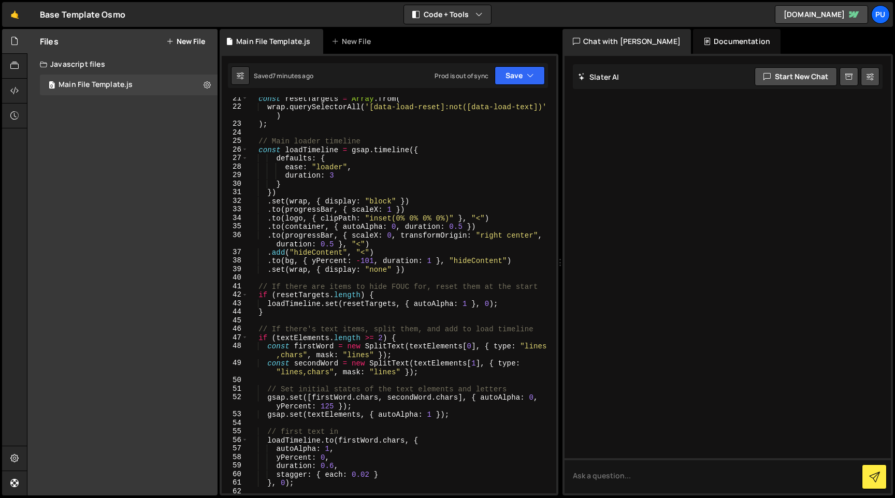
click at [398, 214] on div "const resetTargets = Array . from ( wrap . querySelectorAll ( '[data-load-reset…" at bounding box center [400, 300] width 304 height 413
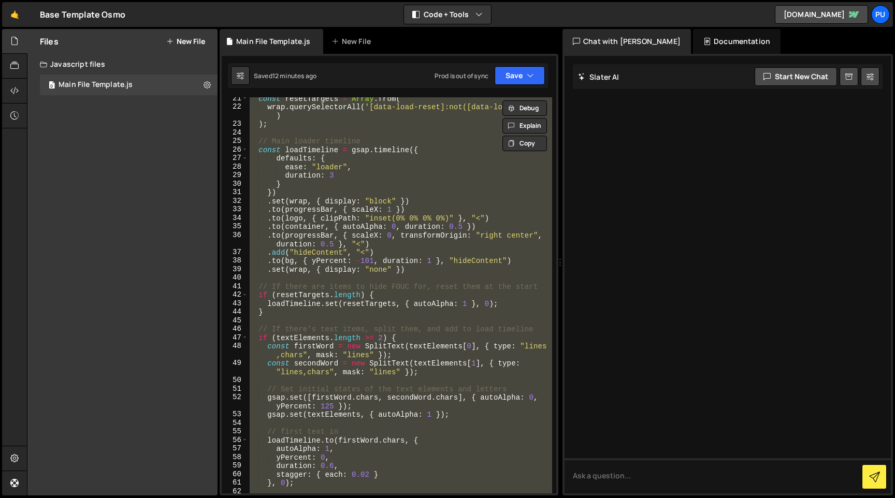
click at [355, 173] on div "const resetTargets = Array . from ( wrap . querySelectorAll ( '[data-load-reset…" at bounding box center [400, 295] width 304 height 396
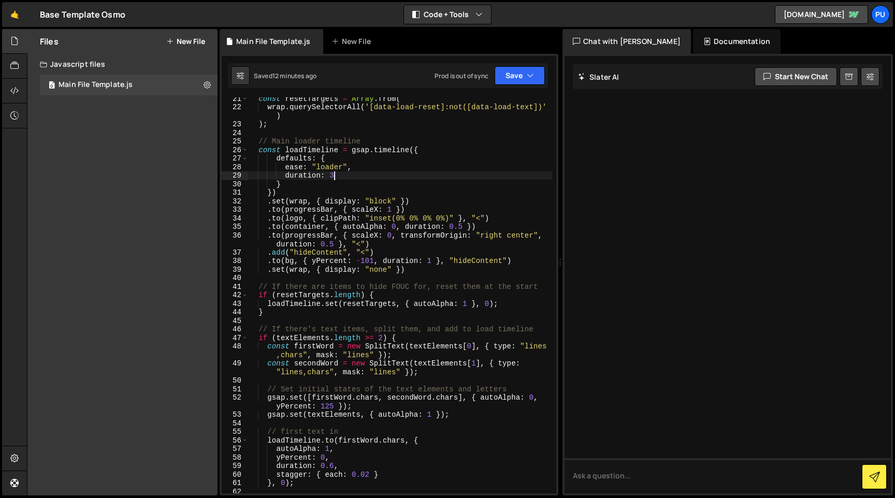
scroll to position [0, 0]
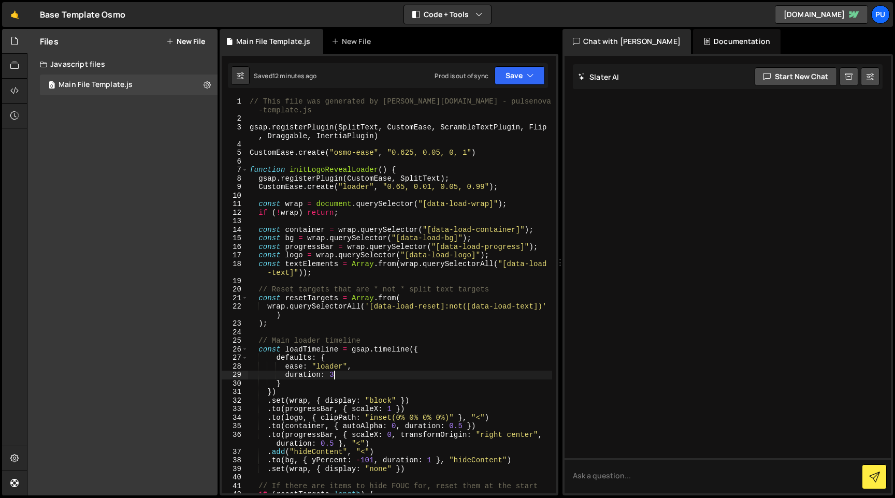
click at [346, 129] on div "// This file was generated by Slater.app - pulsenova-website -template.js gsap …" at bounding box center [400, 308] width 304 height 422
type textarea "gsap.registerPlugin(SplitText, CustomEase, ScrambleTextPlugin, Flip, Draggable,…"
click at [523, 80] on button "Save" at bounding box center [519, 75] width 50 height 19
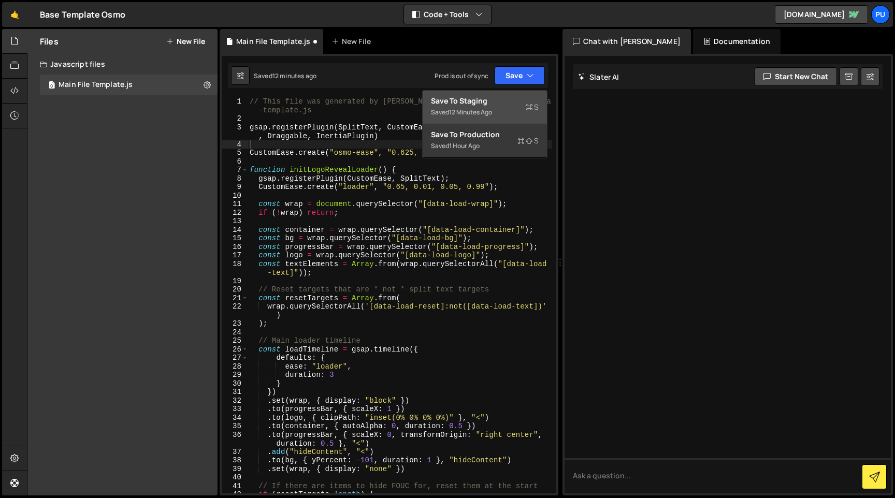
click at [490, 117] on div "Saved 12 minutes ago" at bounding box center [485, 112] width 108 height 12
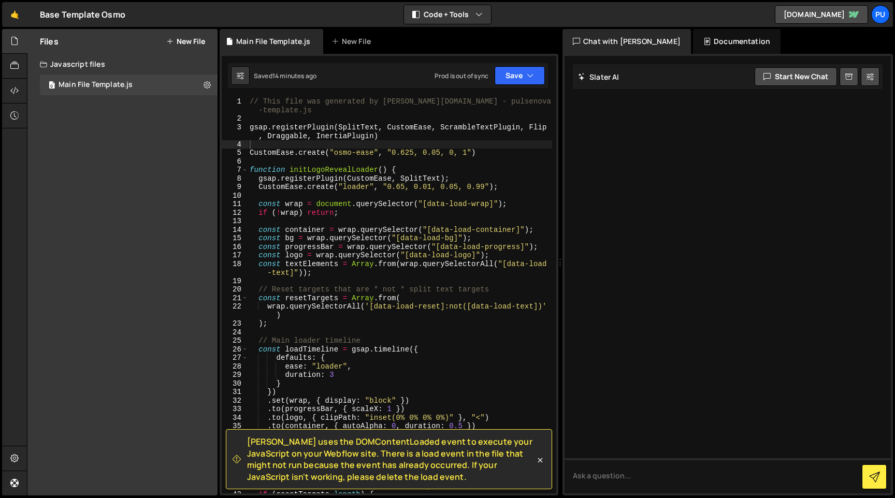
click at [152, 151] on div "Files New File Javascript files 0 Main File Template.js 0 CSS files Copy share …" at bounding box center [122, 262] width 190 height 467
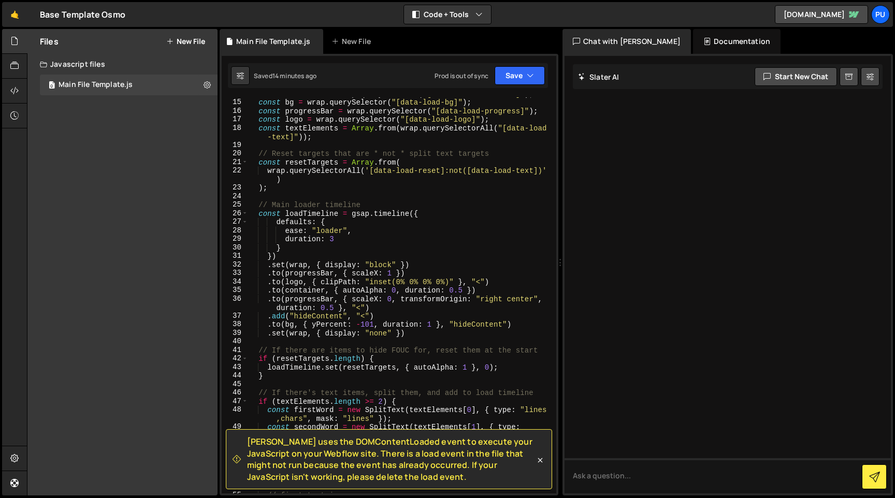
scroll to position [661, 0]
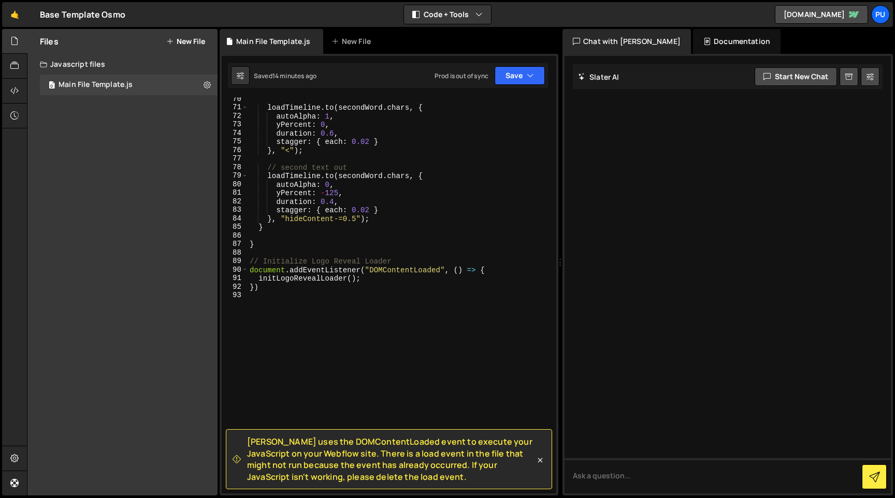
click at [499, 311] on div "loadTimeline . to ( secondWord . chars , { autoAlpha : 1 , yPercent : 0 , durat…" at bounding box center [400, 301] width 304 height 413
paste textarea "});"
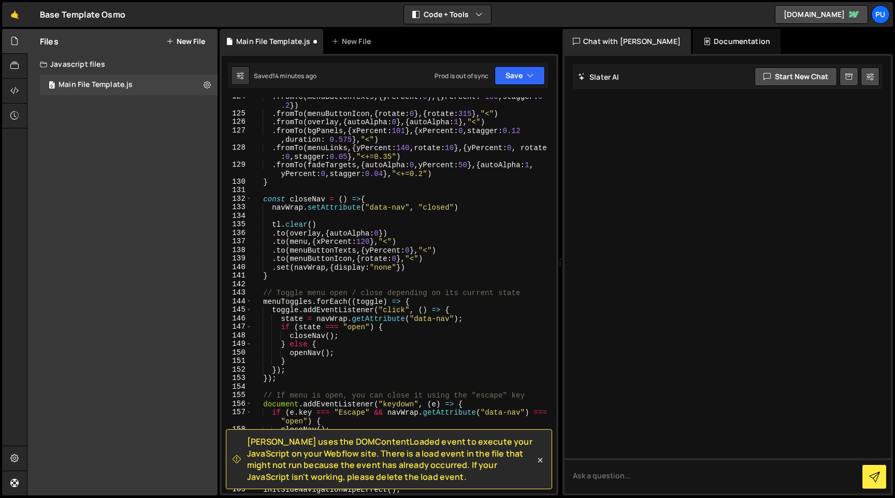
scroll to position [1142, 0]
type textarea "});"
